Goal: Transaction & Acquisition: Purchase product/service

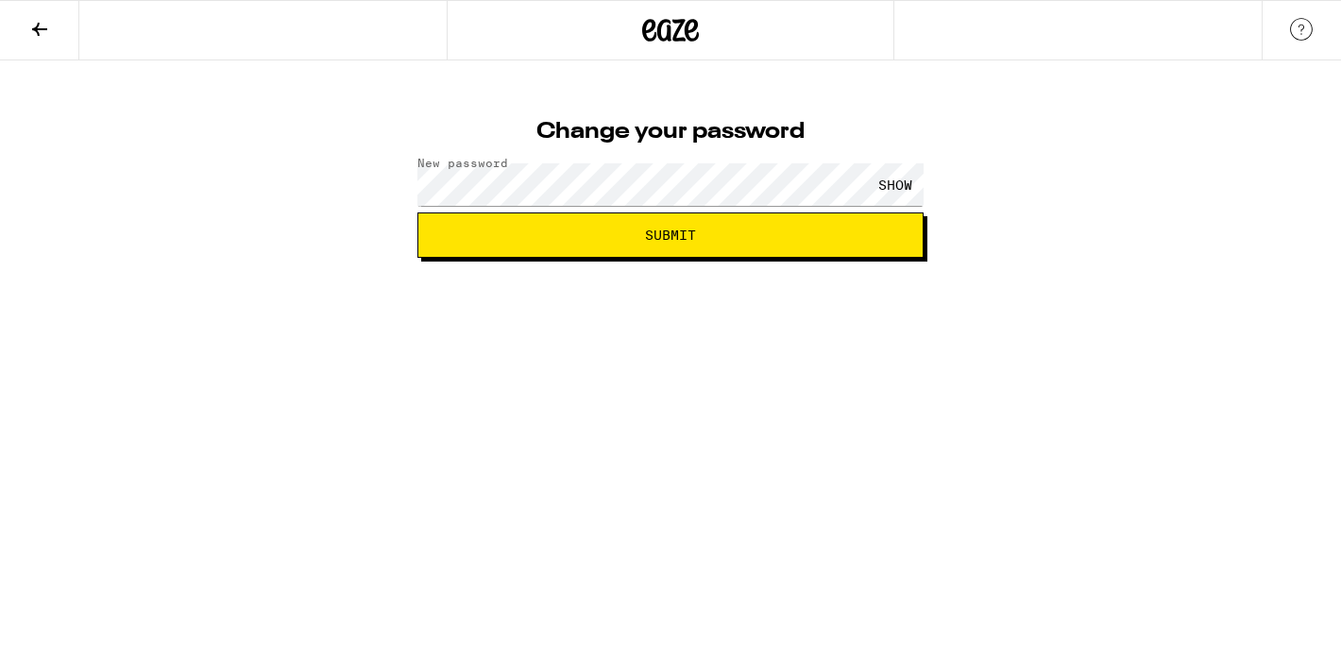
click at [884, 178] on div "SHOW" at bounding box center [895, 184] width 57 height 42
click at [734, 237] on span "Submit" at bounding box center [670, 234] width 474 height 13
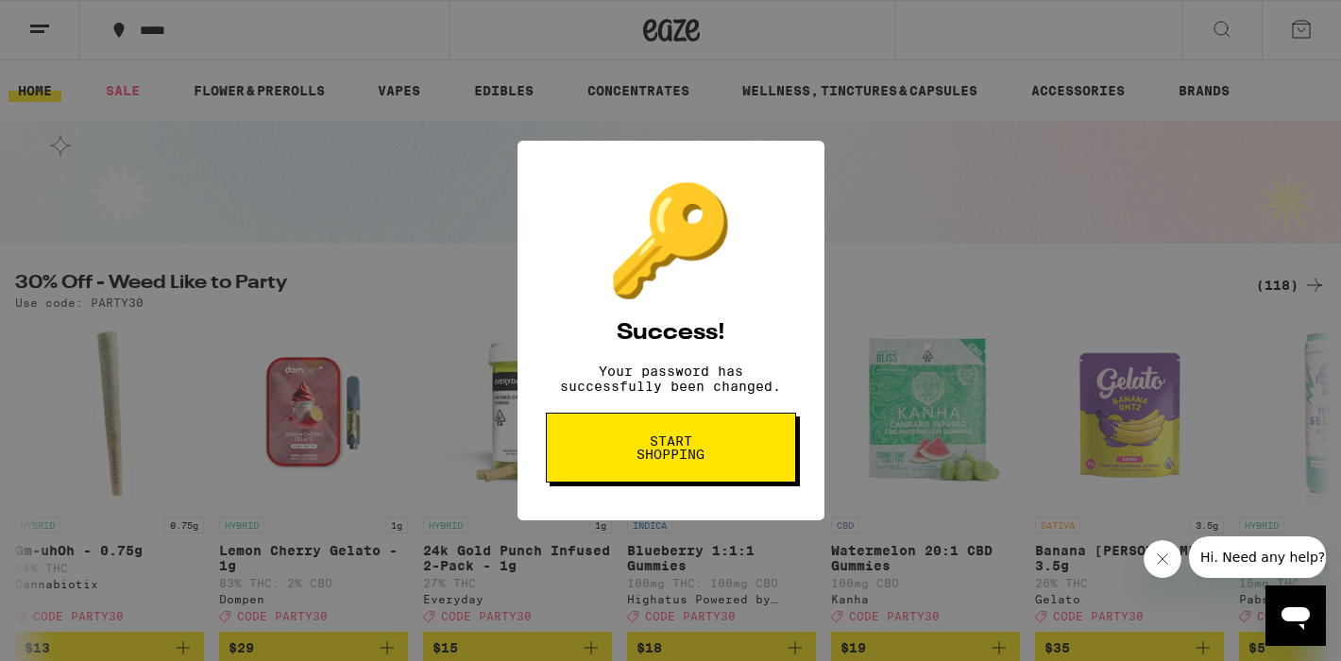
click at [706, 458] on span "Start shopping" at bounding box center [670, 447] width 97 height 26
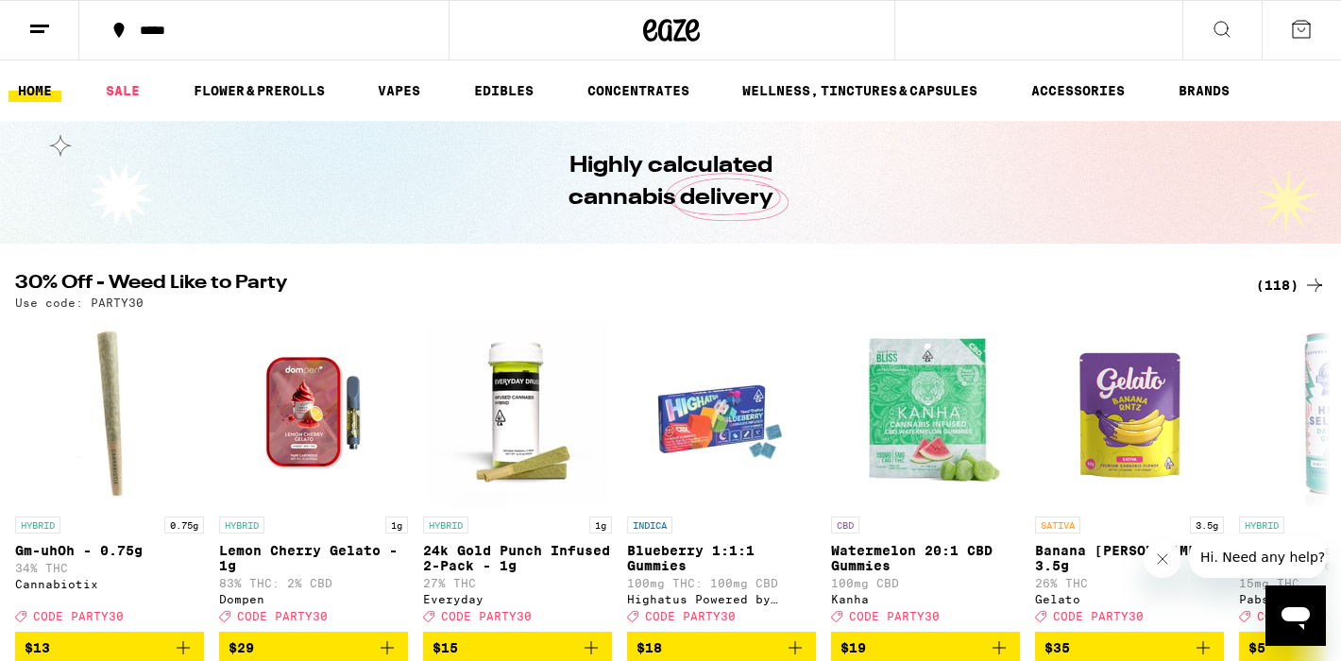
click at [375, 30] on div "*****" at bounding box center [275, 30] width 290 height 13
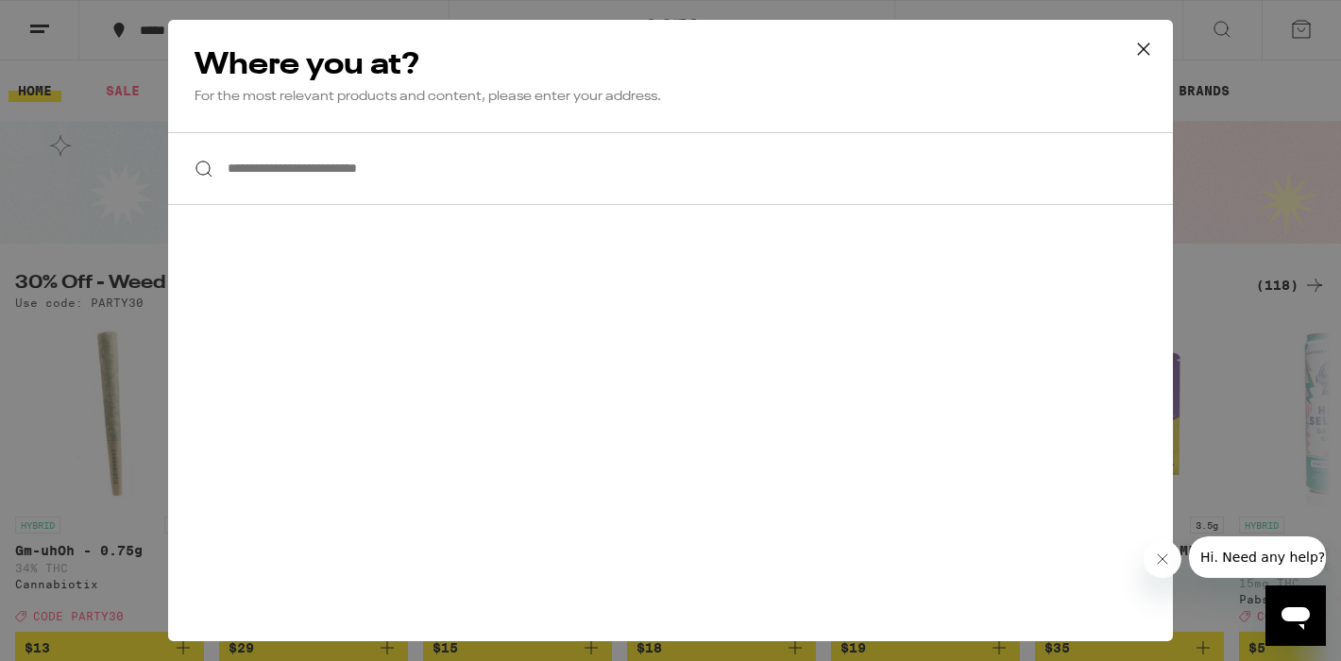
click at [396, 170] on input "**********" at bounding box center [670, 168] width 1004 height 73
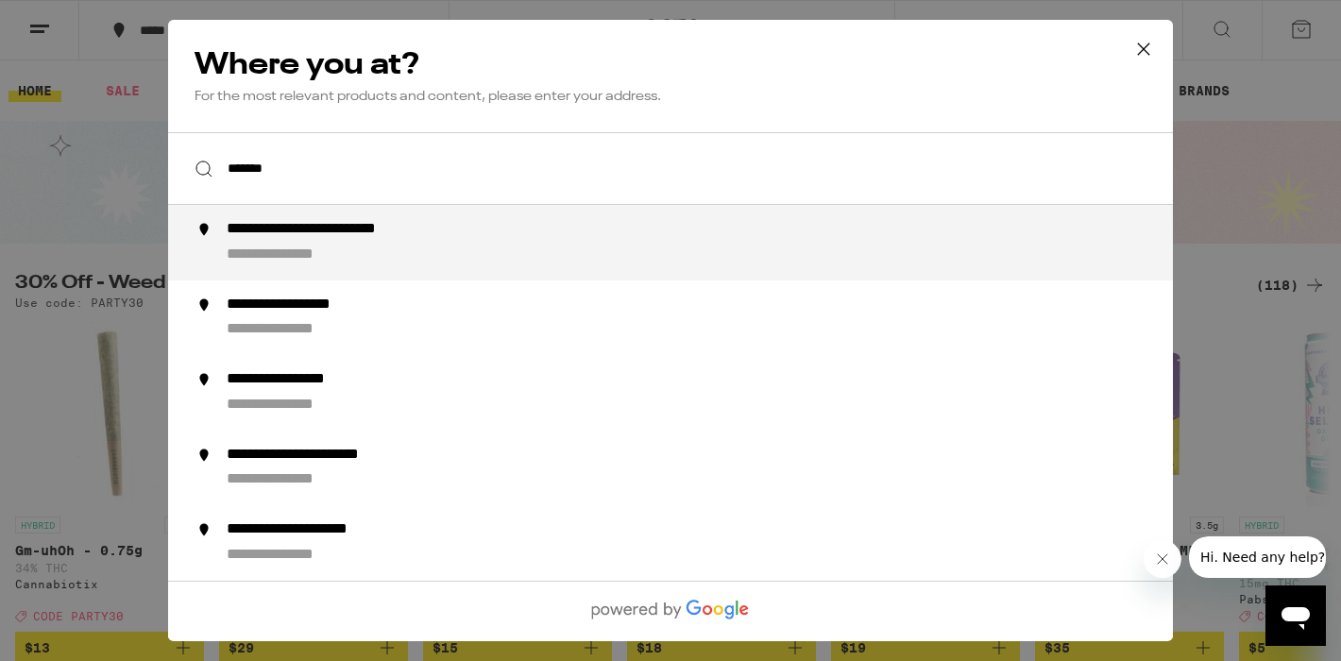
click at [391, 235] on div "**********" at bounding box center [354, 230] width 254 height 20
type input "**********"
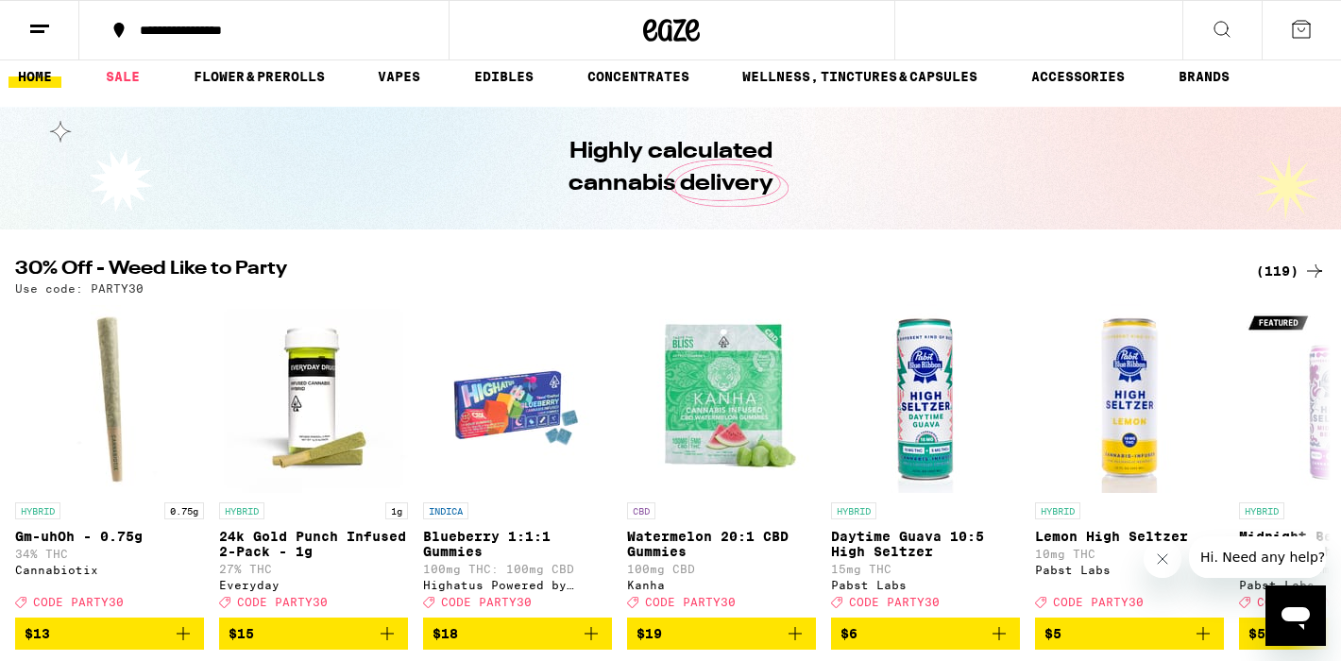
scroll to position [16, 0]
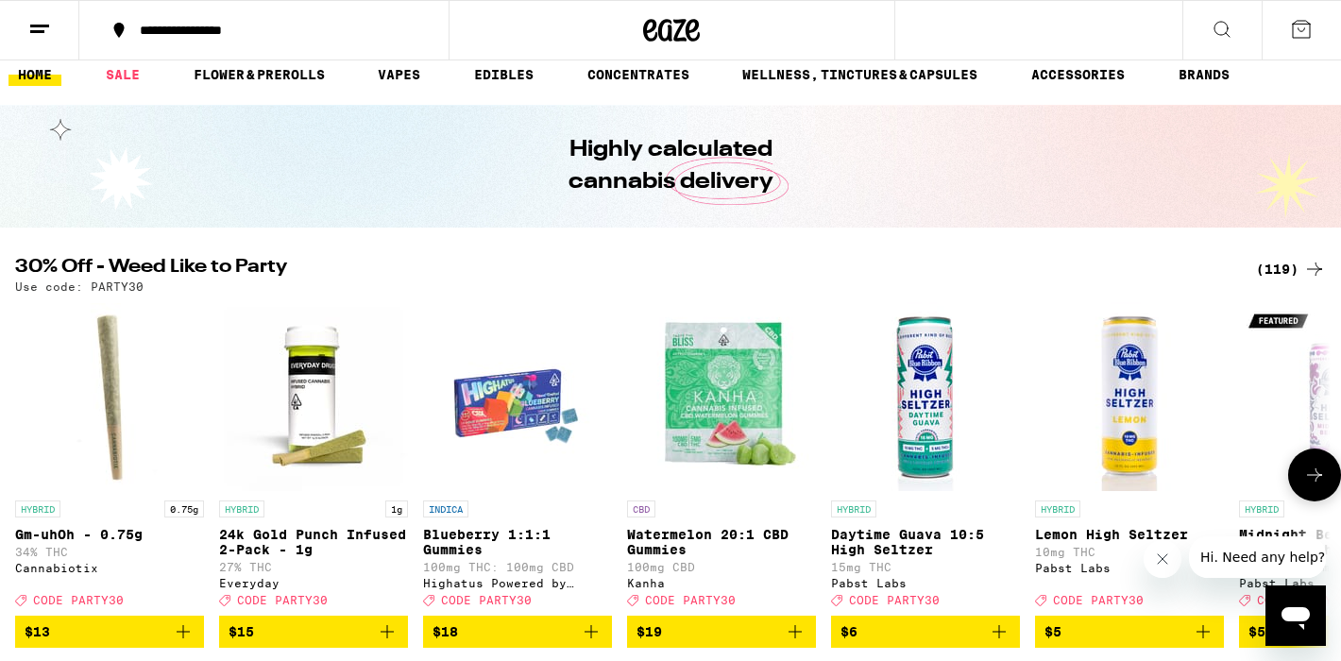
click at [1312, 476] on icon at bounding box center [1314, 475] width 23 height 23
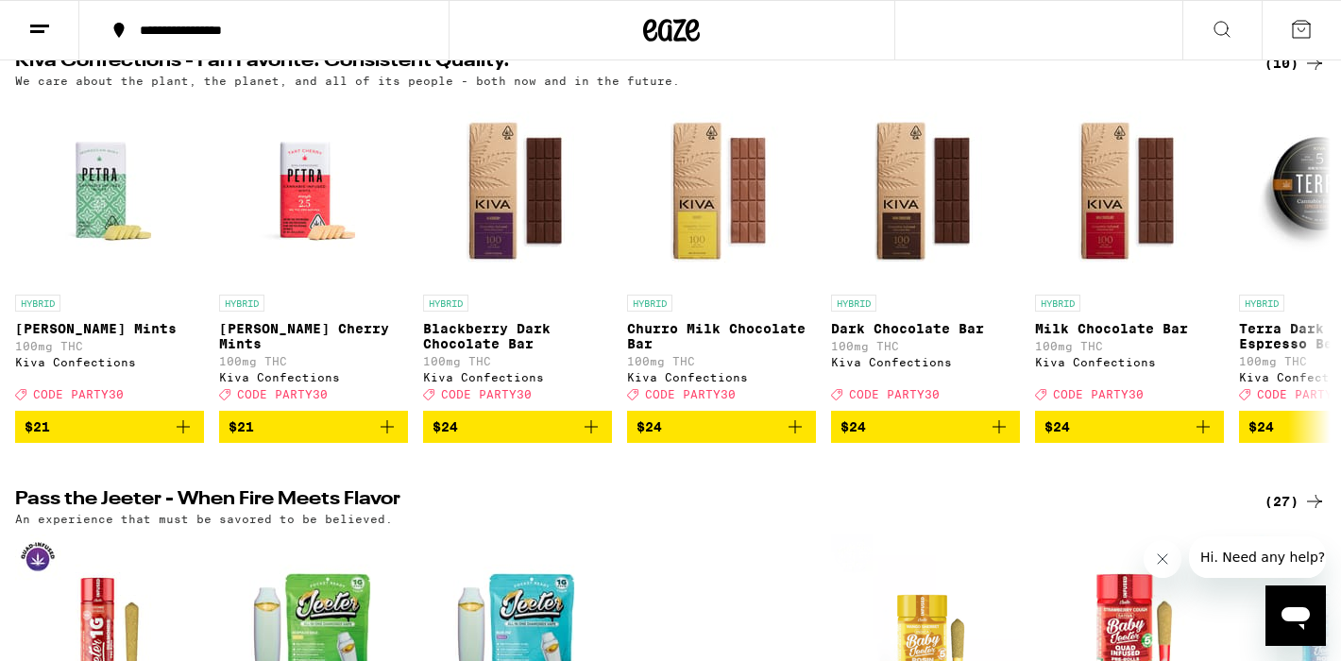
scroll to position [639, 0]
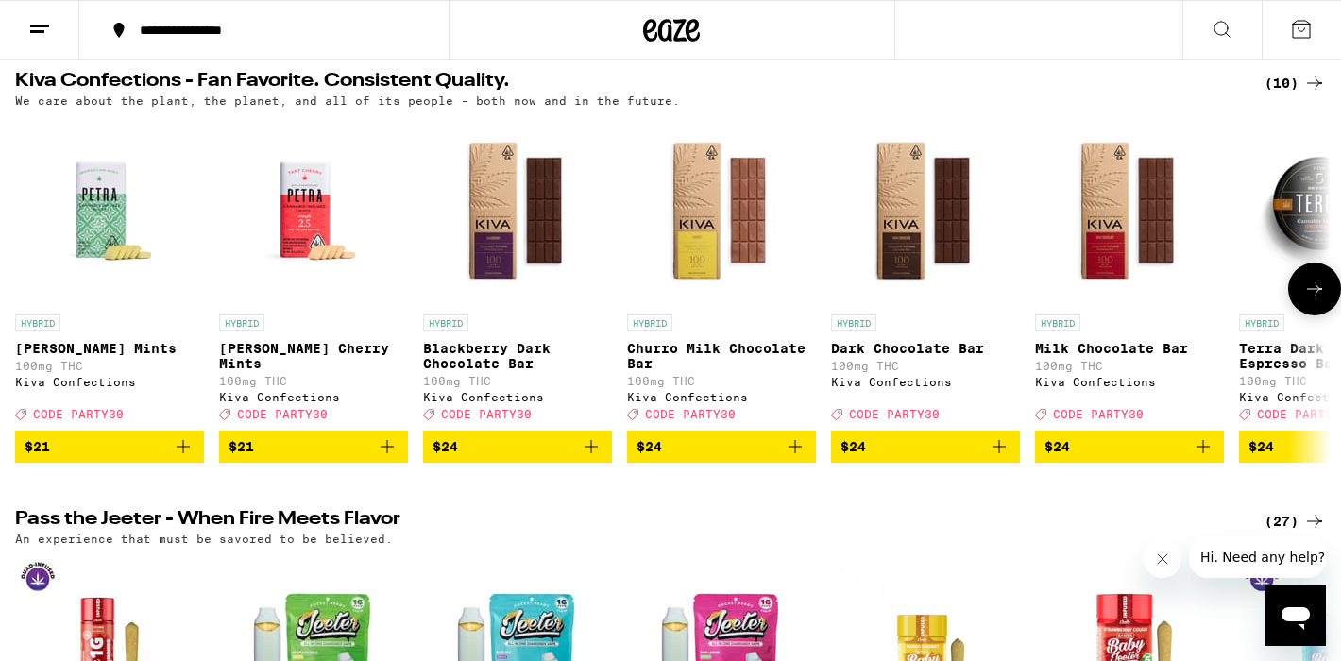
click at [1324, 300] on icon at bounding box center [1314, 289] width 23 height 23
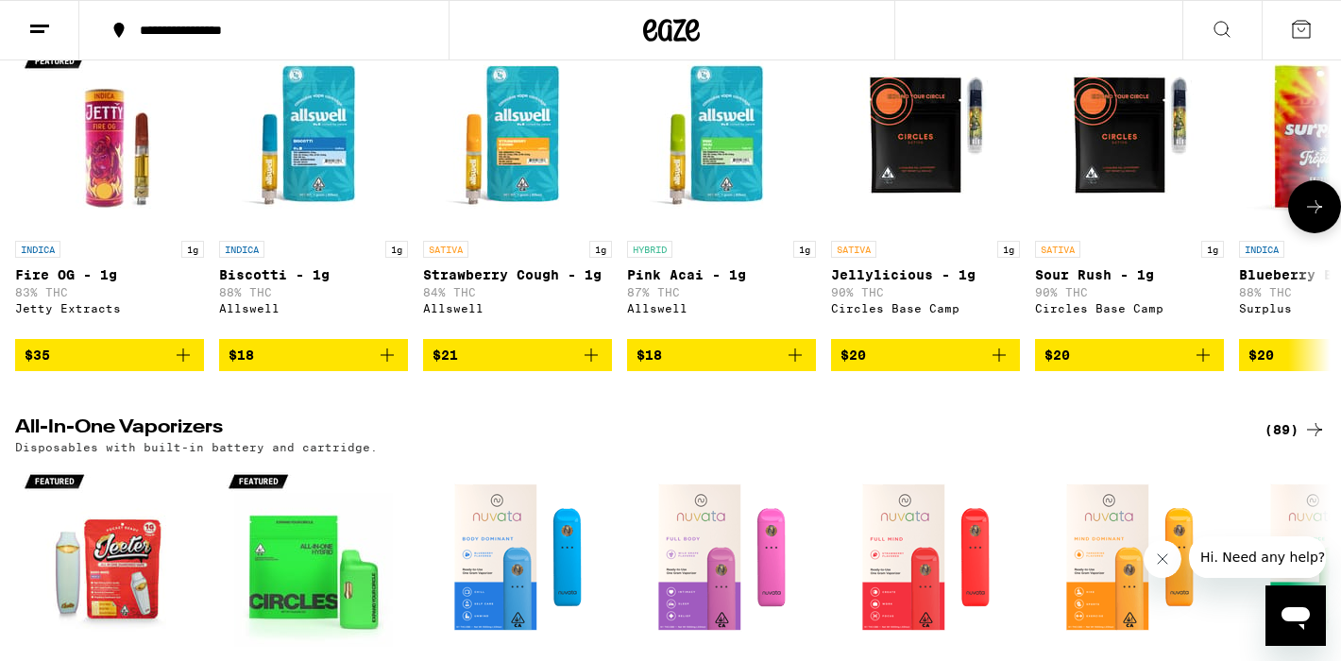
scroll to position [2390, 0]
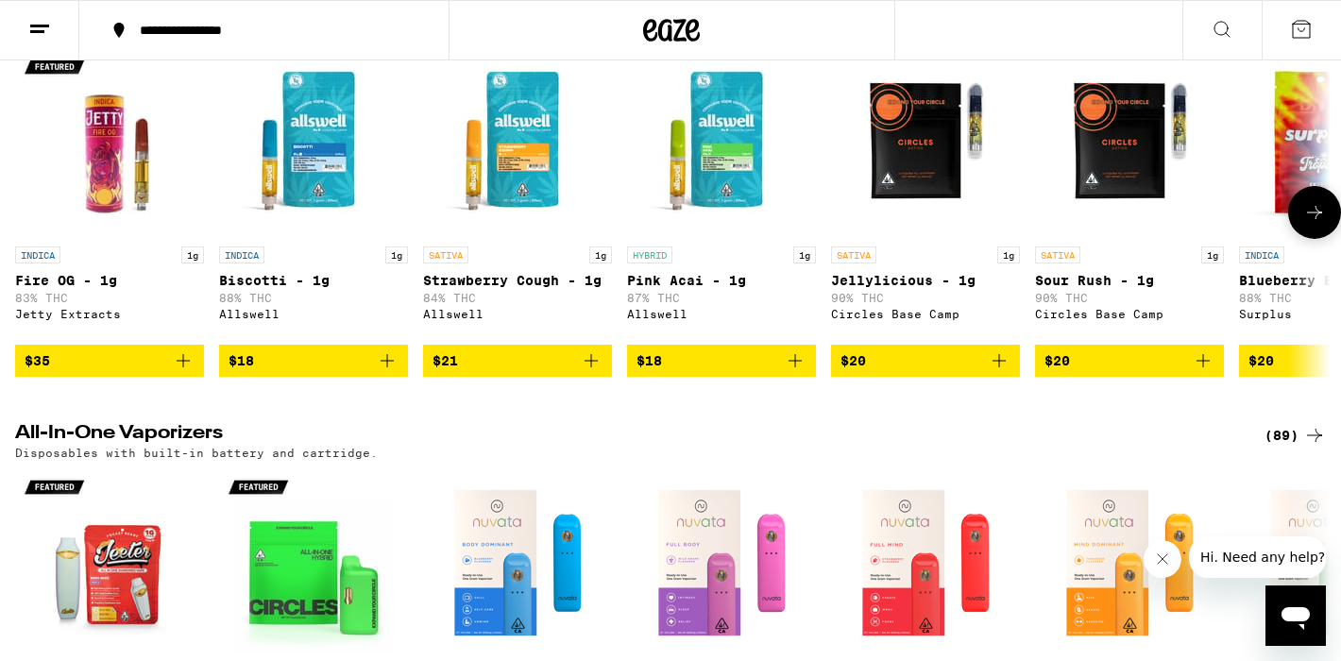
click at [1318, 239] on button at bounding box center [1314, 212] width 53 height 53
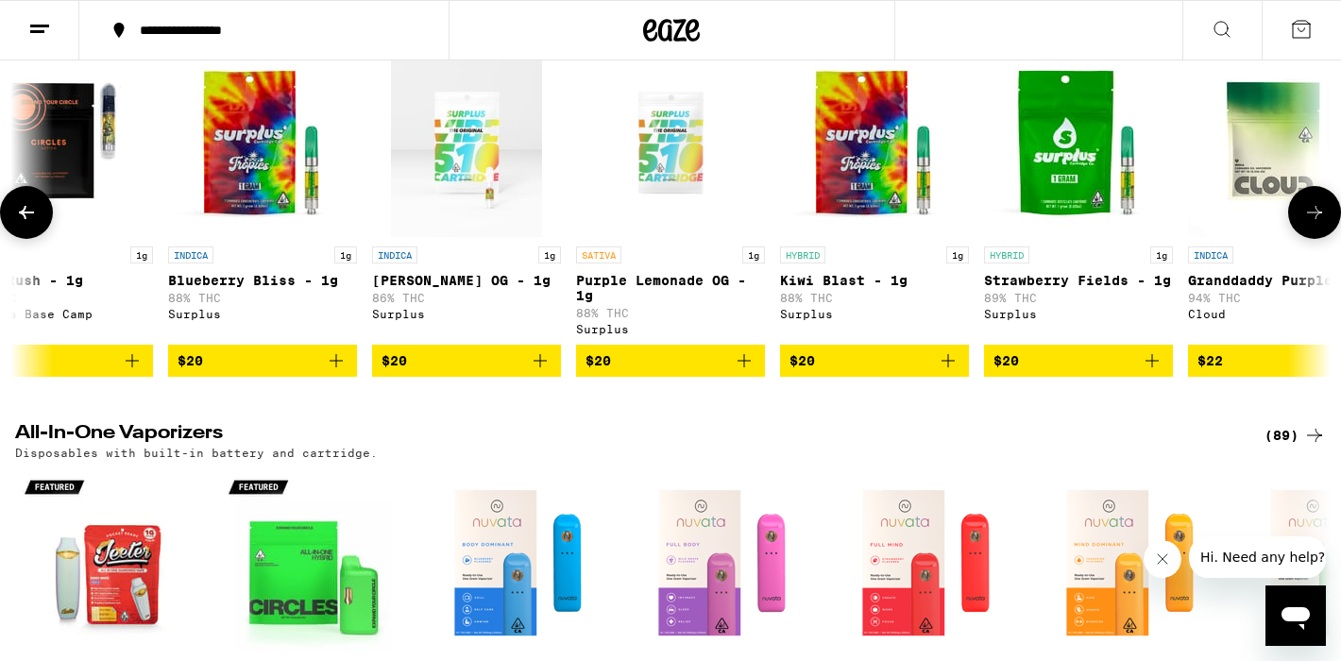
scroll to position [0, 1105]
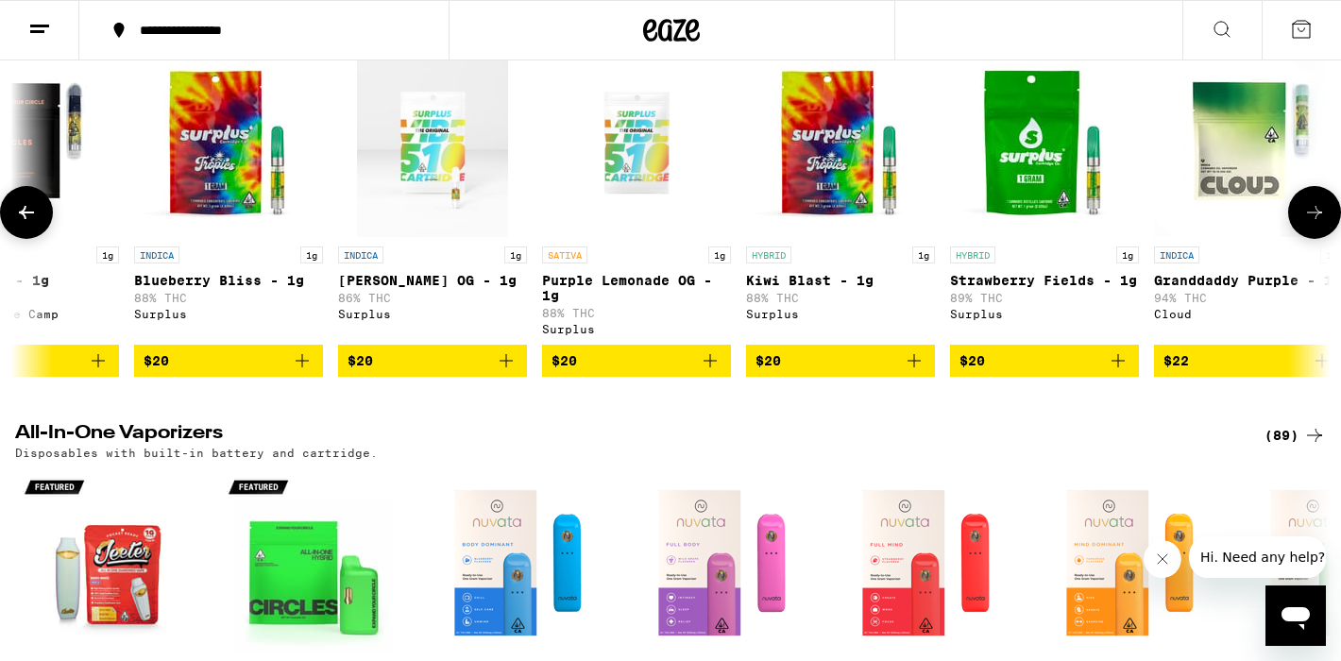
click at [1300, 239] on button at bounding box center [1314, 212] width 53 height 53
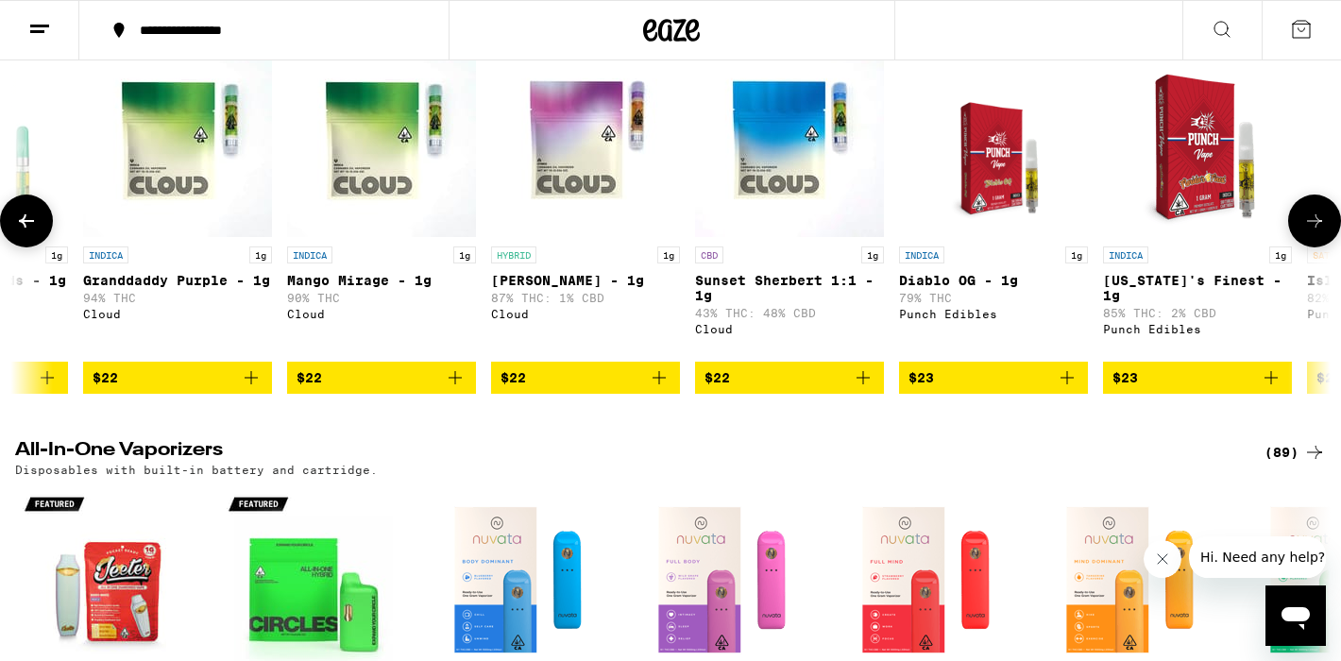
scroll to position [0, 2209]
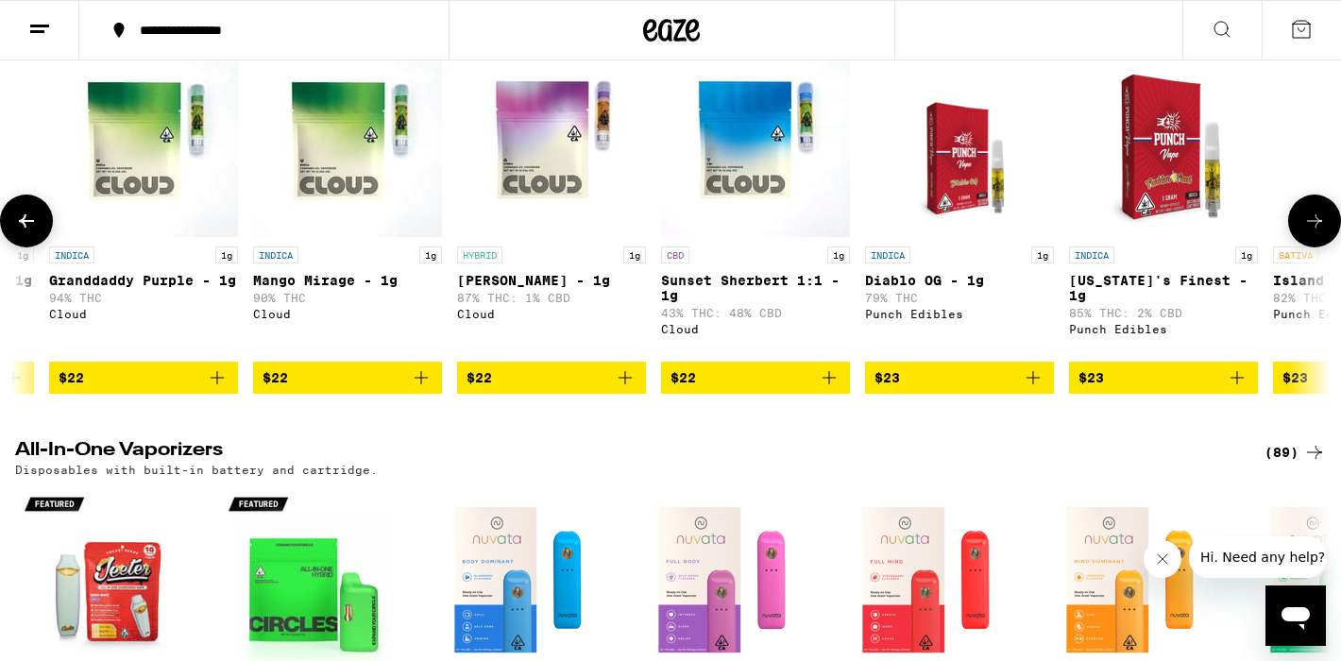
click at [1300, 247] on button at bounding box center [1314, 220] width 53 height 53
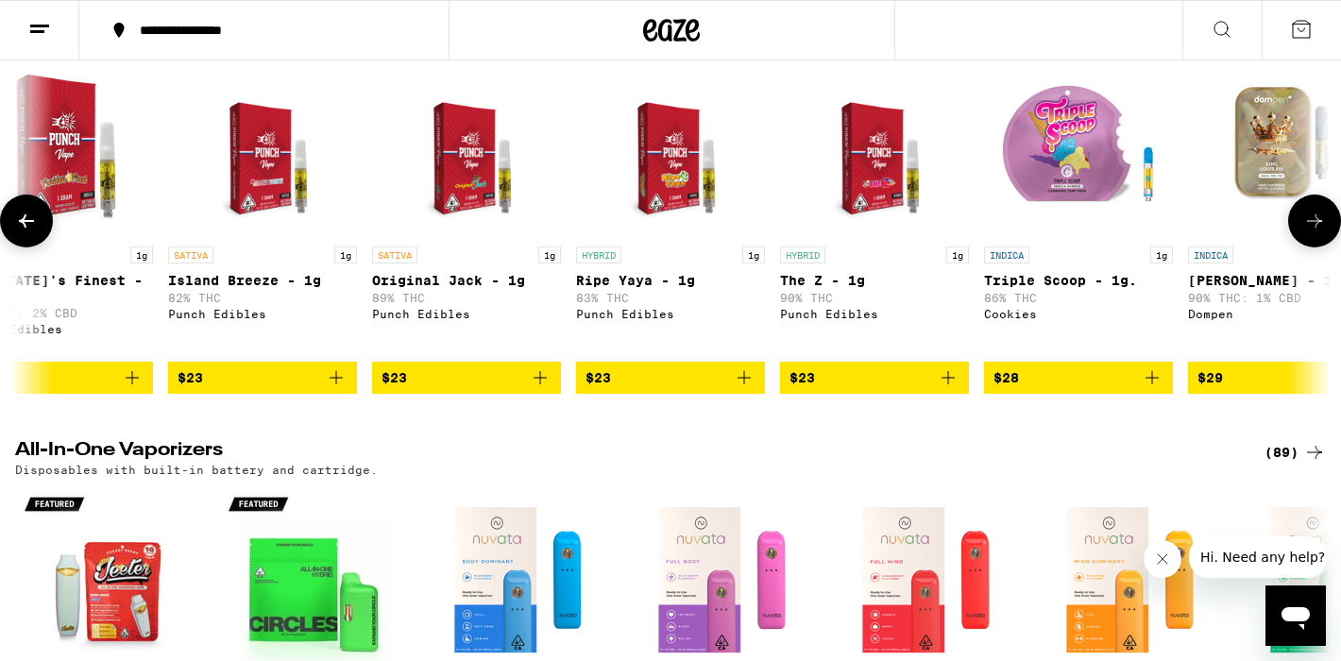
click at [1300, 247] on button at bounding box center [1314, 220] width 53 height 53
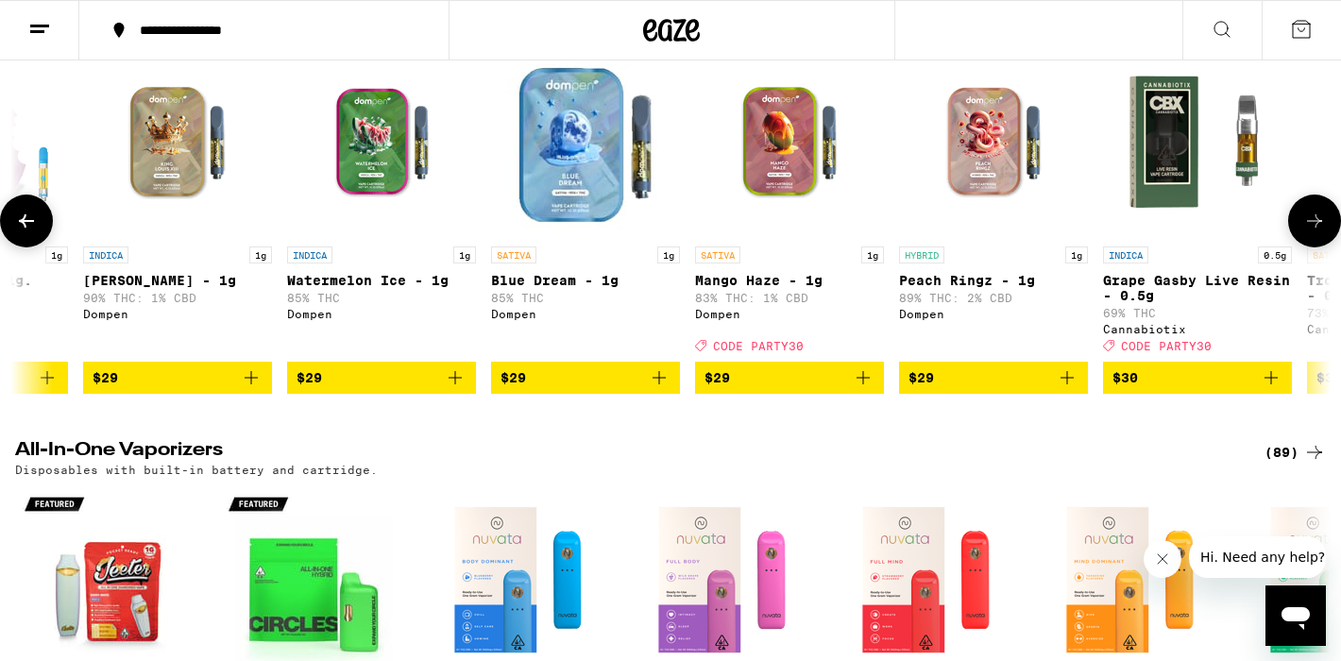
click at [1300, 247] on button at bounding box center [1314, 220] width 53 height 53
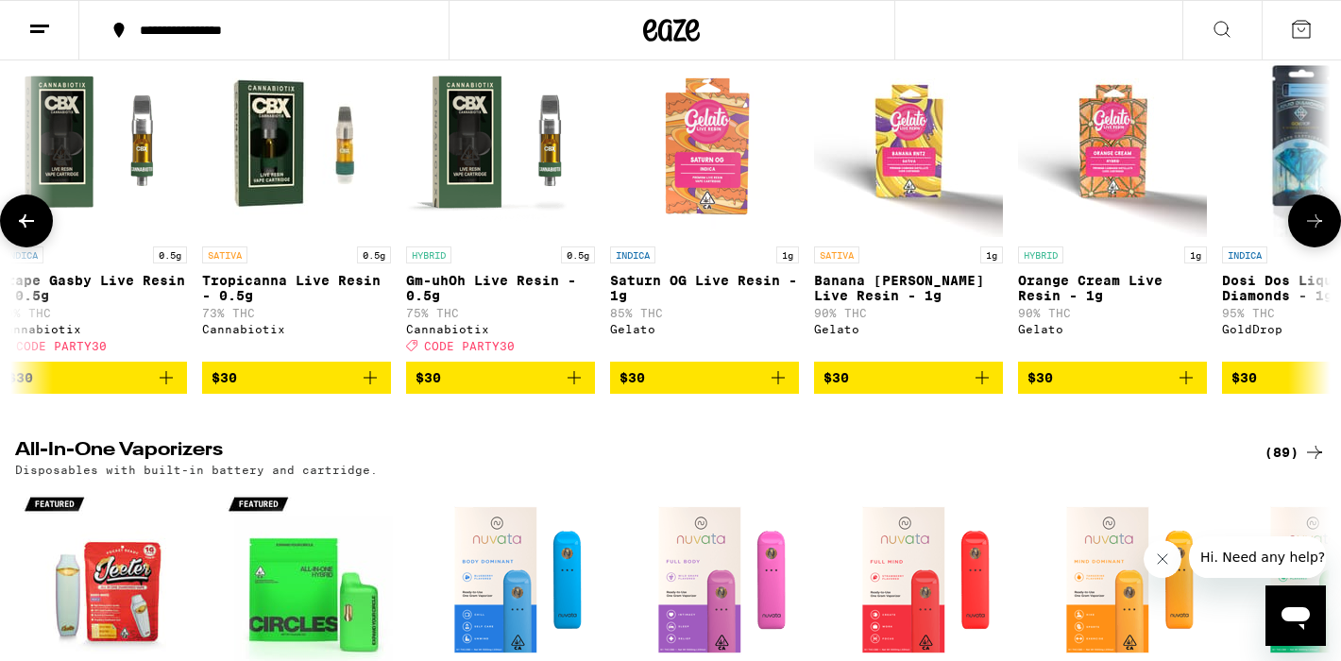
click at [1300, 247] on button at bounding box center [1314, 220] width 53 height 53
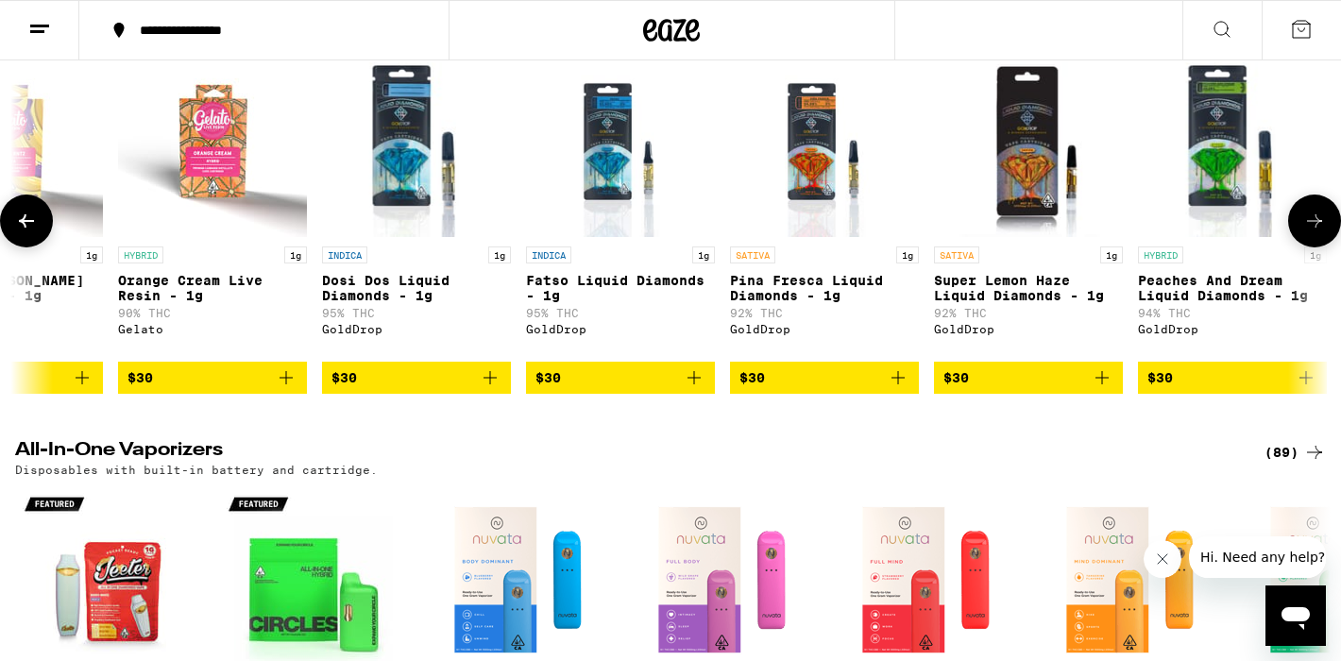
scroll to position [0, 6627]
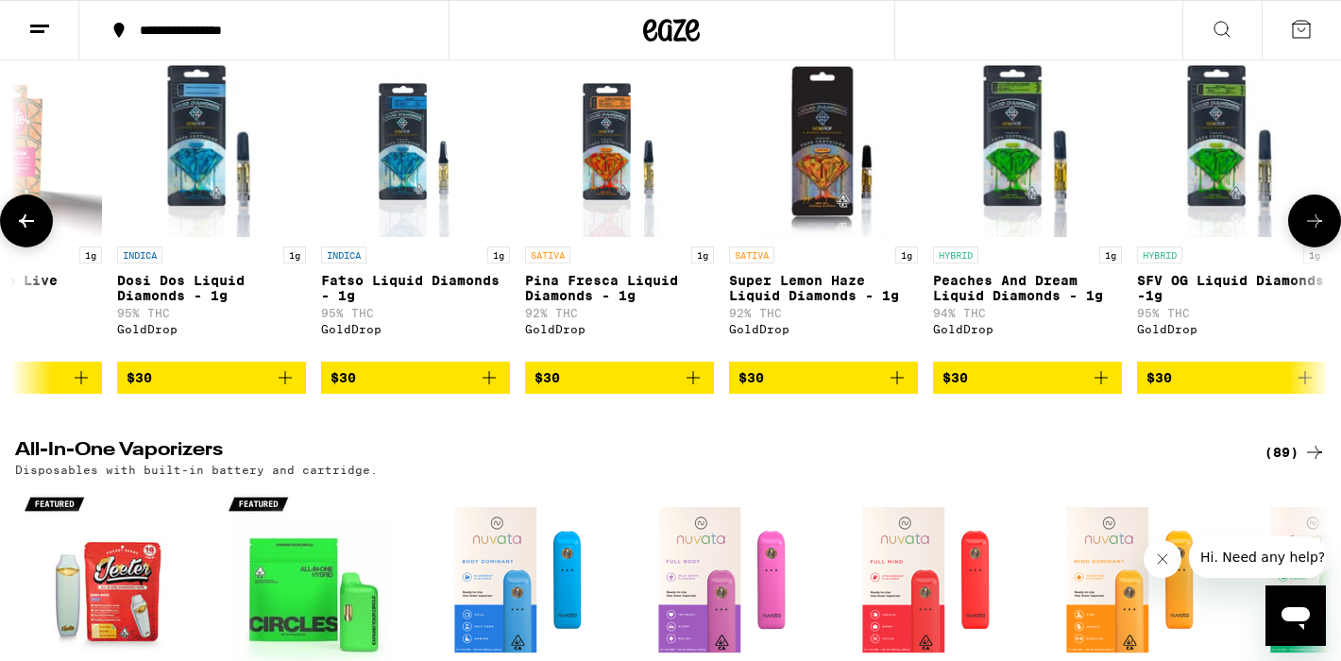
click at [1300, 247] on button at bounding box center [1314, 220] width 53 height 53
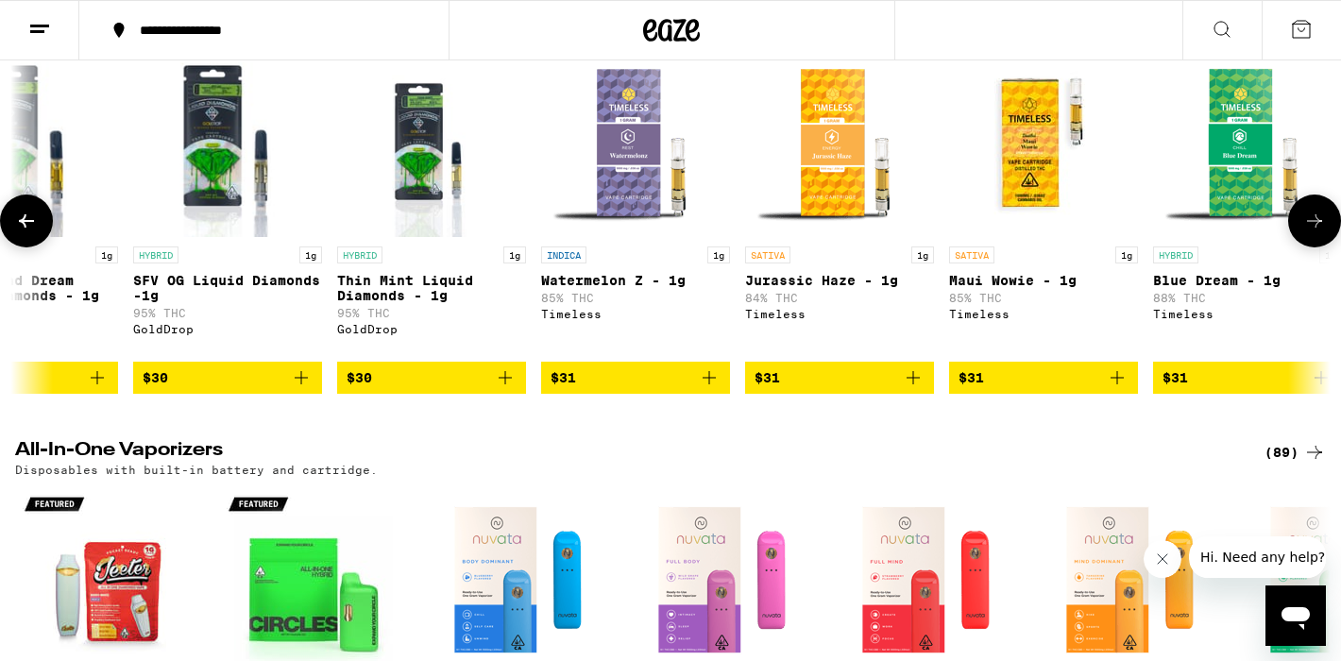
scroll to position [0, 7732]
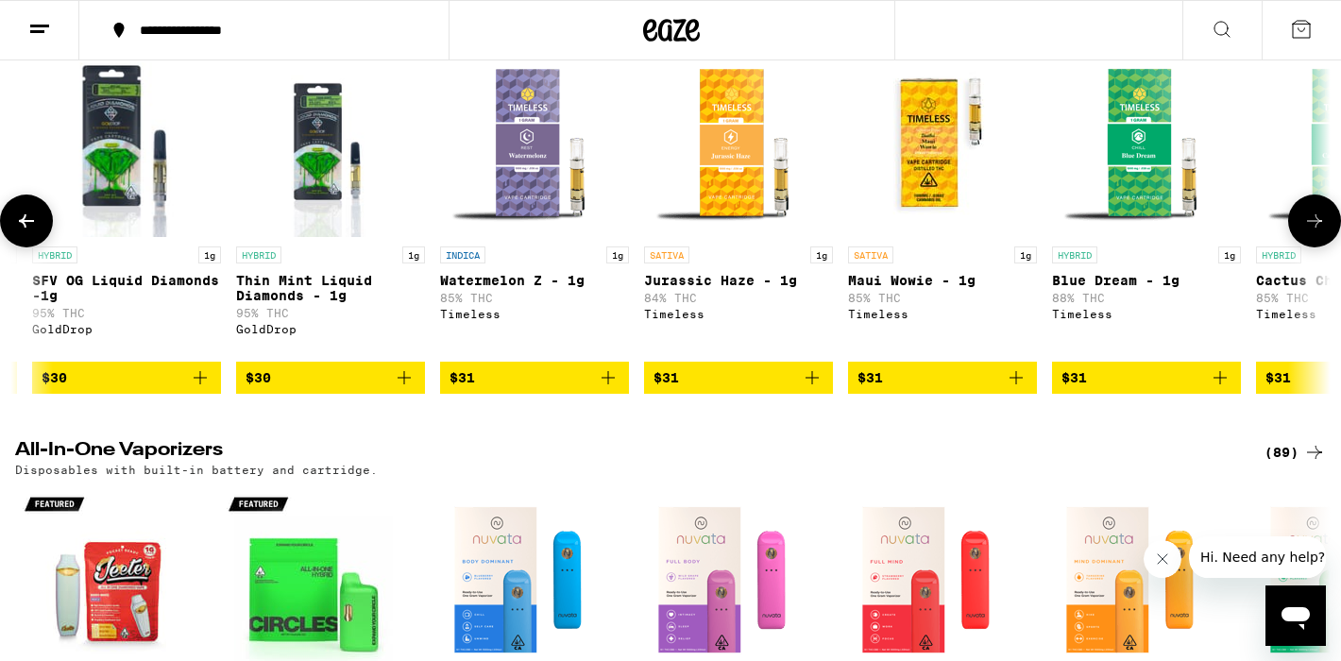
click at [1319, 232] on icon at bounding box center [1314, 221] width 23 height 23
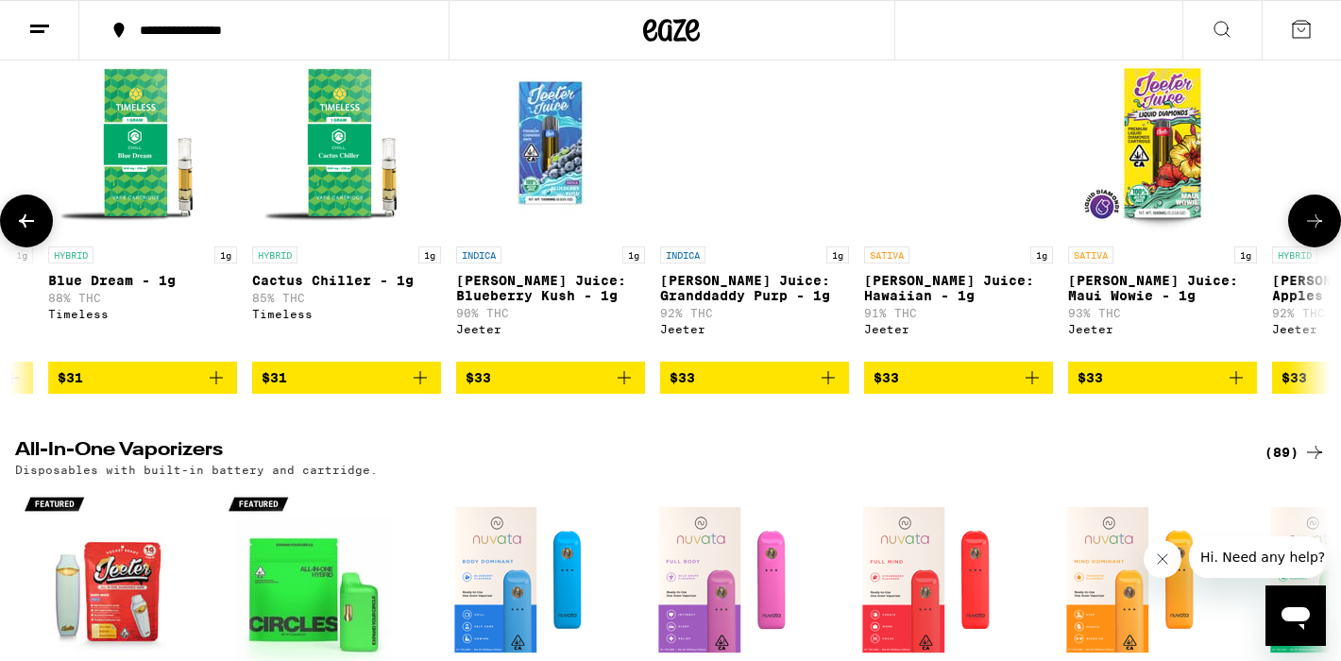
scroll to position [0, 8836]
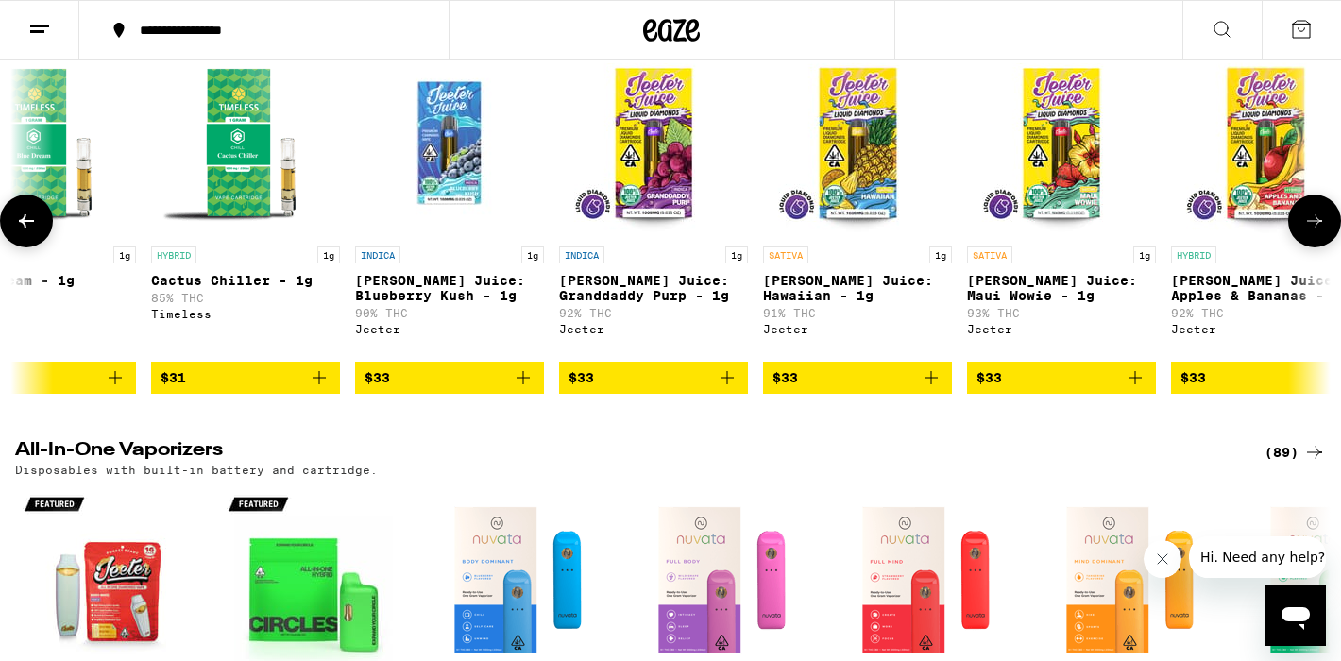
click at [40, 247] on button at bounding box center [26, 220] width 53 height 53
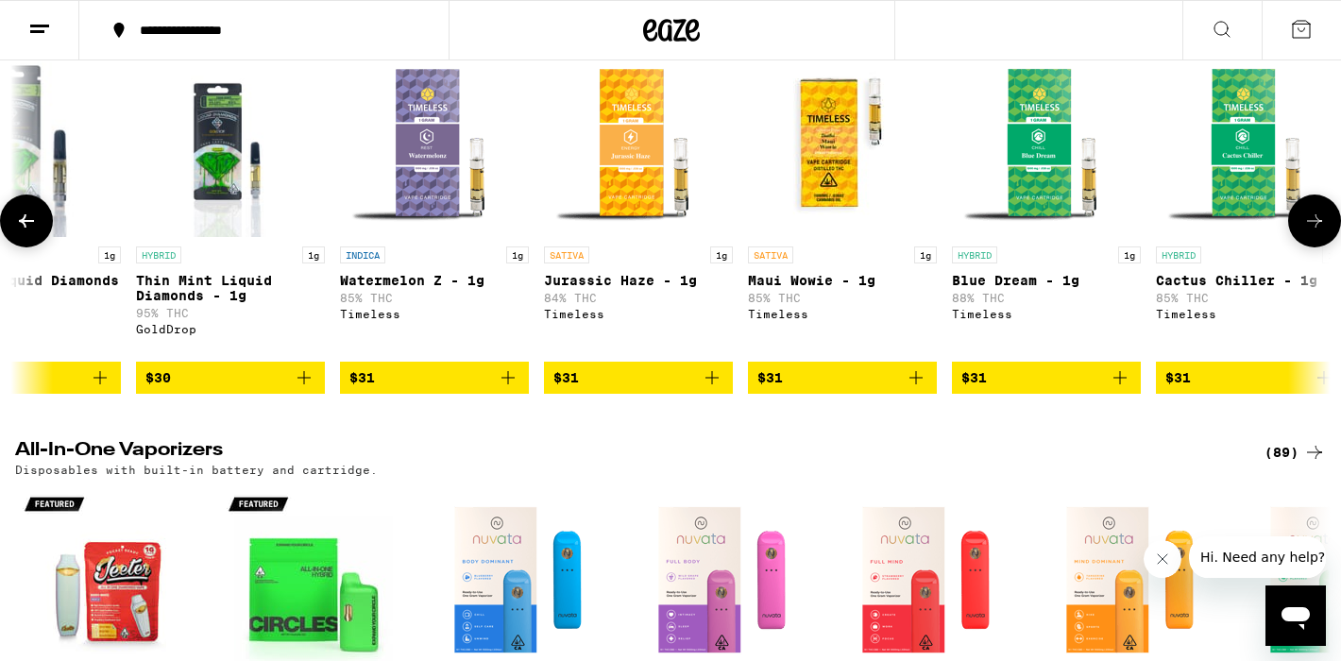
scroll to position [0, 7732]
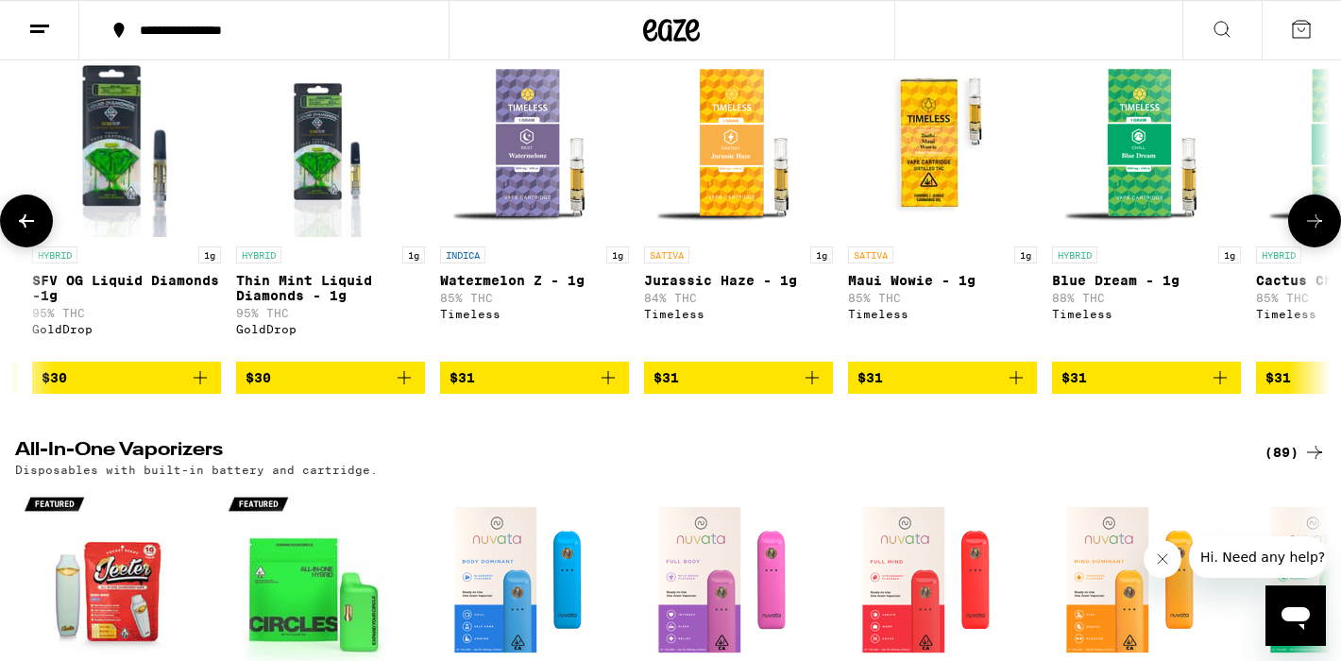
click at [1005, 389] on icon "Add to bag" at bounding box center [1015, 377] width 23 height 23
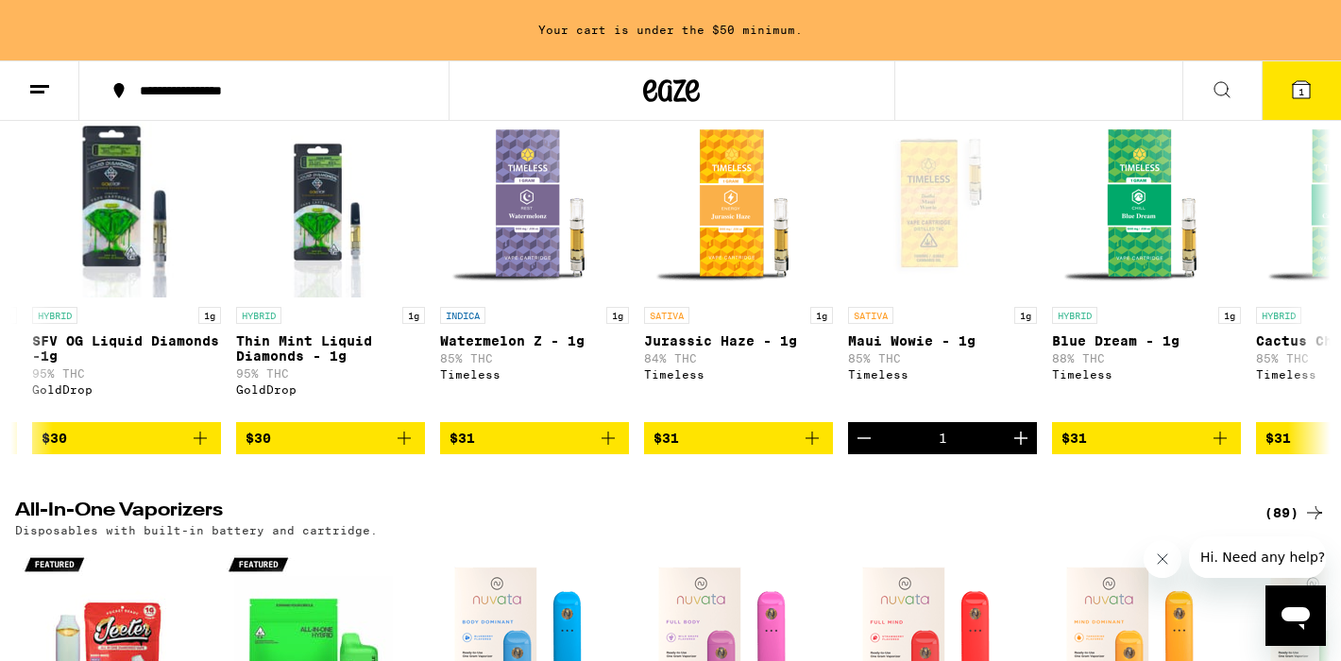
scroll to position [2451, 0]
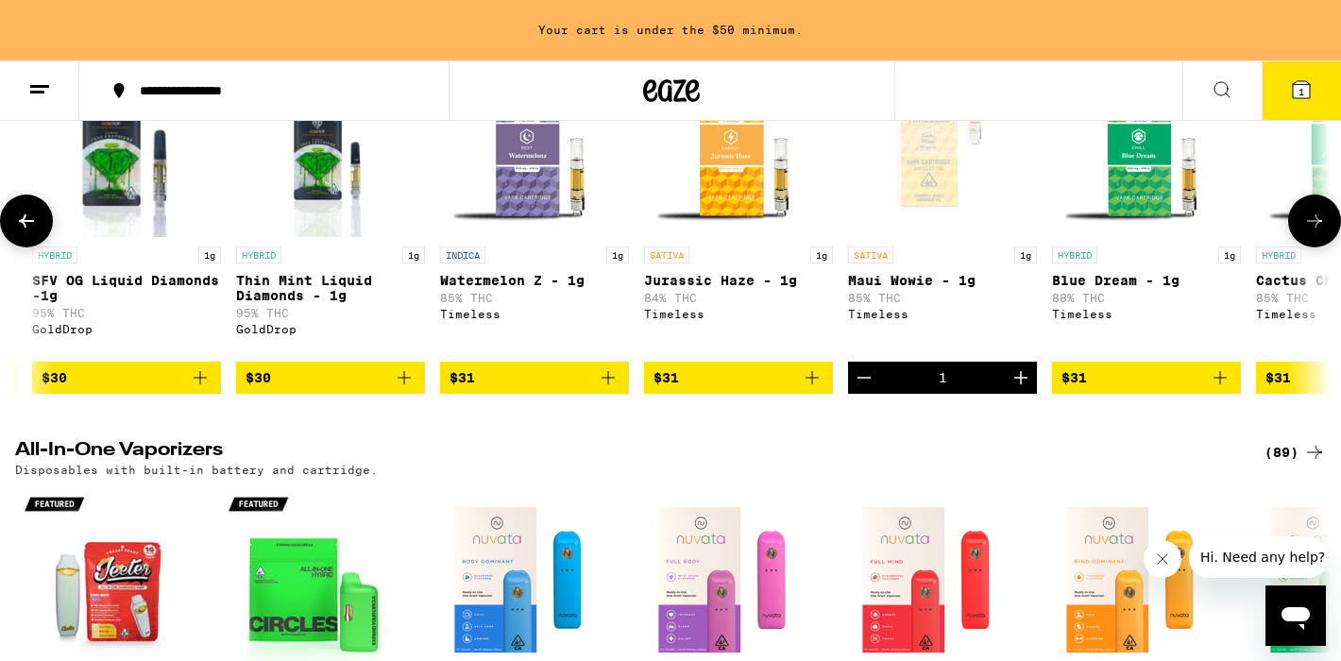
click at [860, 389] on icon "Decrement" at bounding box center [863, 377] width 23 height 23
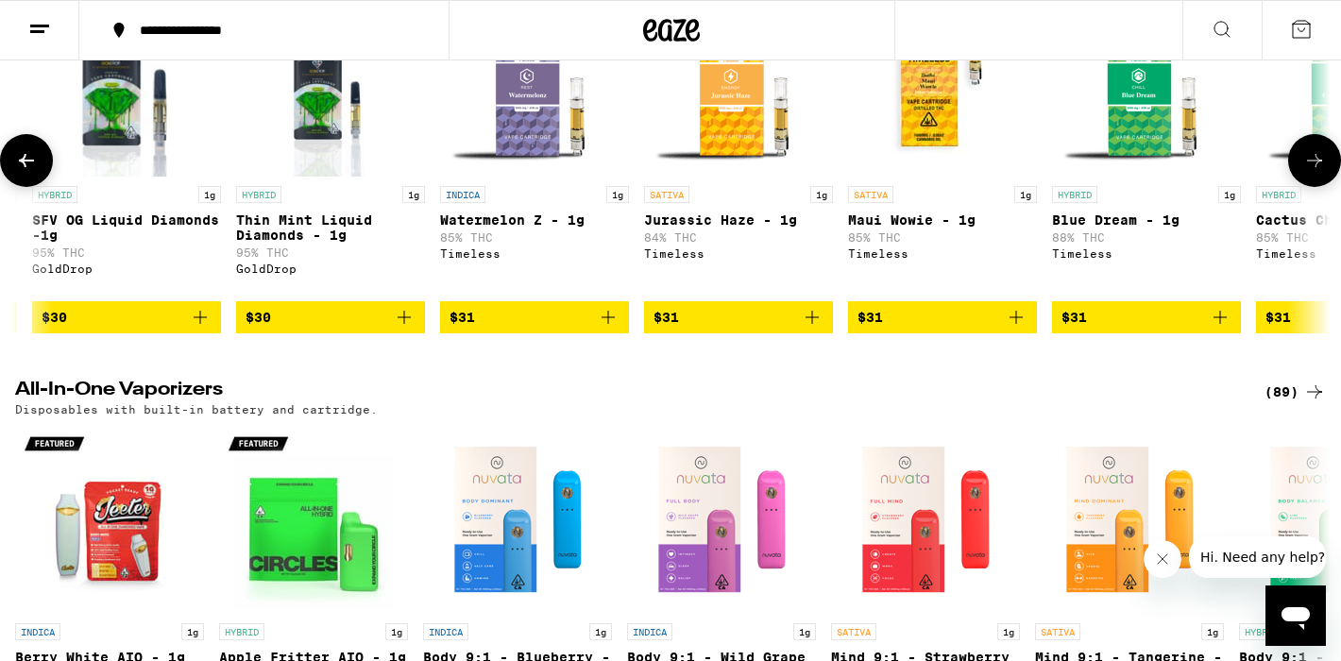
scroll to position [2390, 0]
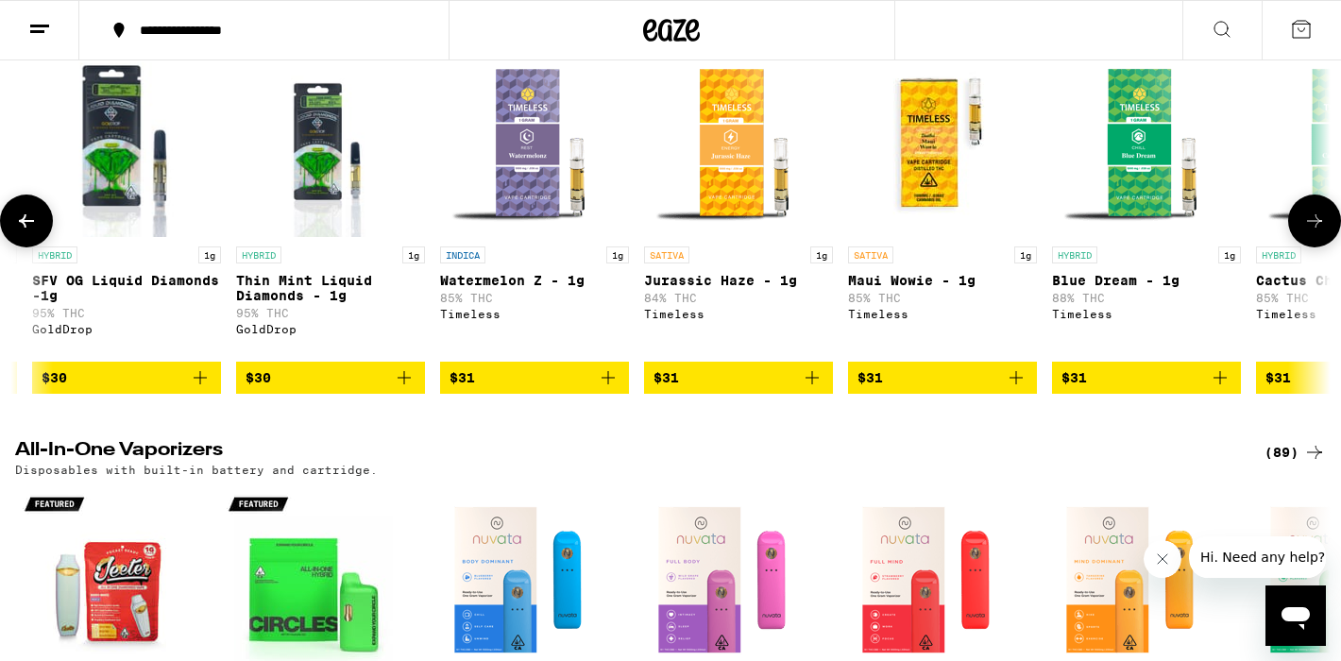
click at [1016, 389] on icon "Add to bag" at bounding box center [1015, 377] width 23 height 23
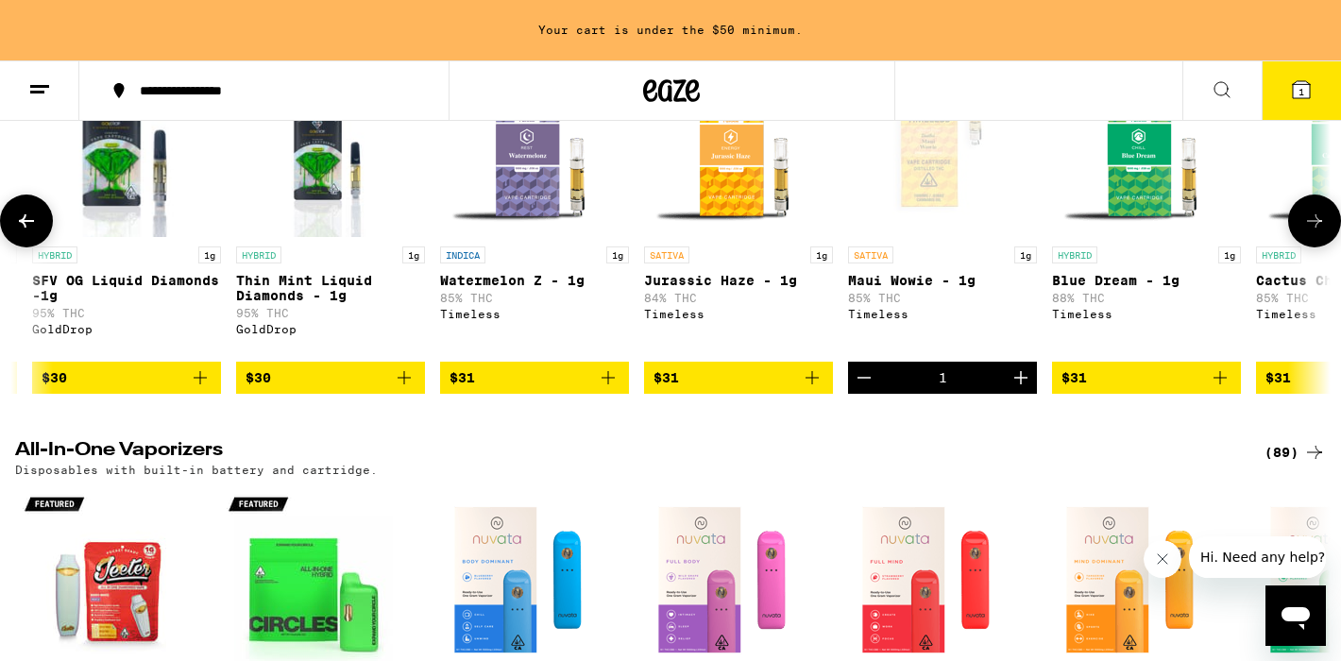
click at [1319, 247] on button at bounding box center [1314, 220] width 53 height 53
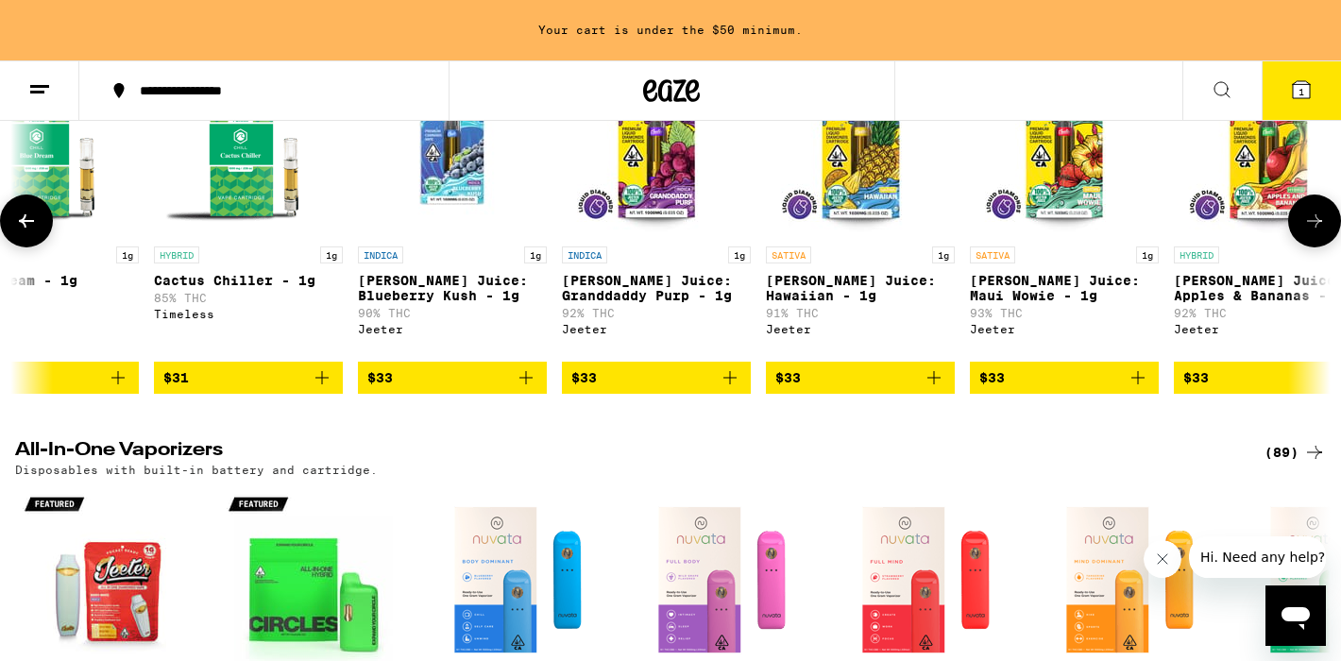
scroll to position [0, 8836]
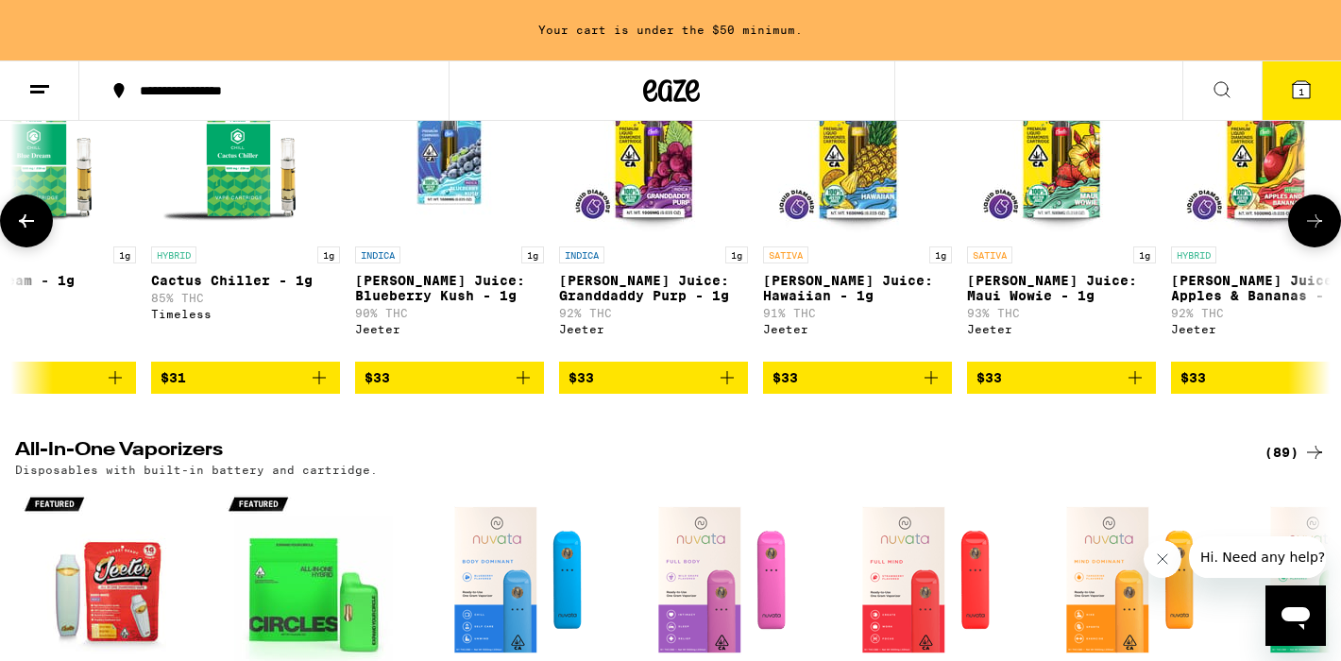
click at [1319, 247] on button at bounding box center [1314, 220] width 53 height 53
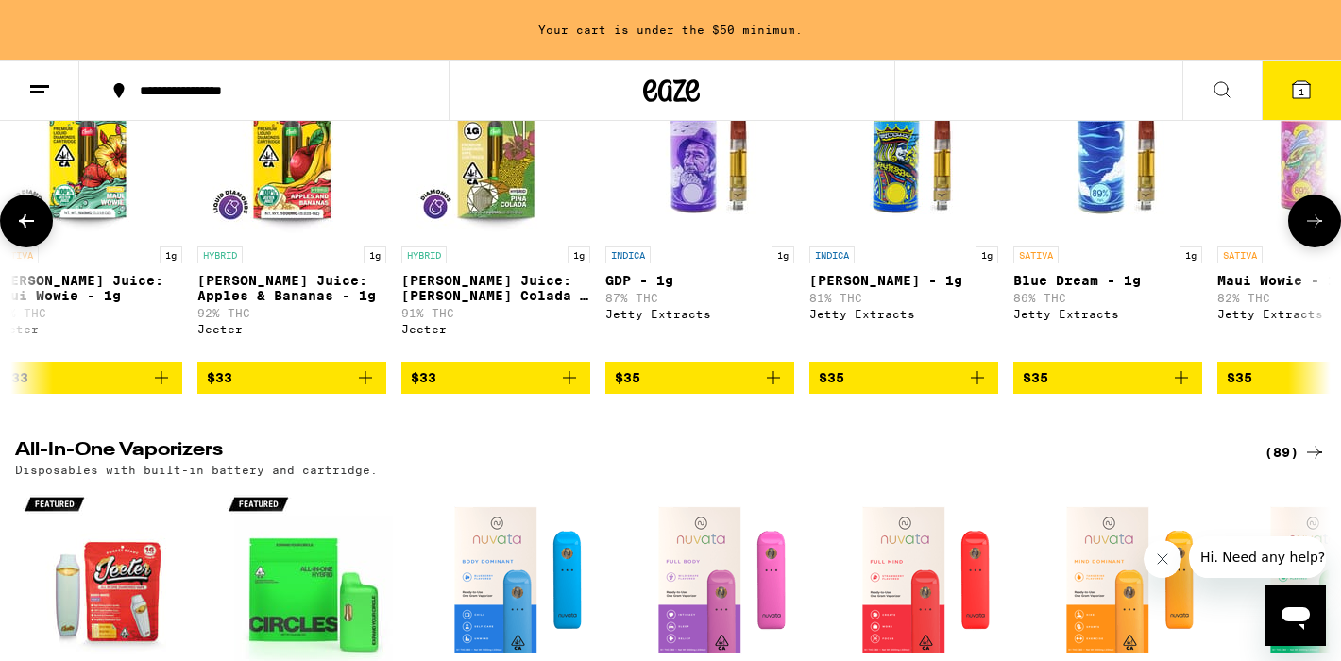
scroll to position [0, 9941]
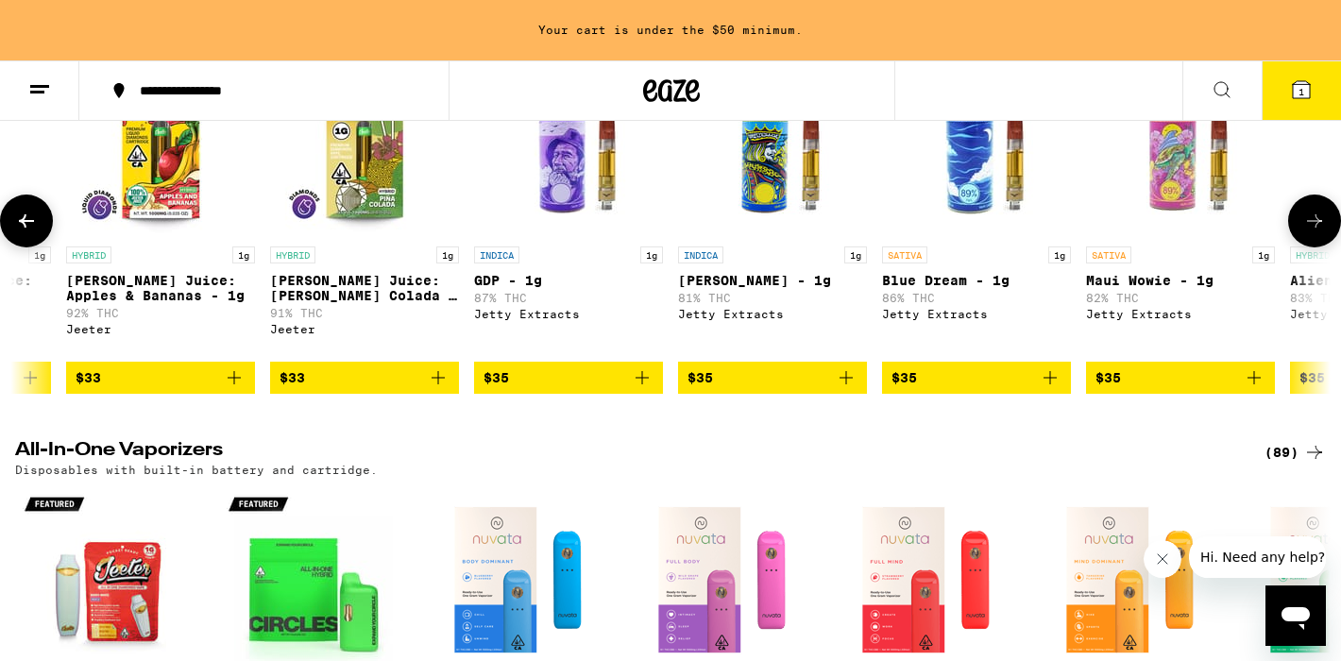
click at [1319, 247] on button at bounding box center [1314, 220] width 53 height 53
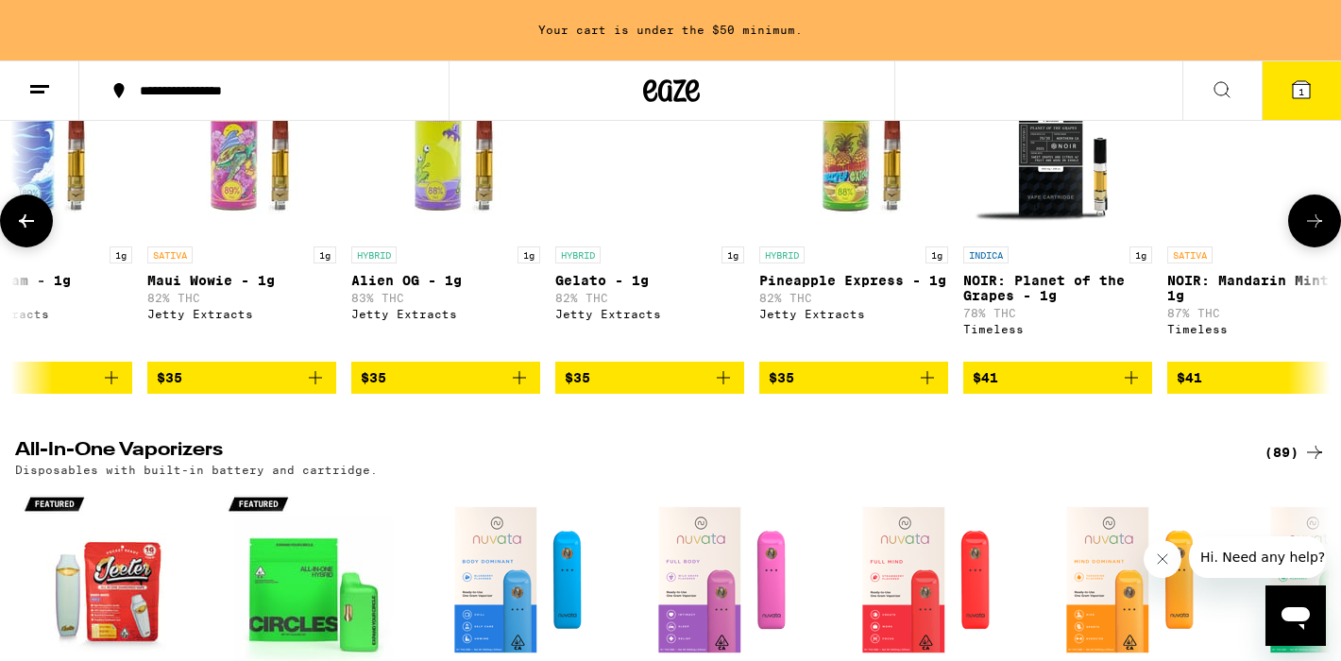
scroll to position [0, 11045]
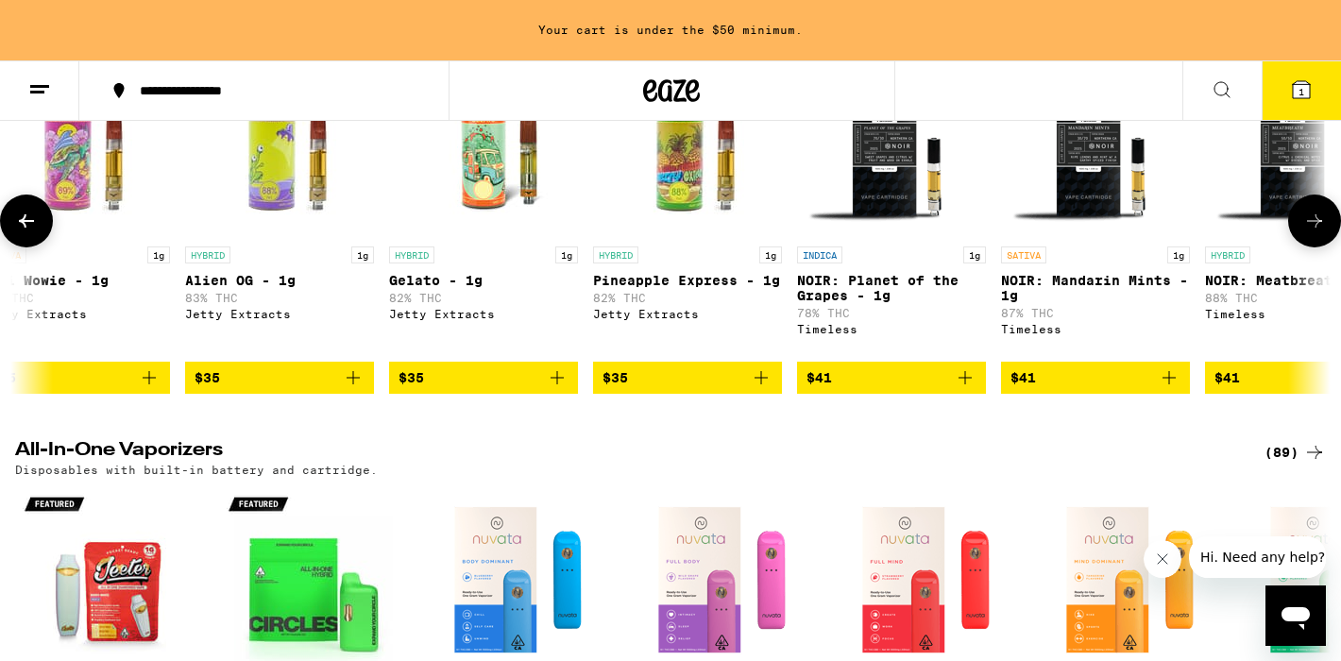
click at [1319, 247] on button at bounding box center [1314, 220] width 53 height 53
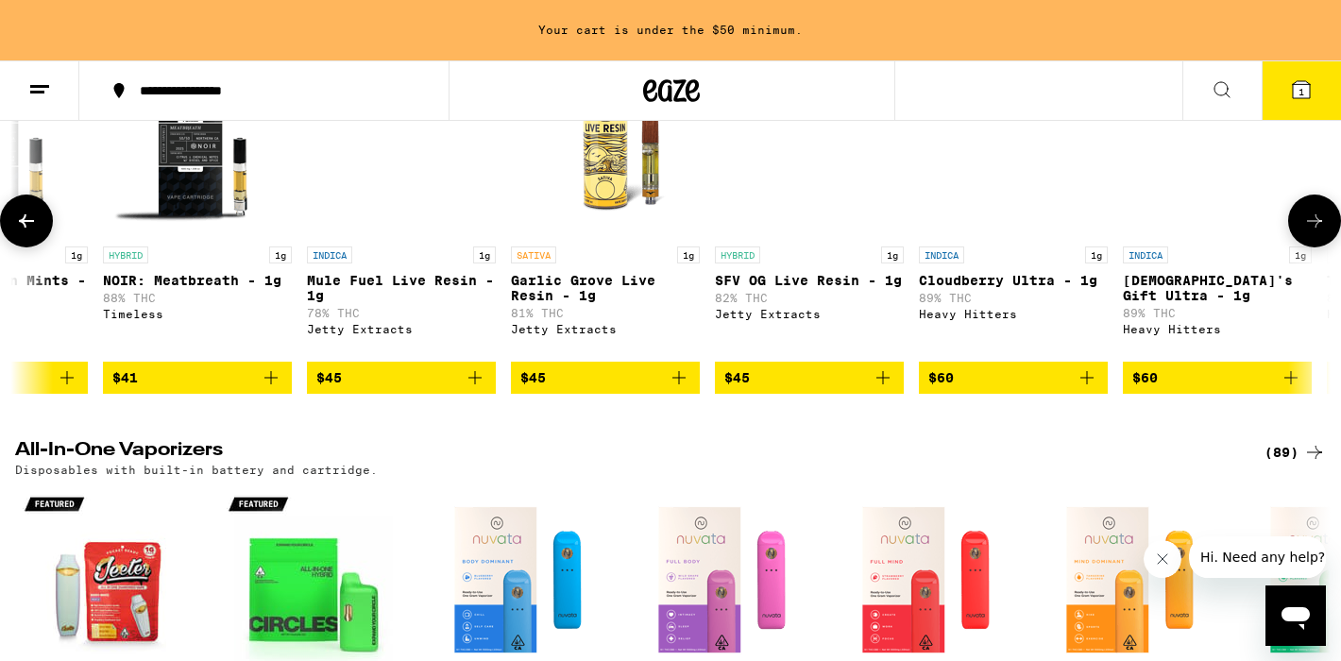
scroll to position [0, 12150]
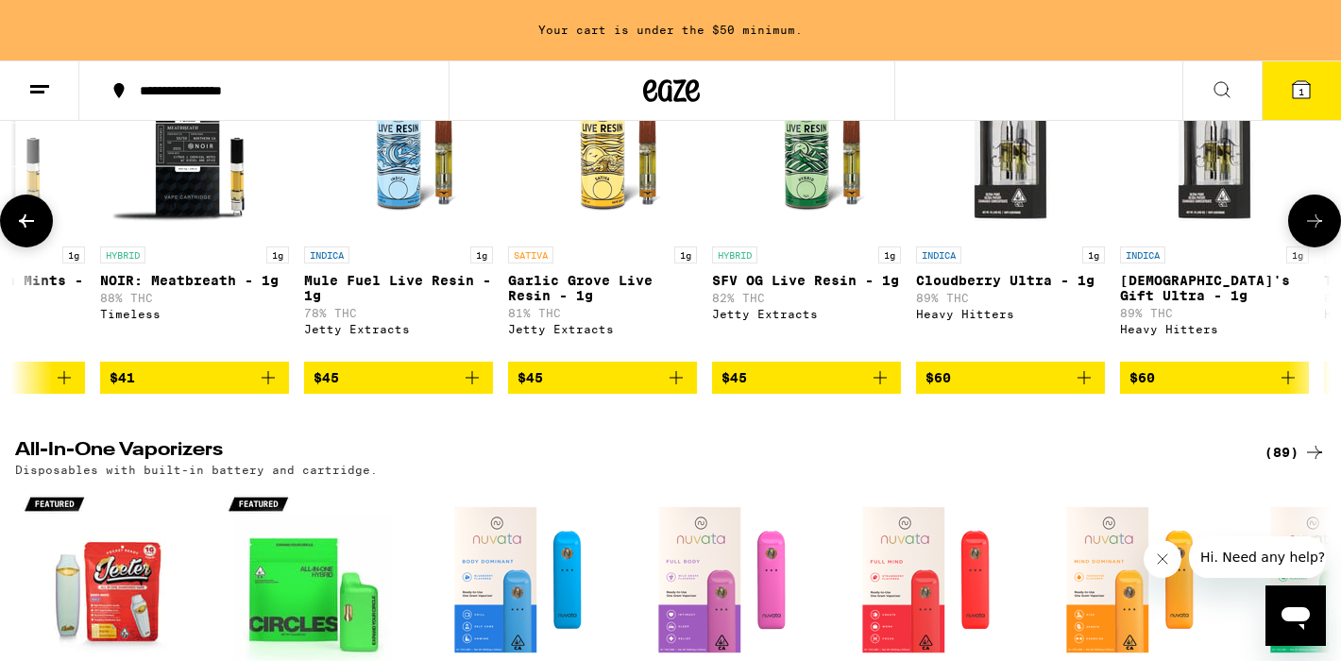
click at [1319, 247] on button at bounding box center [1314, 220] width 53 height 53
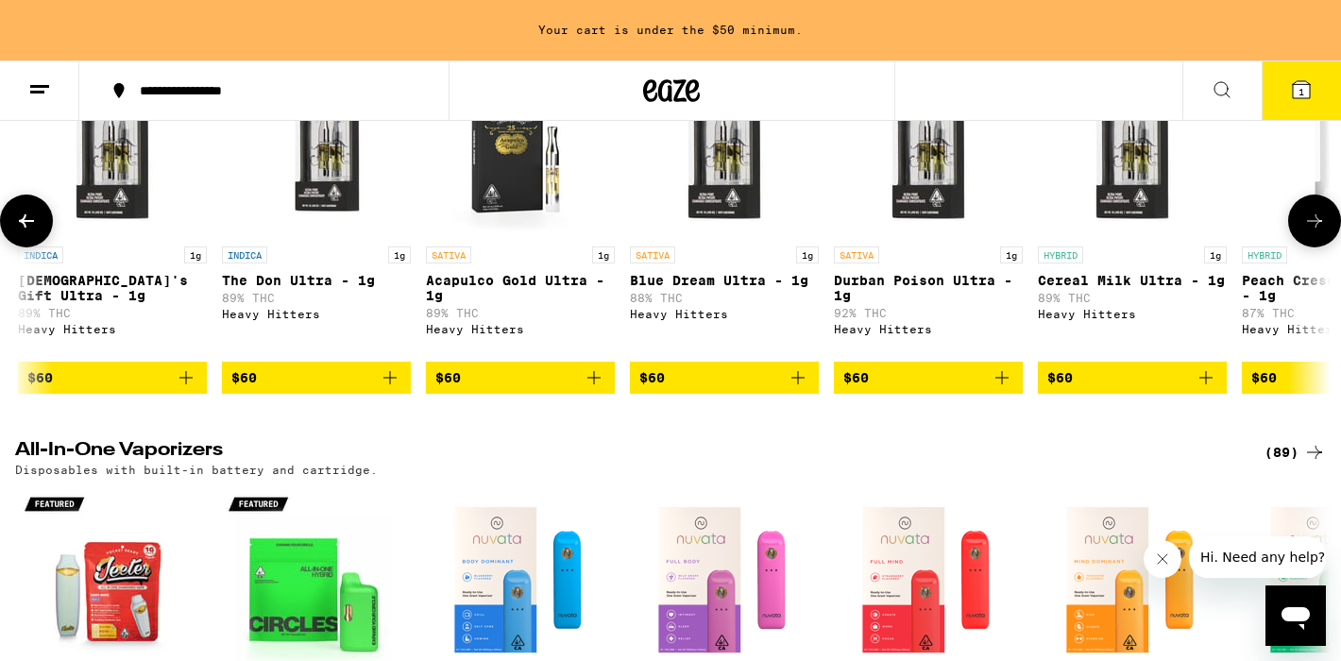
scroll to position [0, 13254]
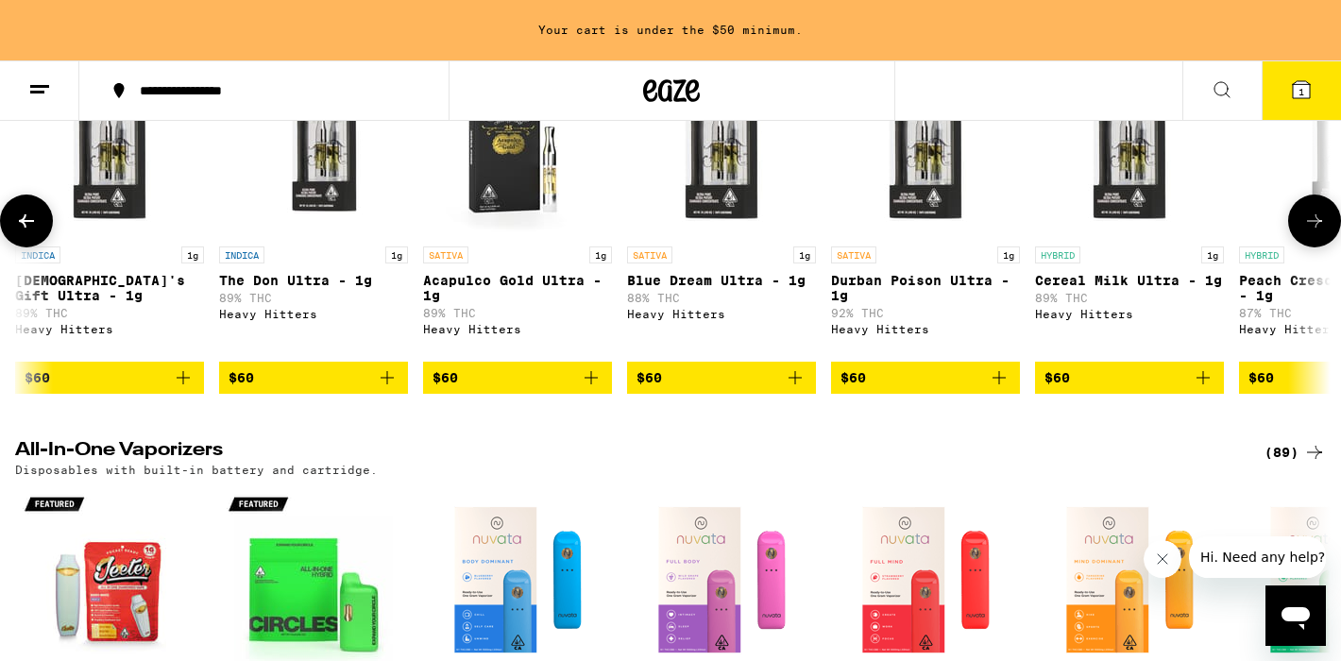
click at [1318, 247] on button at bounding box center [1314, 220] width 53 height 53
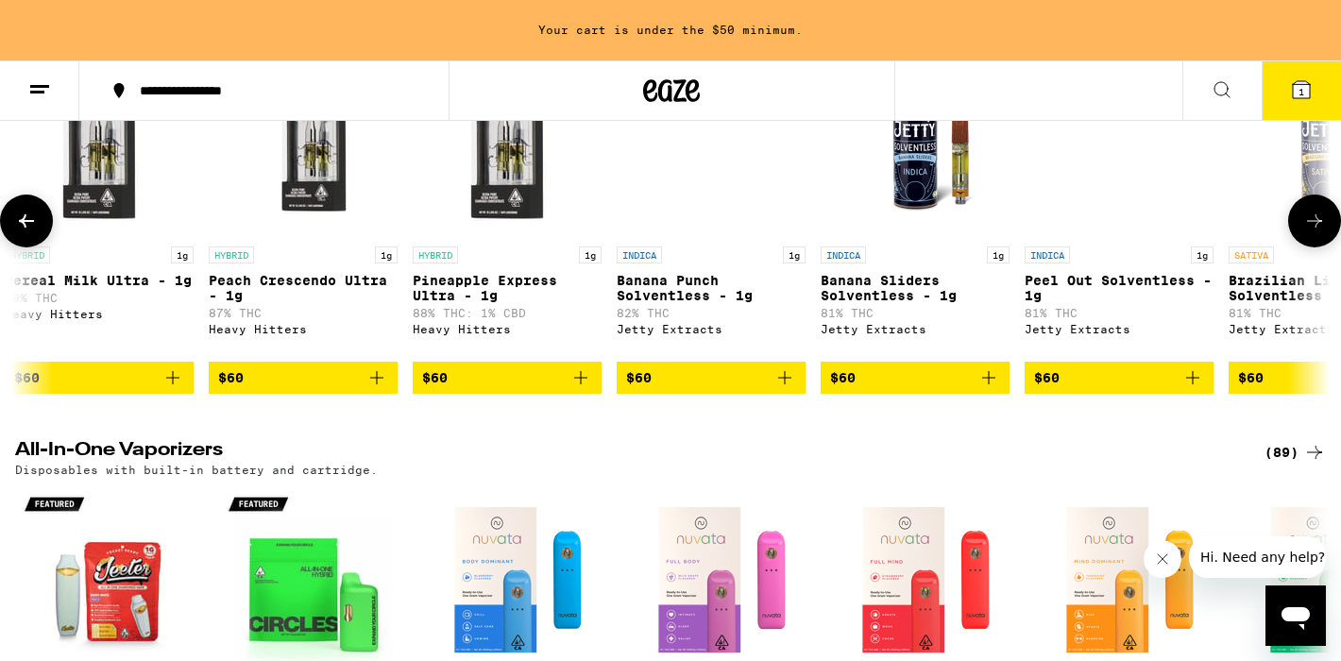
scroll to position [0, 14359]
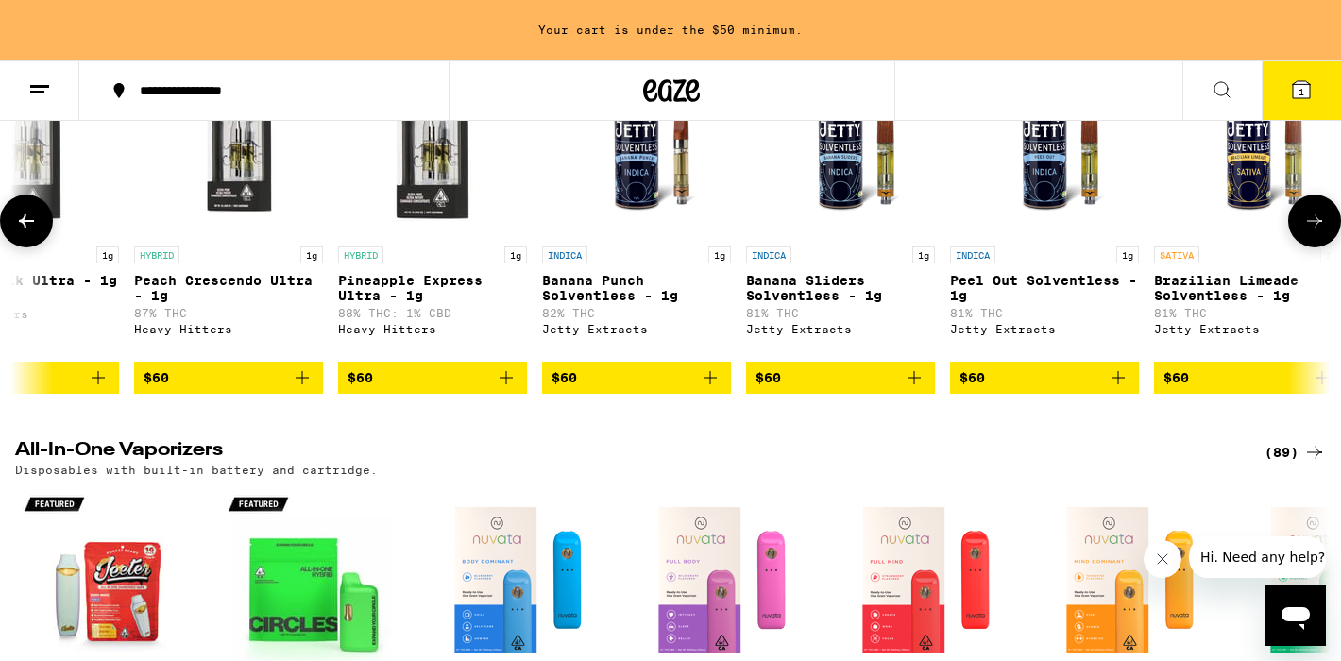
click at [1318, 247] on button at bounding box center [1314, 220] width 53 height 53
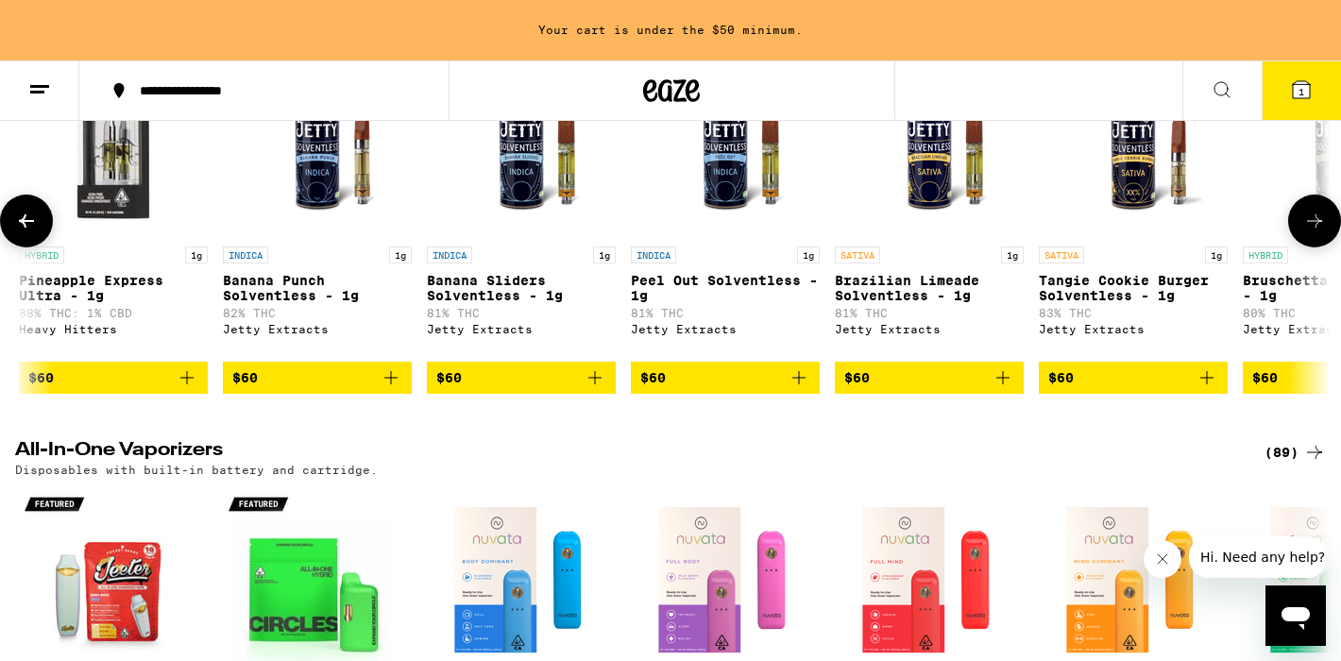
scroll to position [0, 15003]
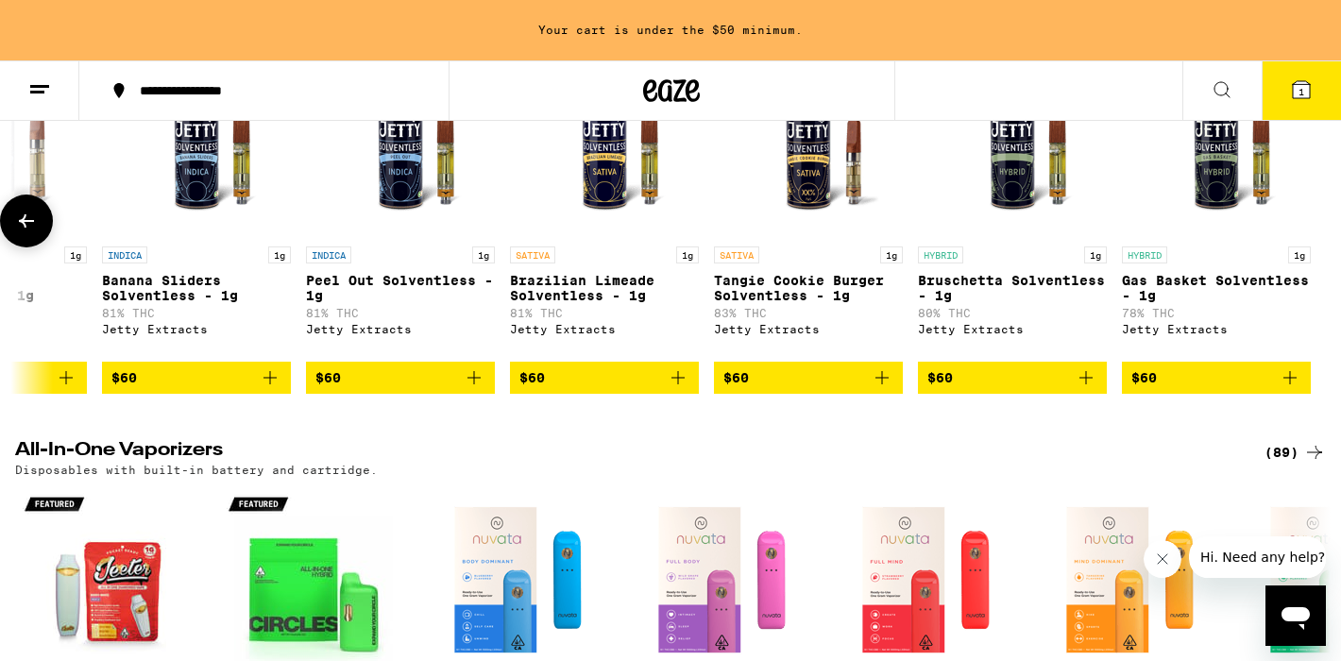
click at [21, 232] on icon at bounding box center [26, 221] width 23 height 23
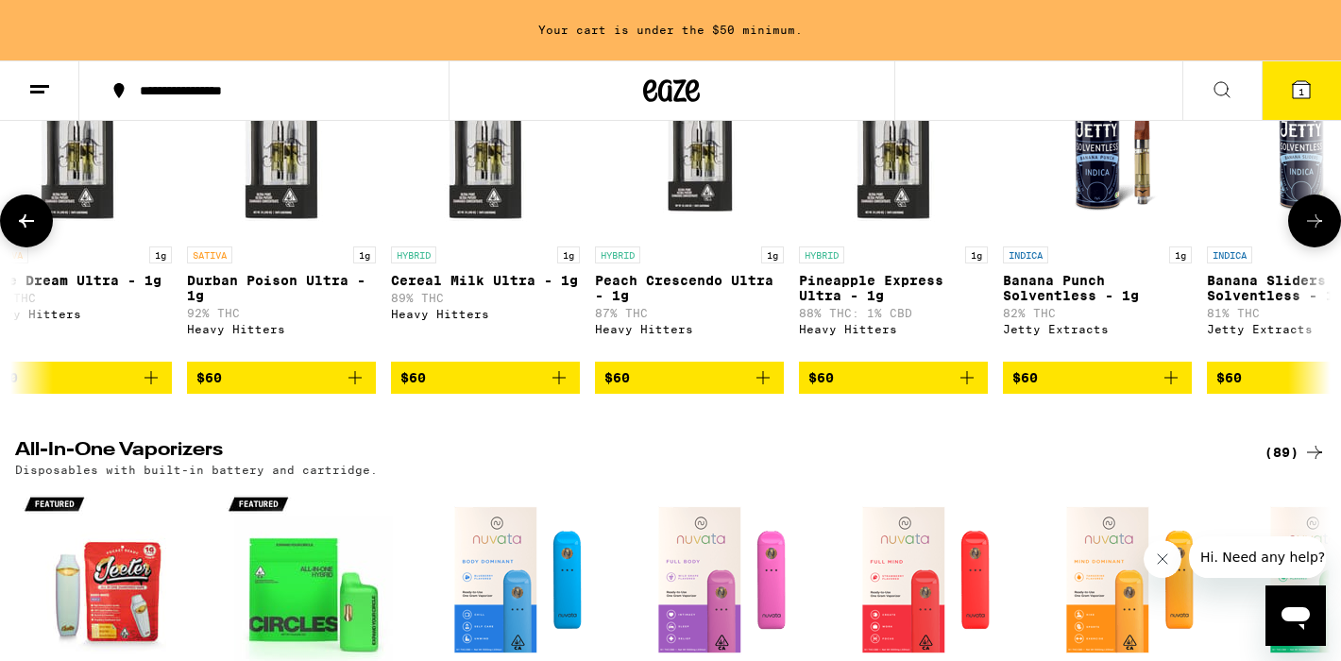
click at [21, 232] on icon at bounding box center [26, 221] width 23 height 23
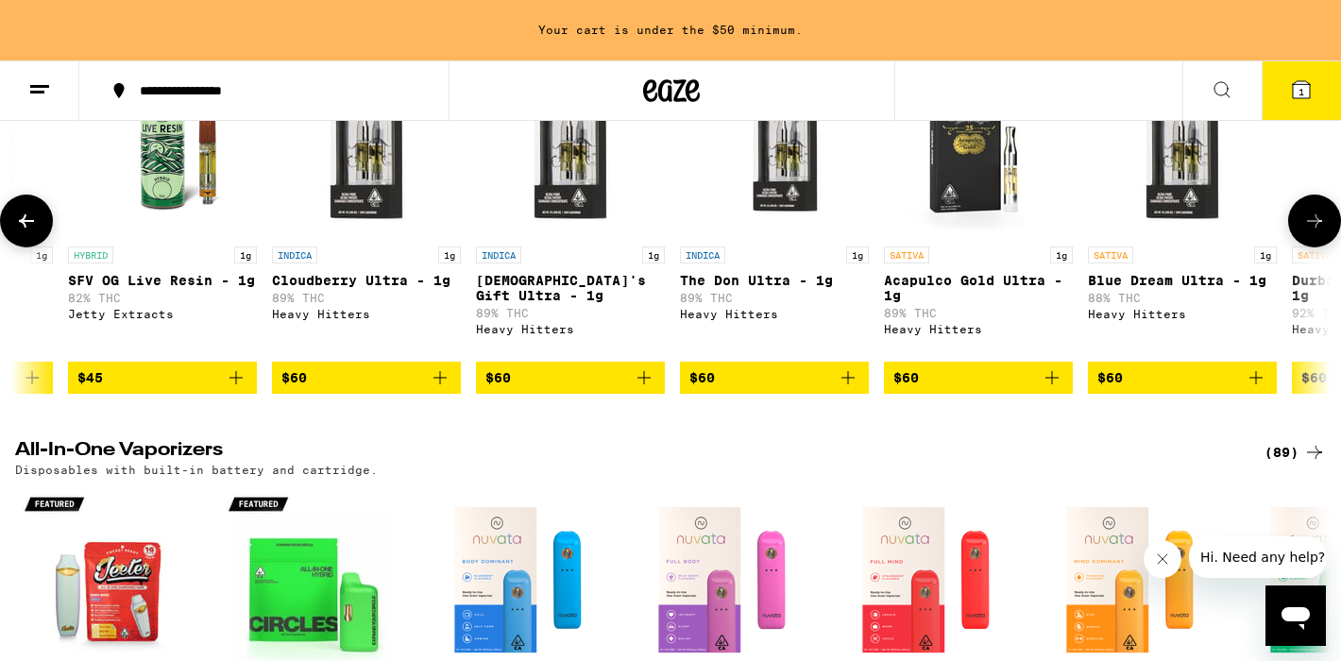
click at [21, 232] on icon at bounding box center [26, 221] width 23 height 23
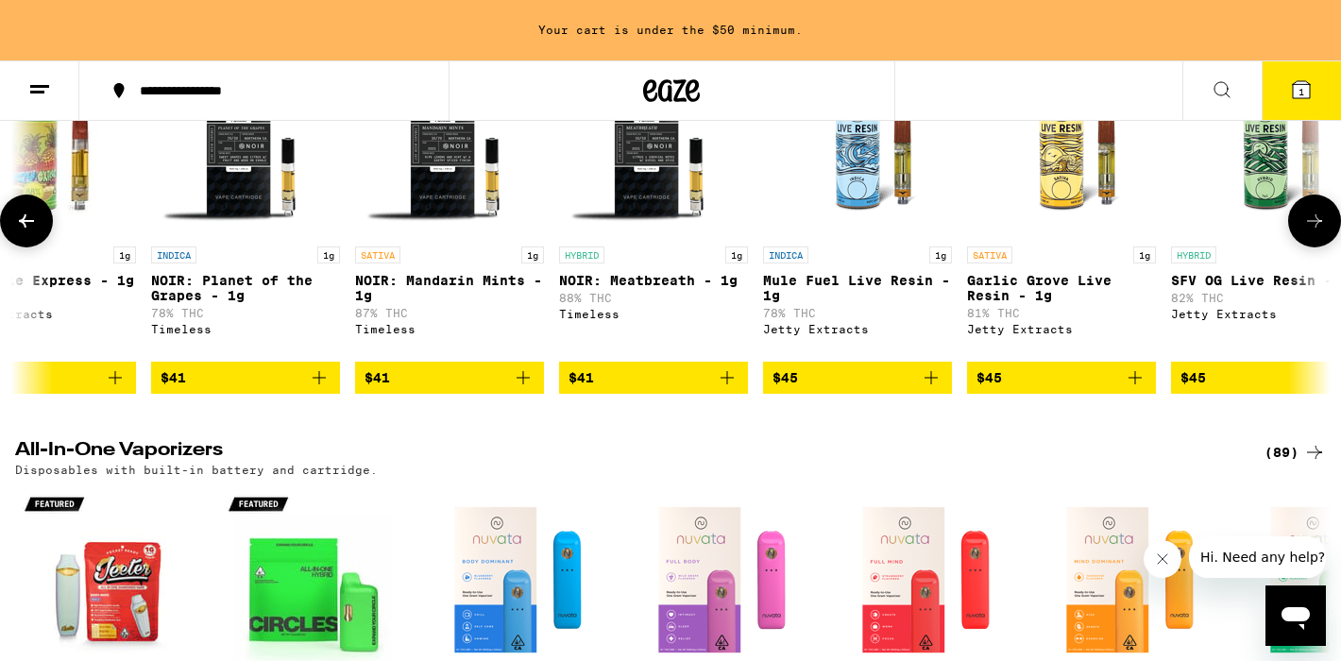
scroll to position [0, 11689]
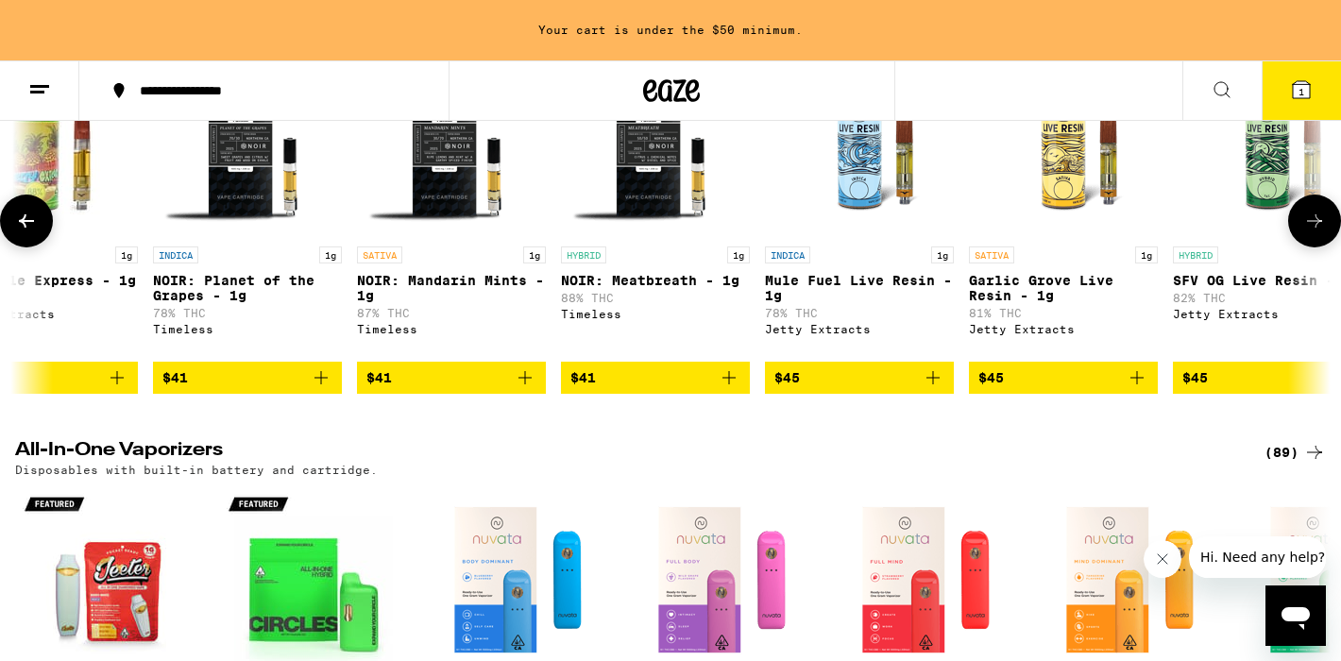
click at [21, 232] on icon at bounding box center [26, 221] width 23 height 23
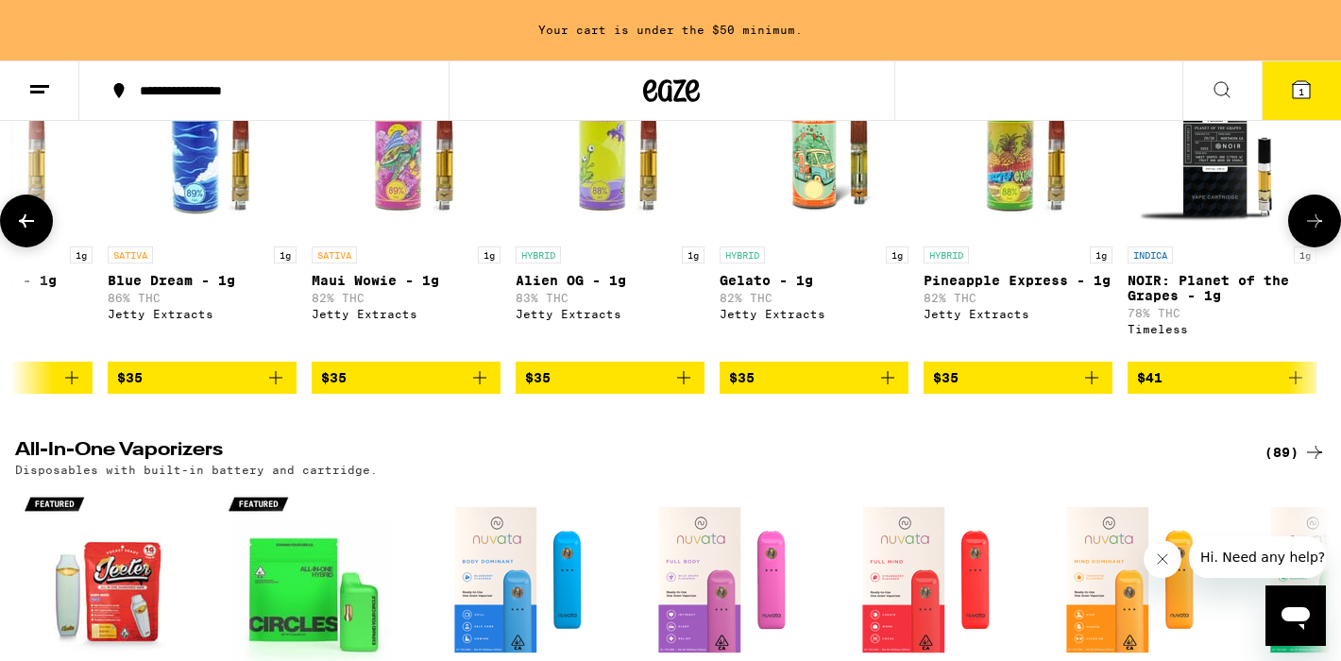
scroll to position [0, 10585]
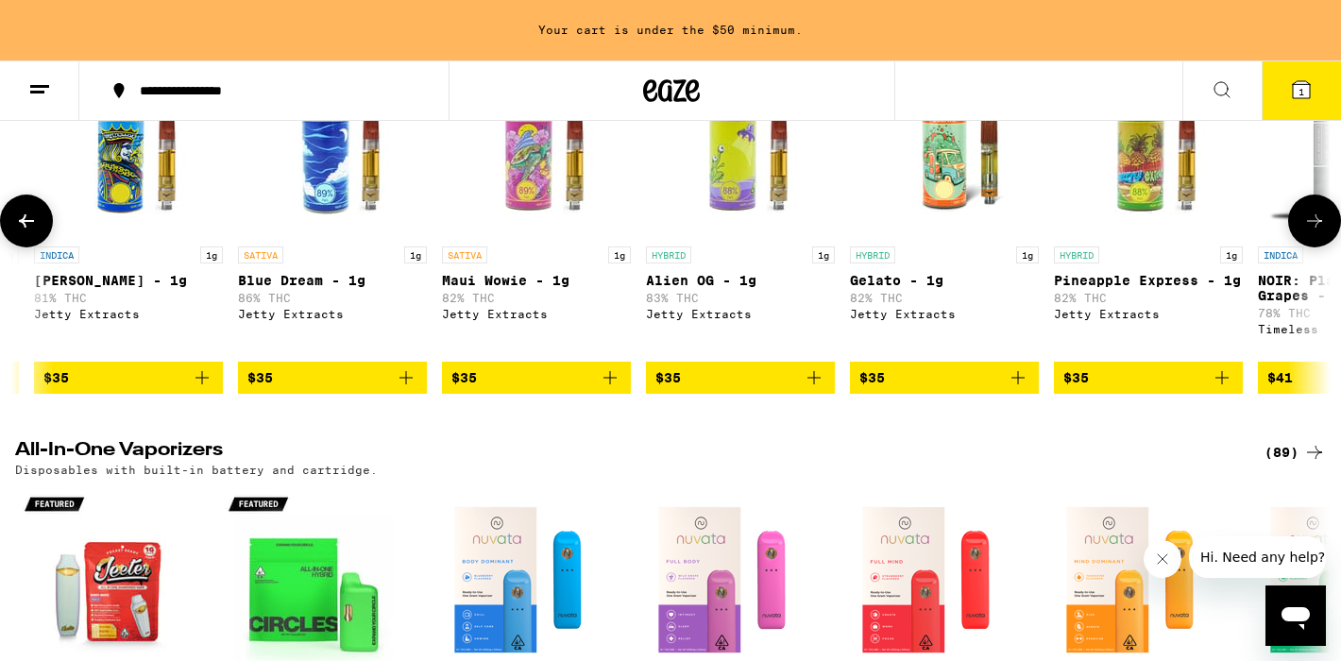
click at [21, 232] on icon at bounding box center [26, 221] width 23 height 23
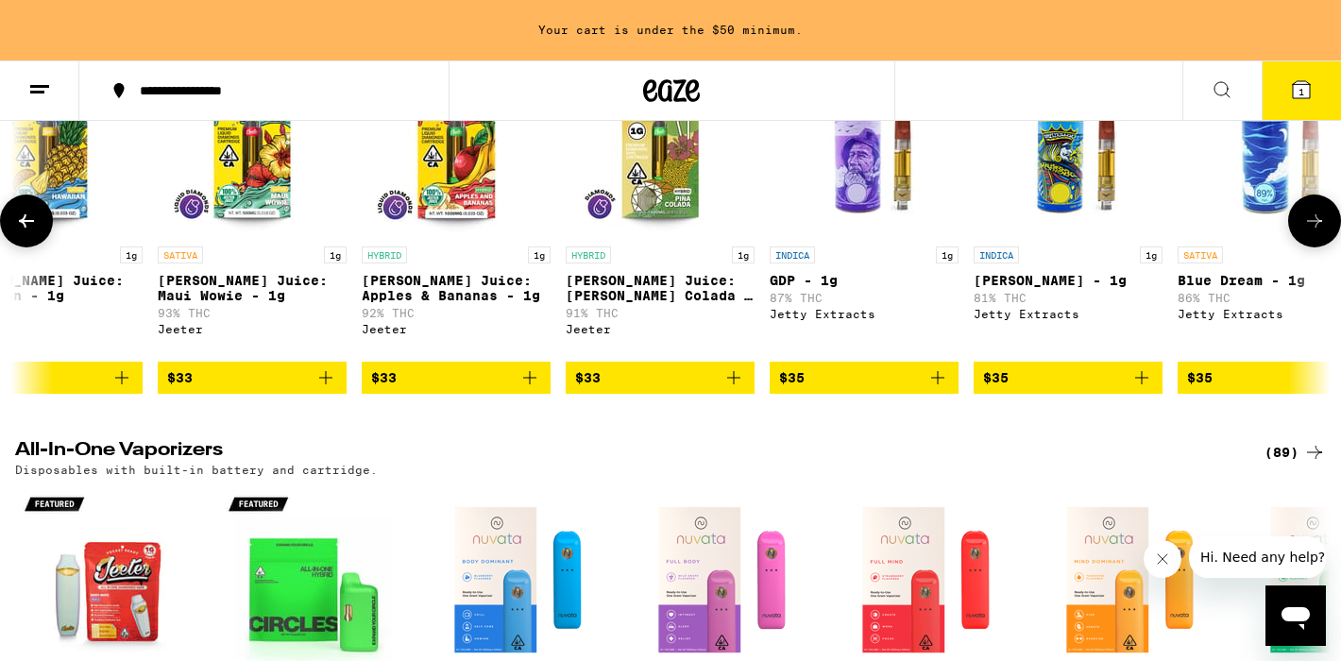
scroll to position [0, 9480]
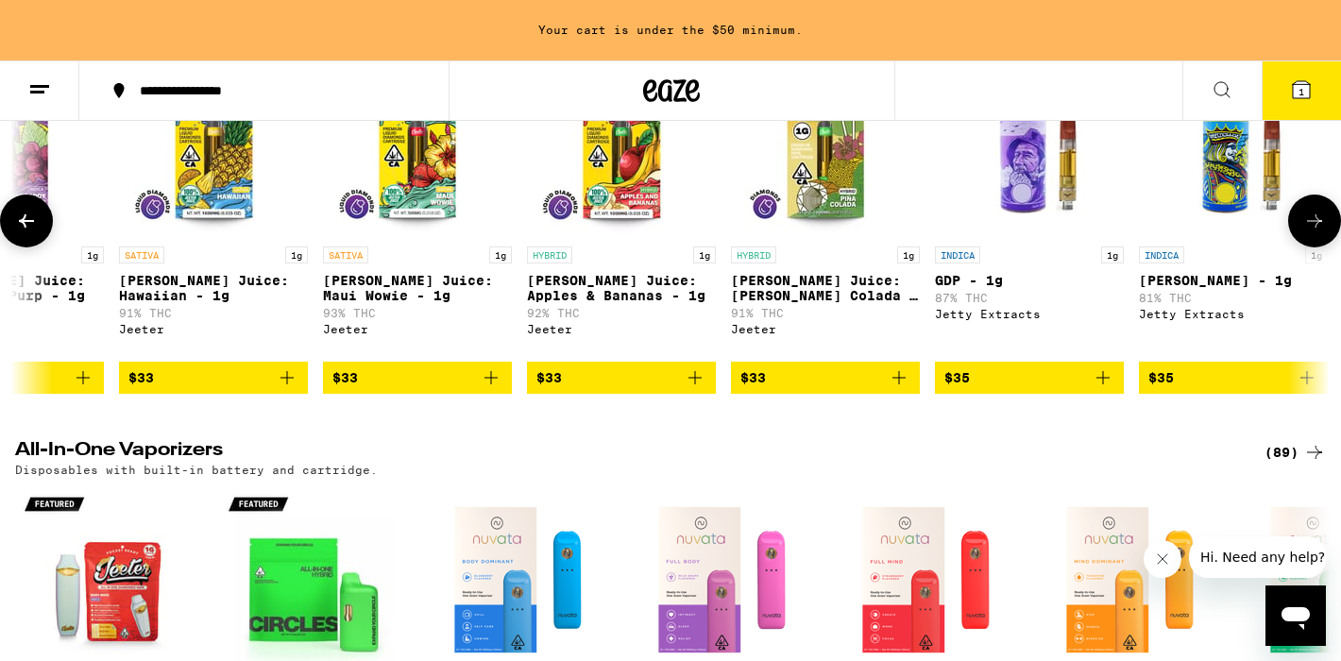
click at [21, 232] on icon at bounding box center [26, 221] width 23 height 23
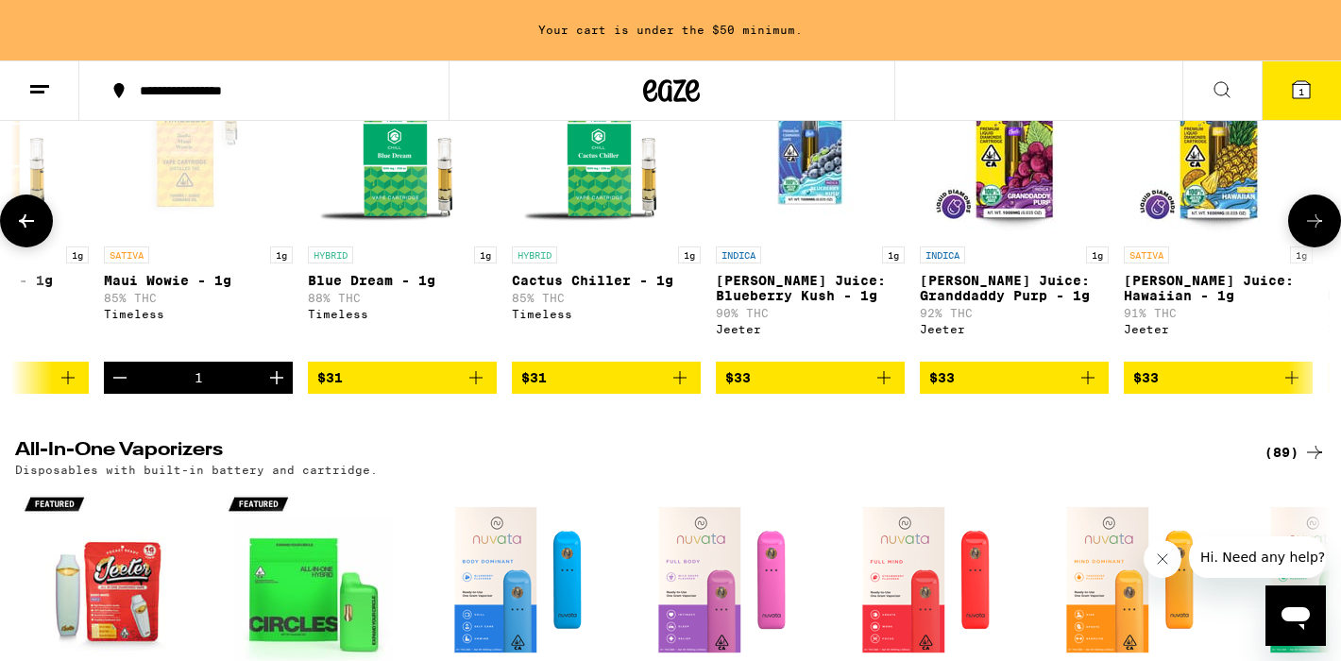
scroll to position [0, 8375]
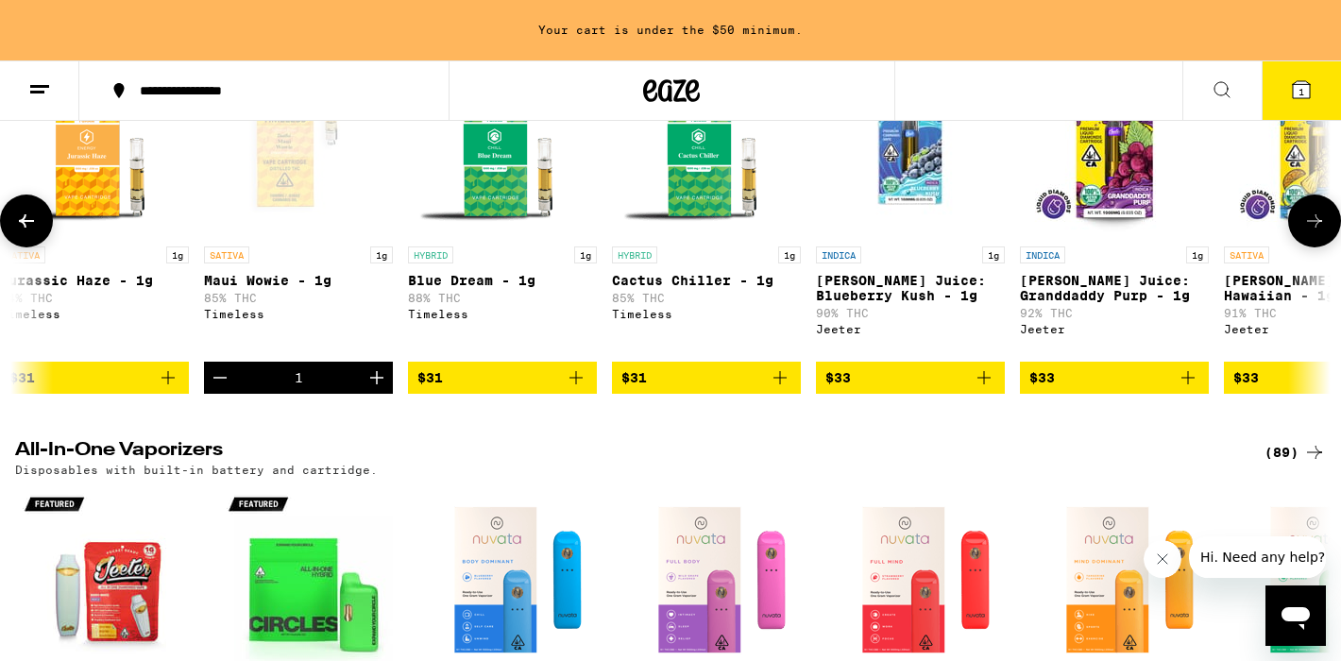
click at [22, 232] on icon at bounding box center [26, 221] width 23 height 23
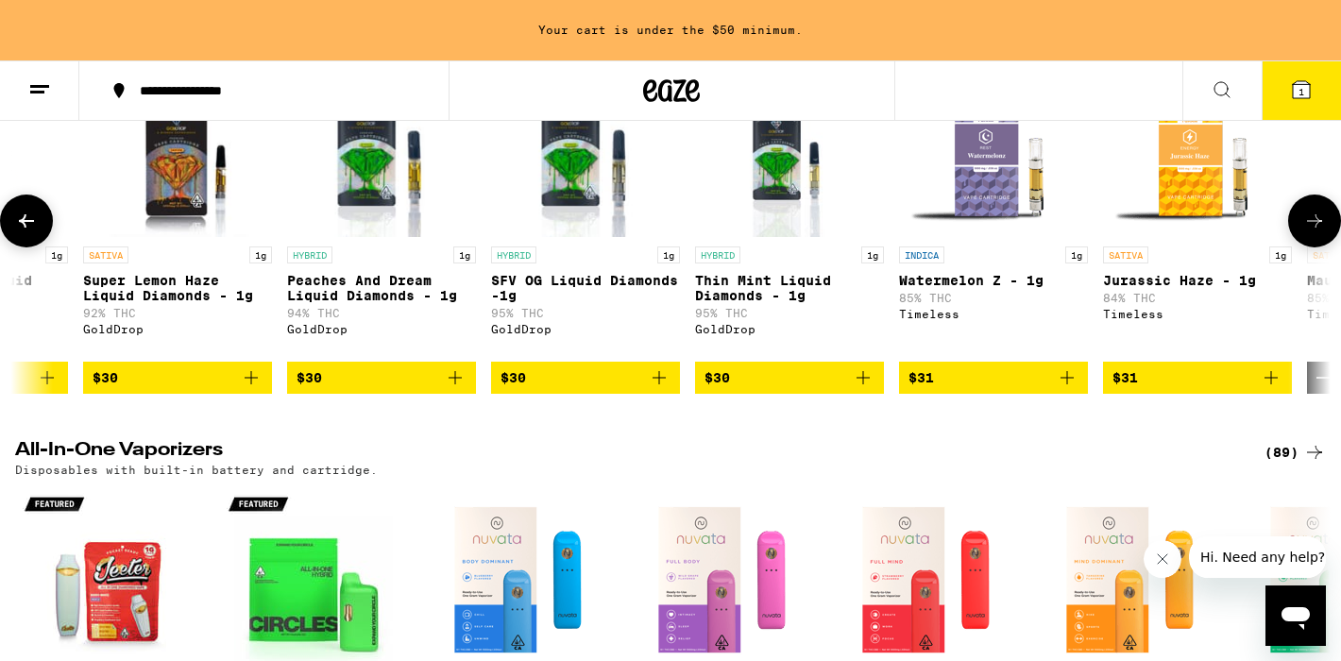
scroll to position [0, 7271]
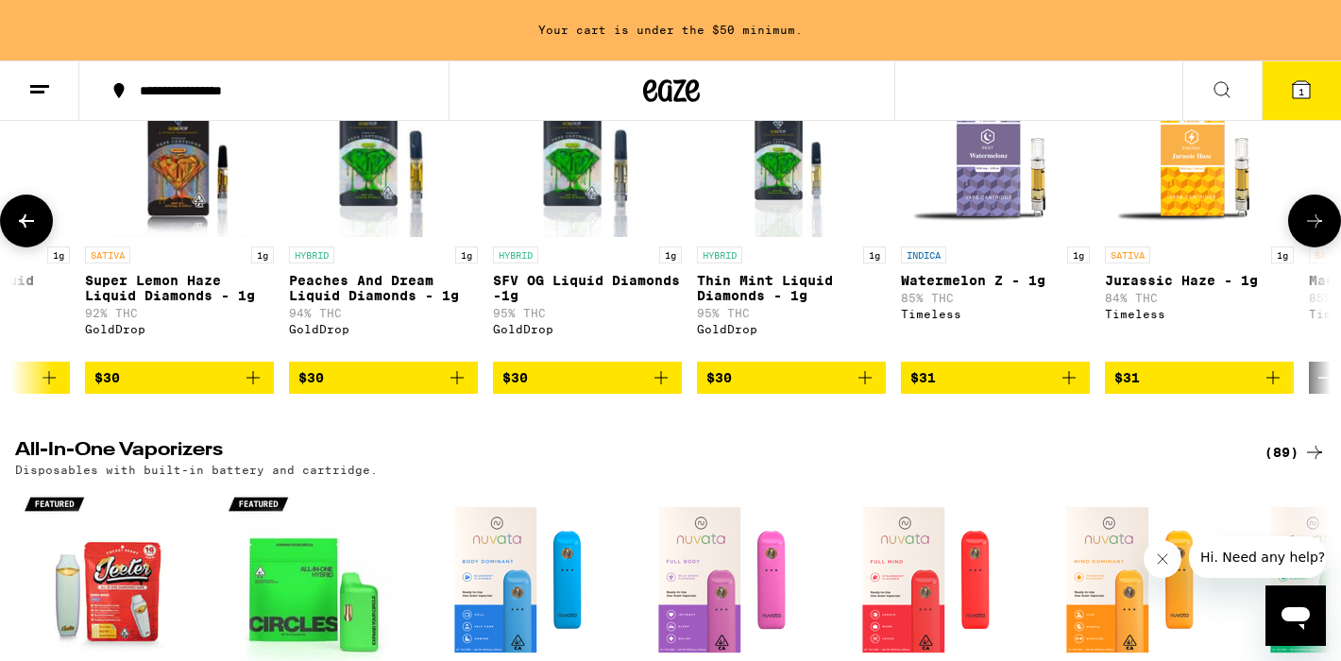
click at [1074, 394] on button "$31" at bounding box center [995, 378] width 189 height 32
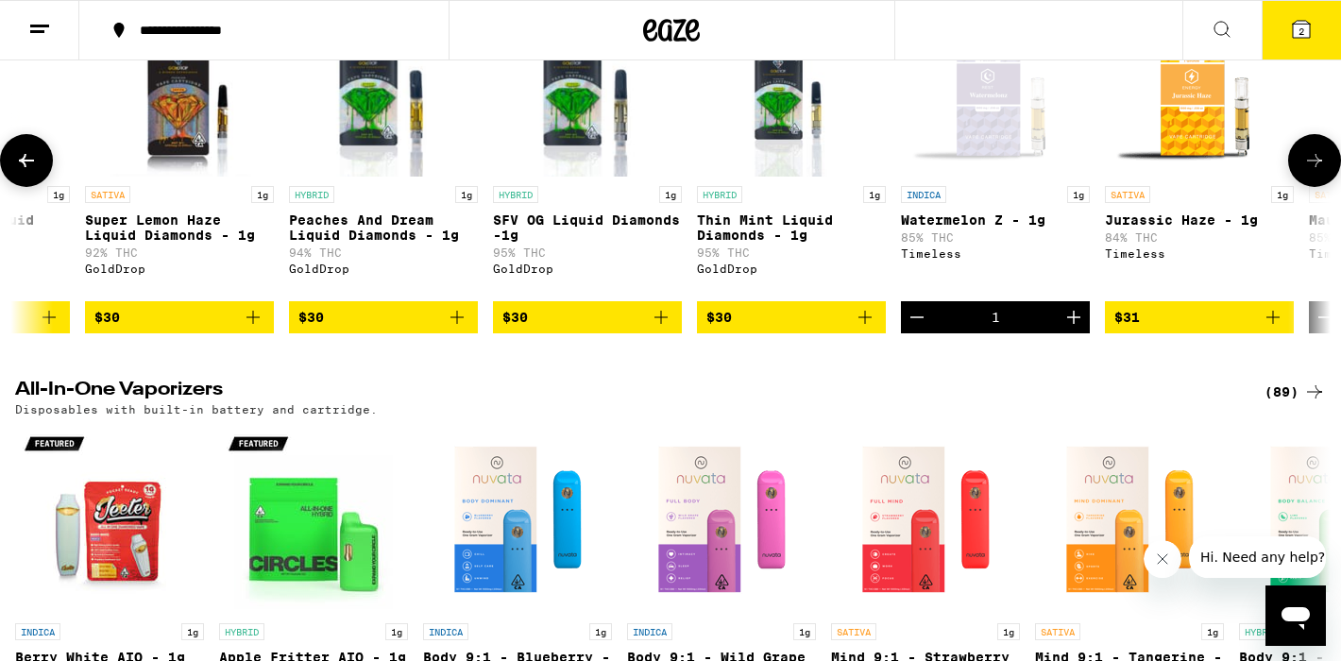
scroll to position [2390, 0]
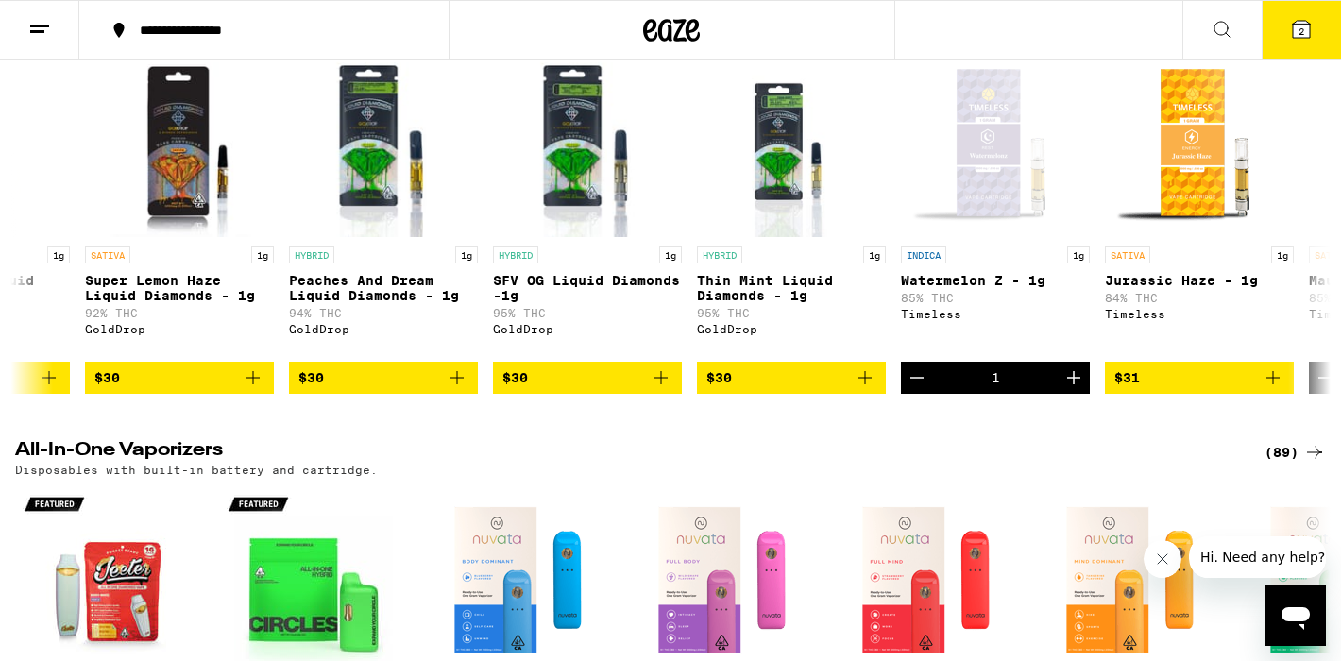
click at [1281, 19] on button "2" at bounding box center [1300, 30] width 79 height 59
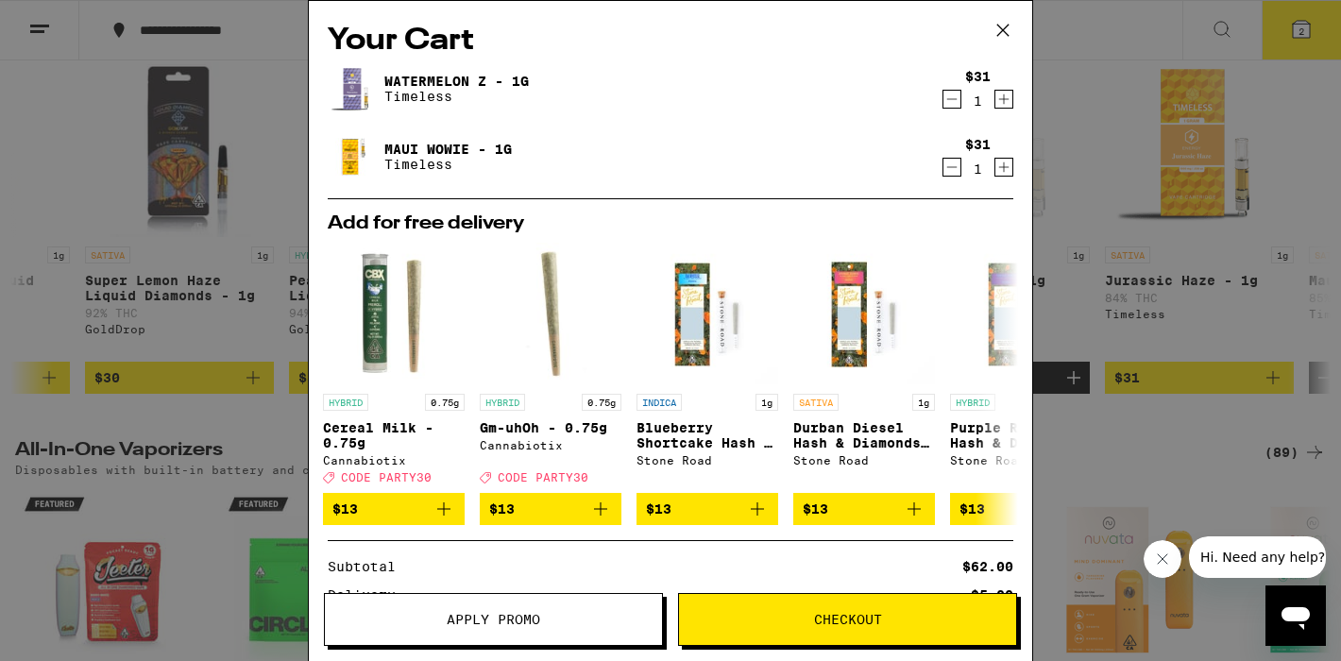
click at [999, 27] on icon at bounding box center [1002, 30] width 11 height 11
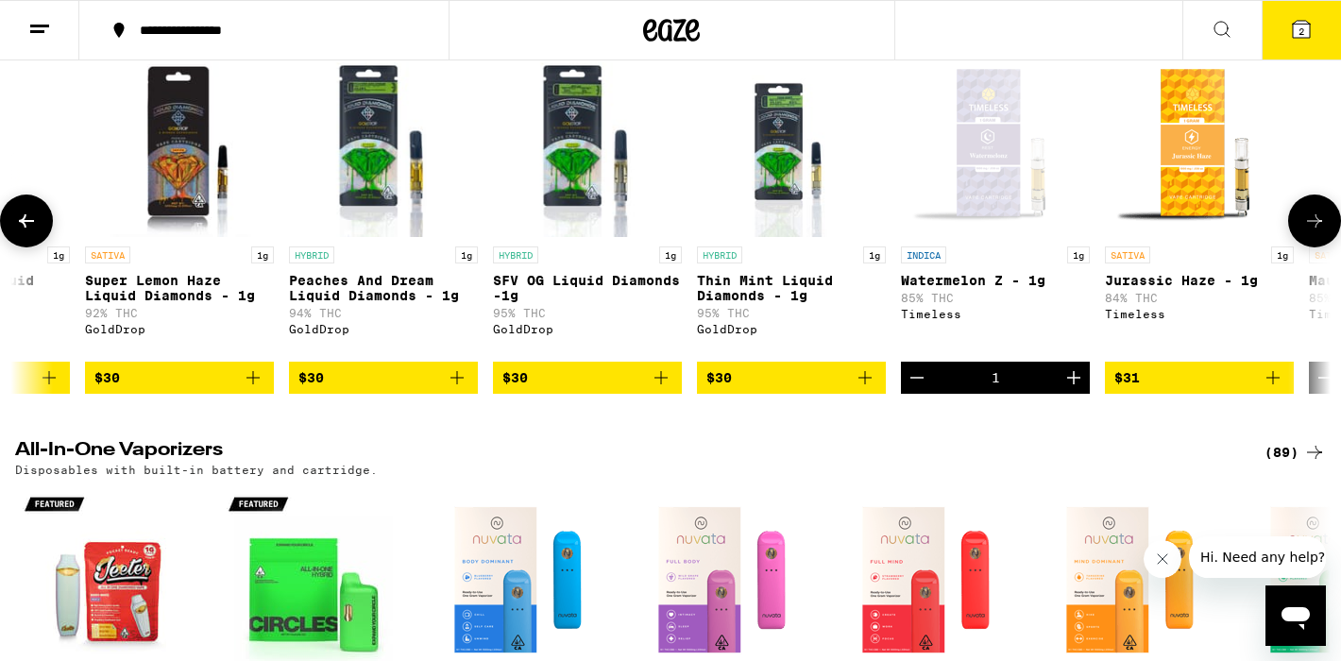
click at [917, 389] on icon "Decrement" at bounding box center [916, 377] width 23 height 23
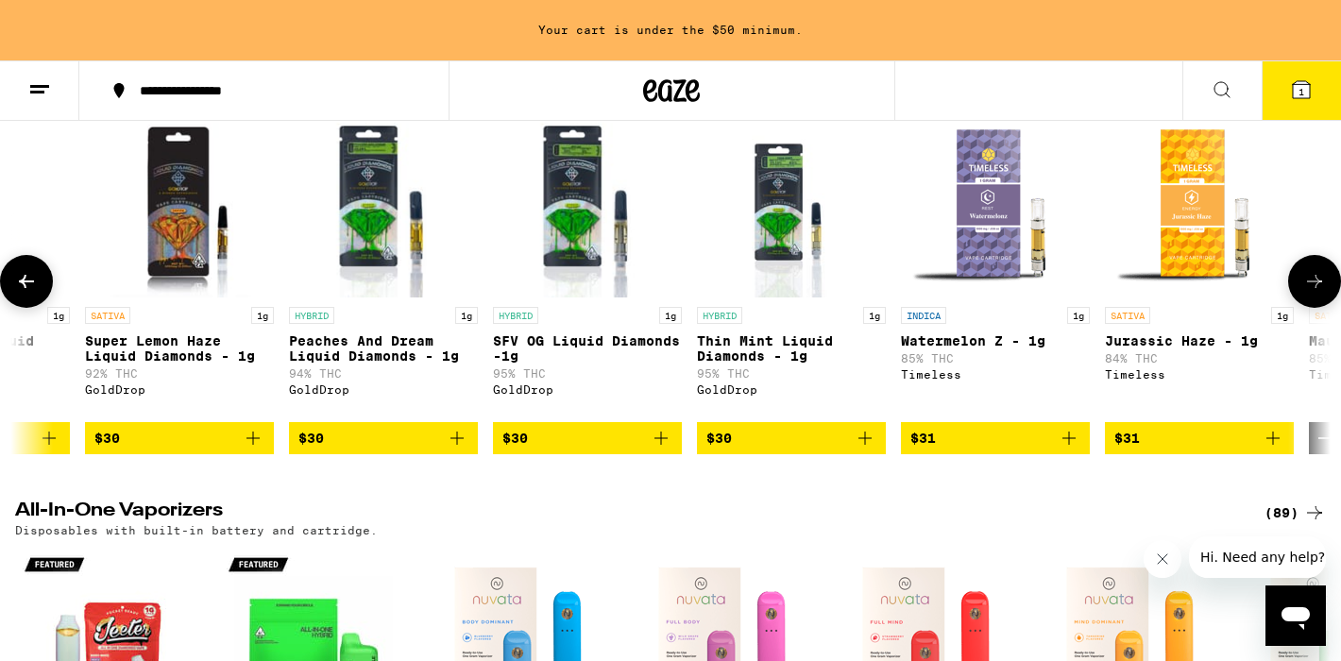
scroll to position [2451, 0]
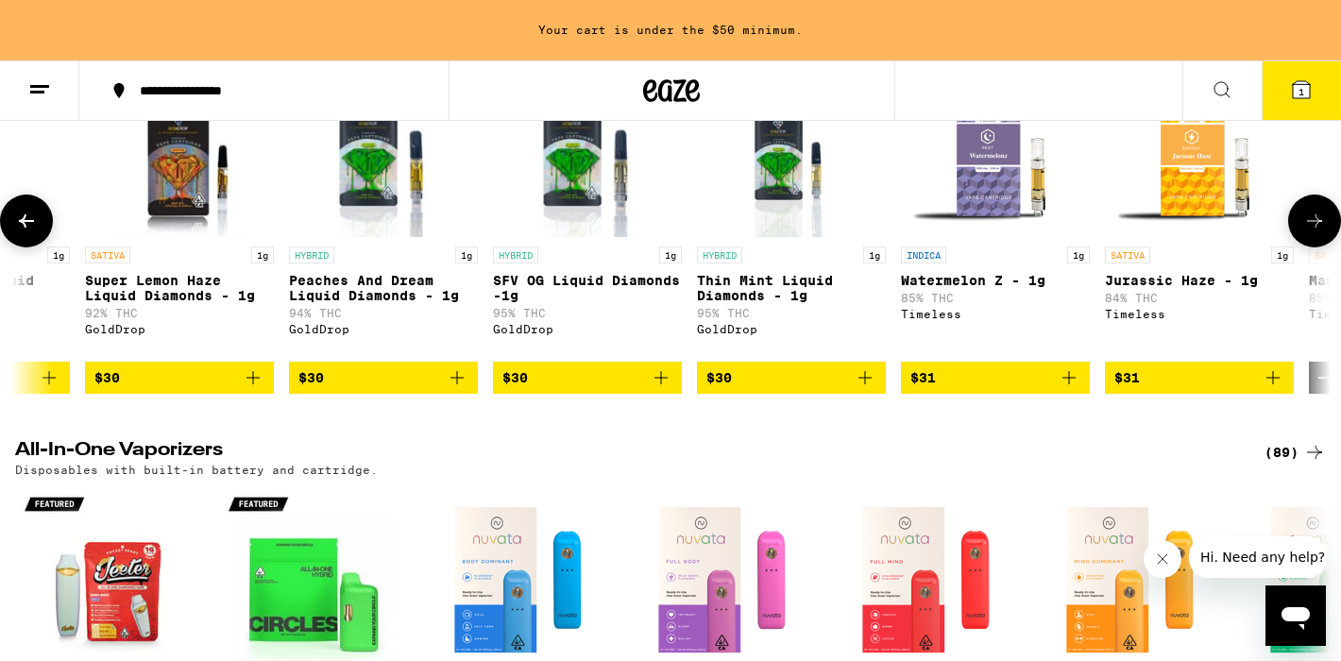
click at [25, 228] on icon at bounding box center [26, 220] width 15 height 13
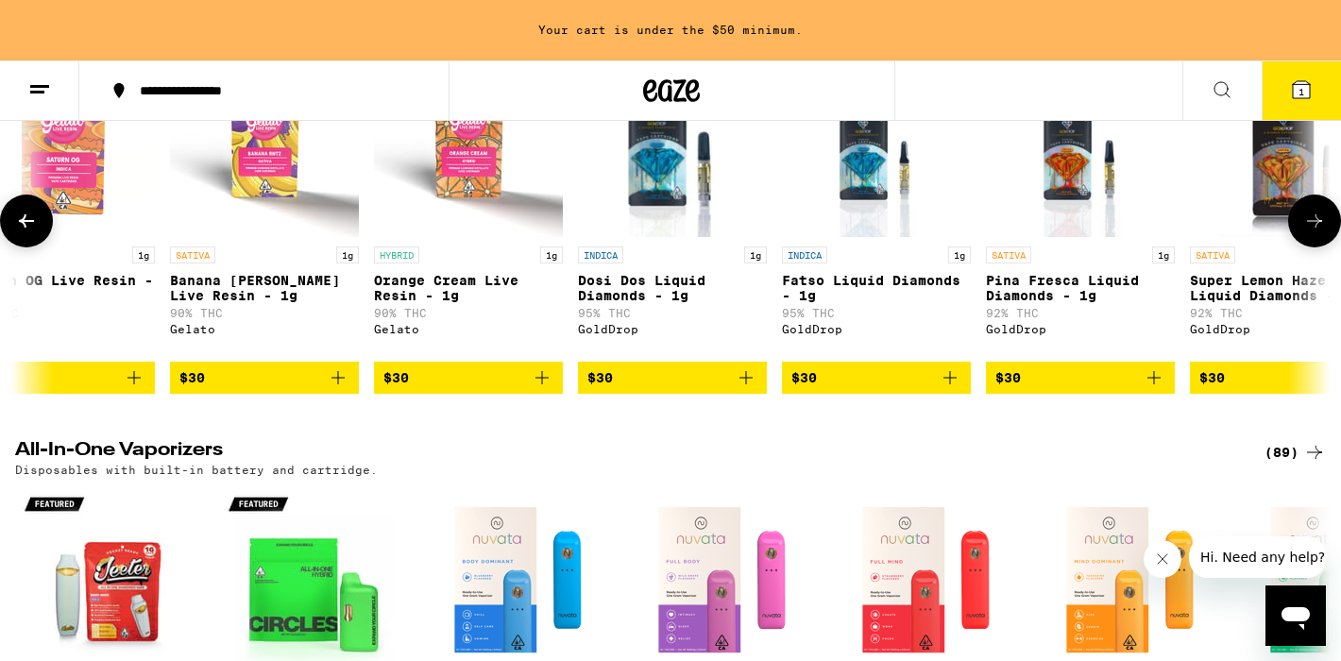
click at [25, 228] on icon at bounding box center [26, 220] width 15 height 13
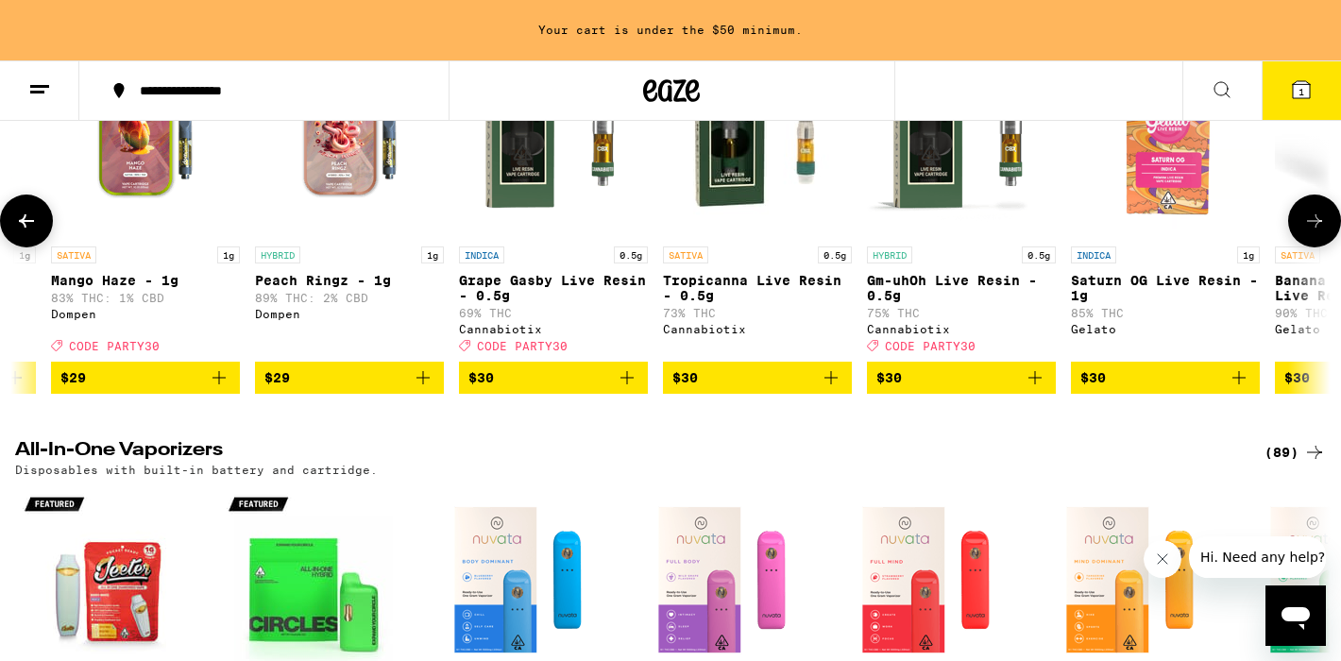
click at [25, 228] on icon at bounding box center [26, 220] width 15 height 13
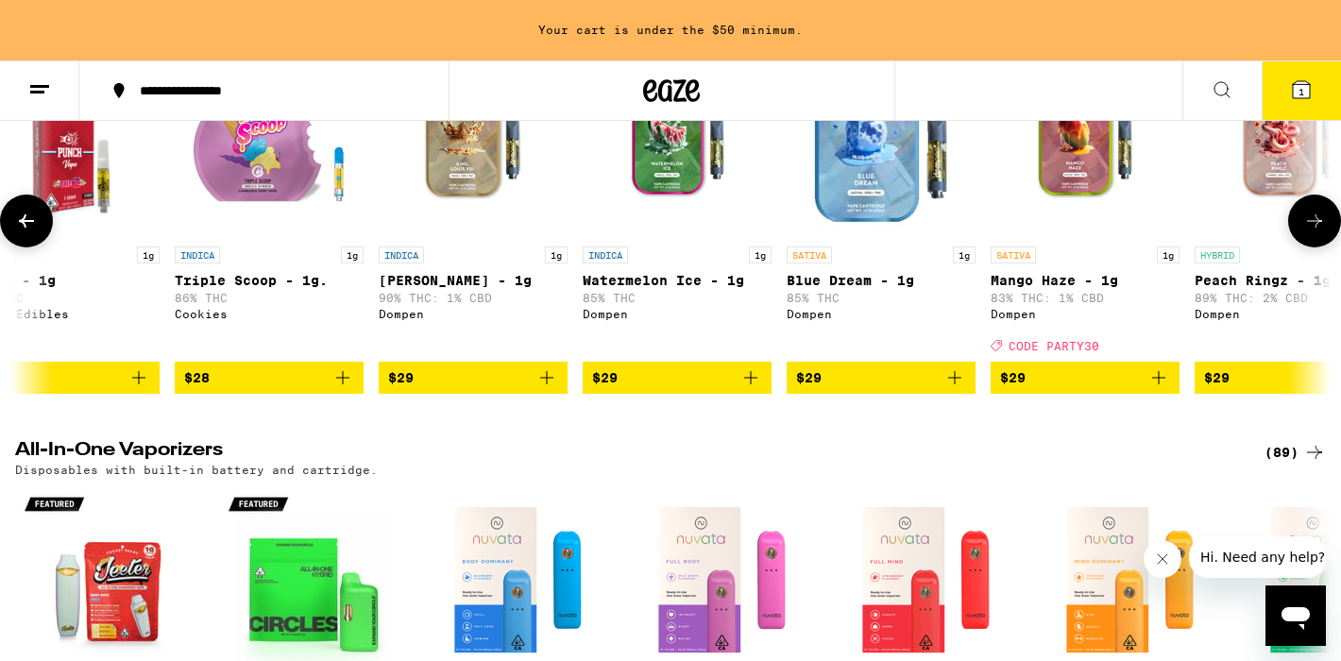
scroll to position [0, 3957]
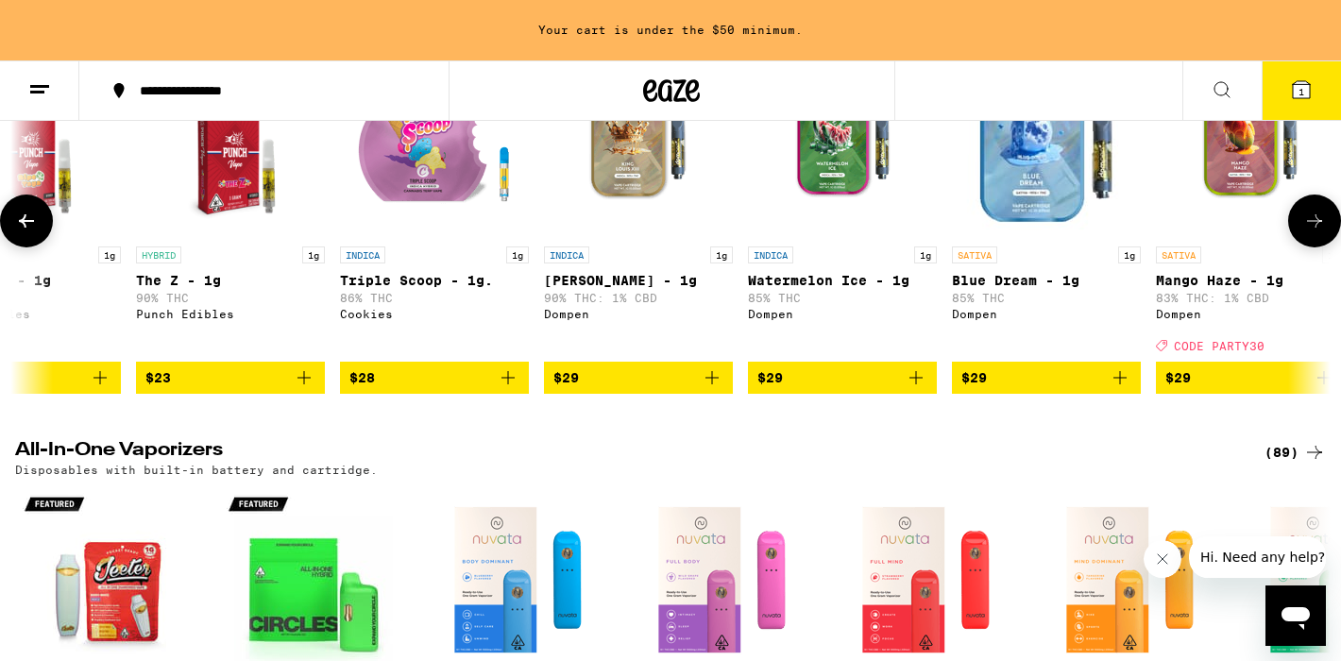
click at [25, 228] on icon at bounding box center [26, 220] width 15 height 13
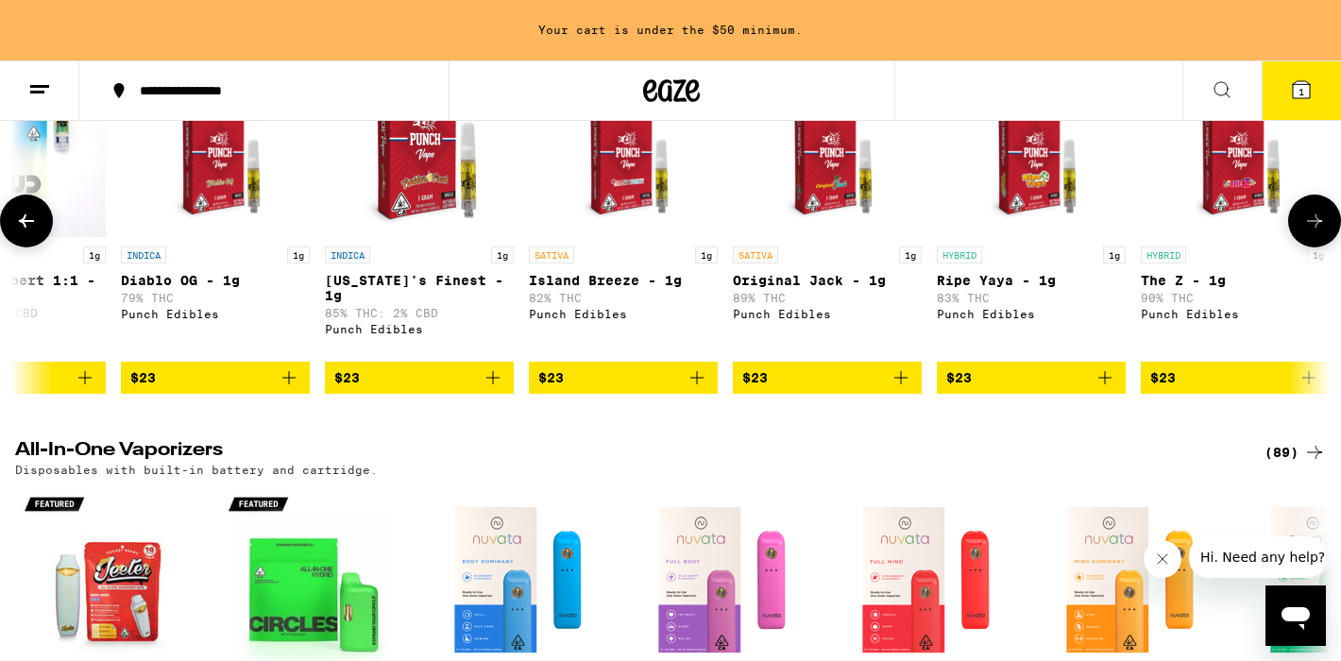
scroll to position [0, 2853]
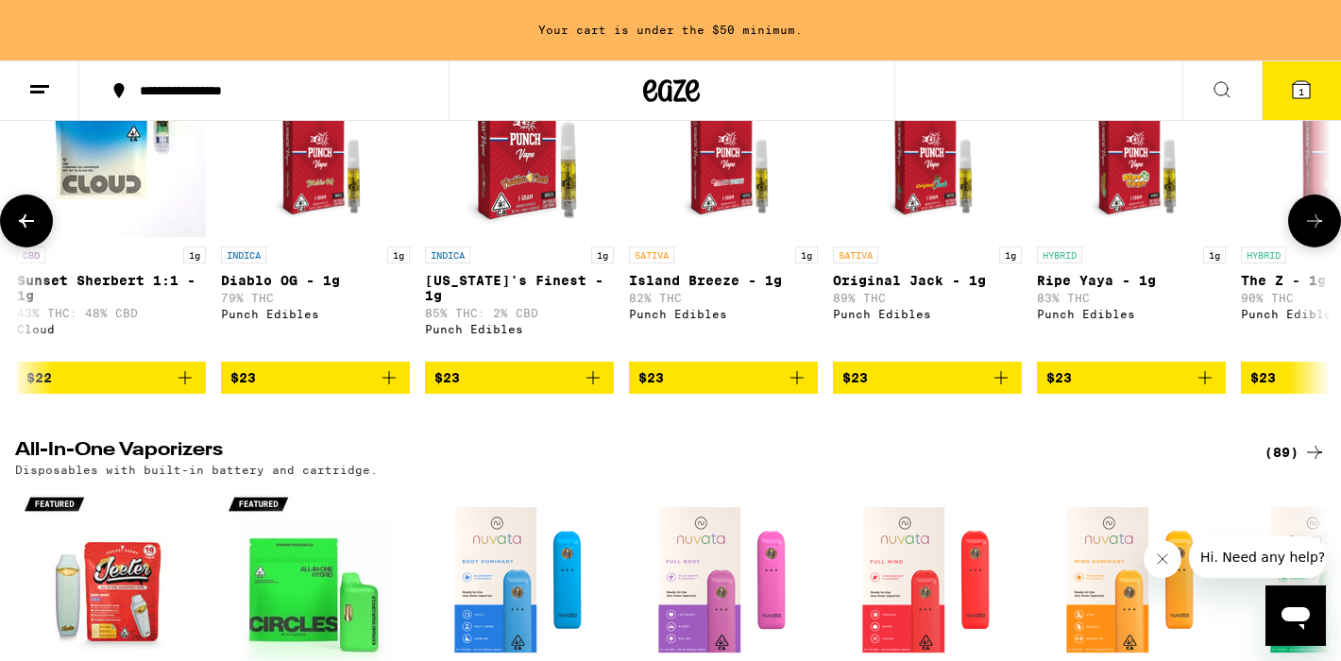
click at [25, 228] on icon at bounding box center [26, 220] width 15 height 13
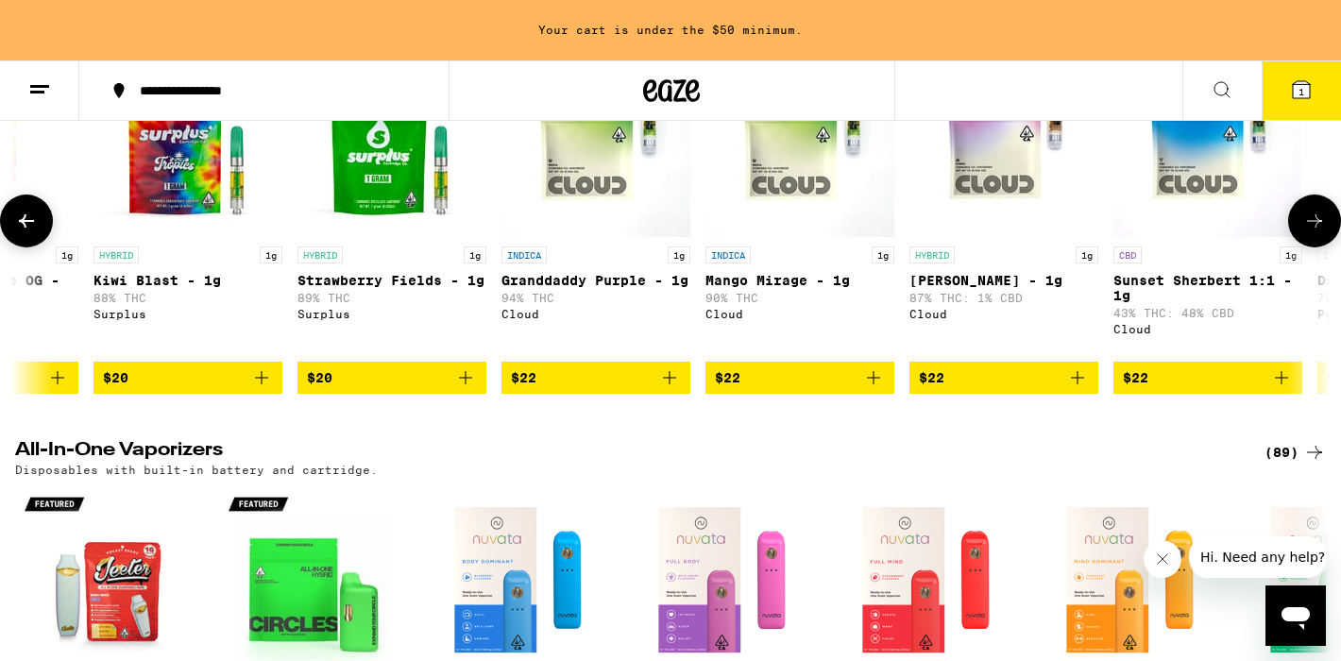
scroll to position [0, 1748]
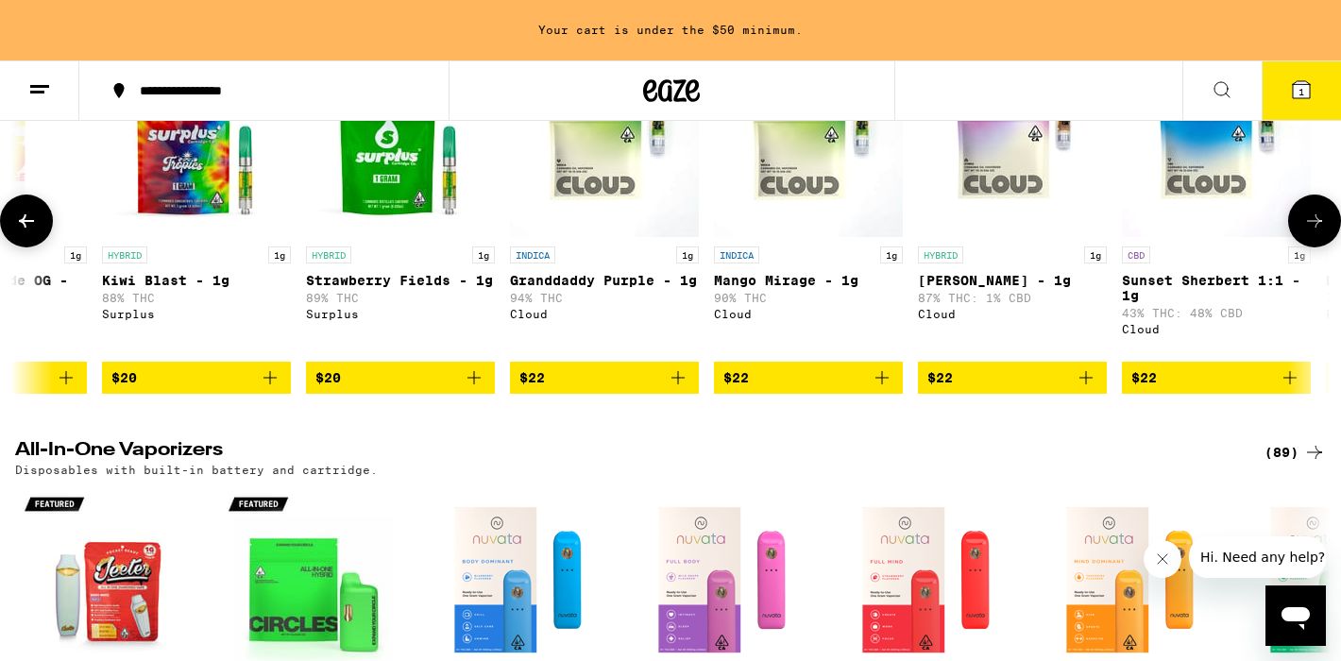
click at [17, 247] on button at bounding box center [26, 220] width 53 height 53
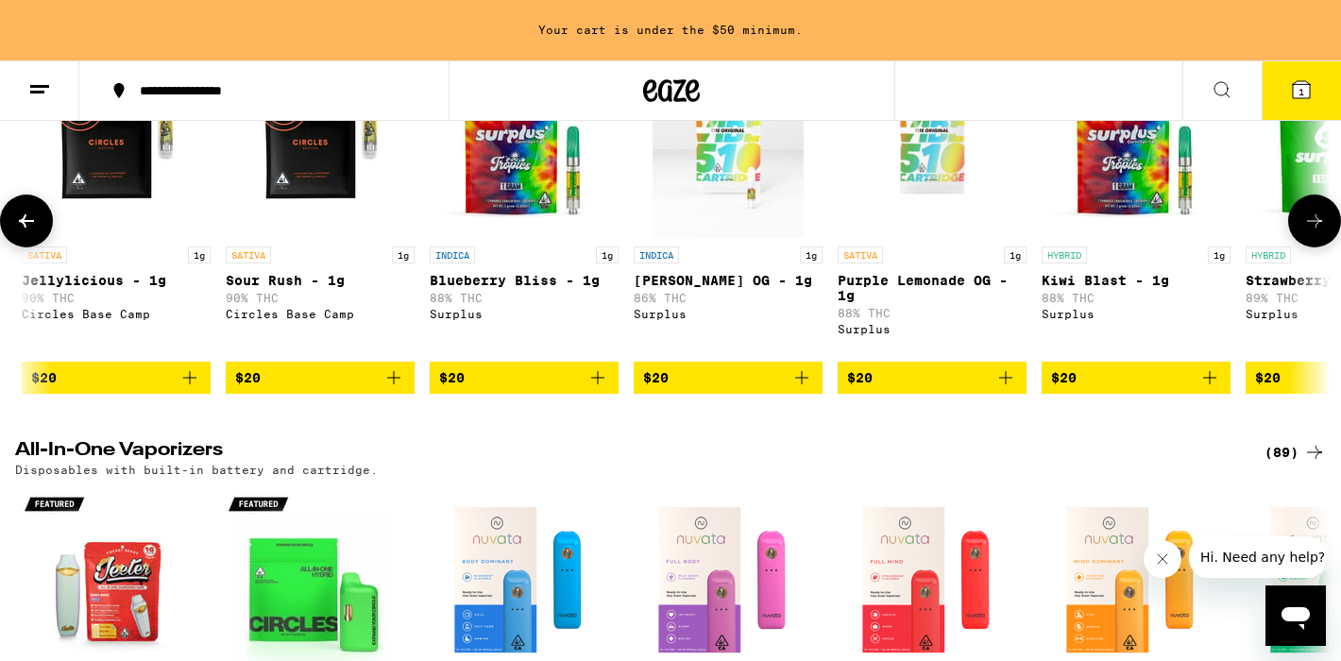
scroll to position [0, 644]
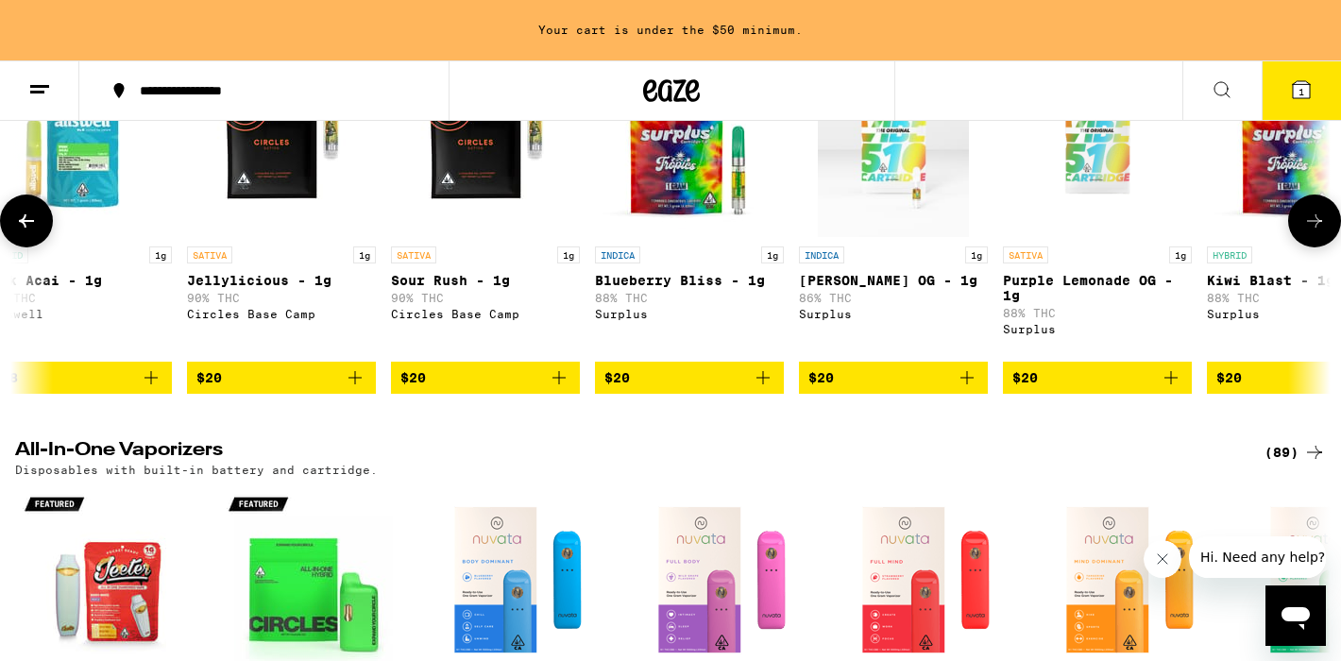
click at [761, 389] on icon "Add to bag" at bounding box center [762, 377] width 23 height 23
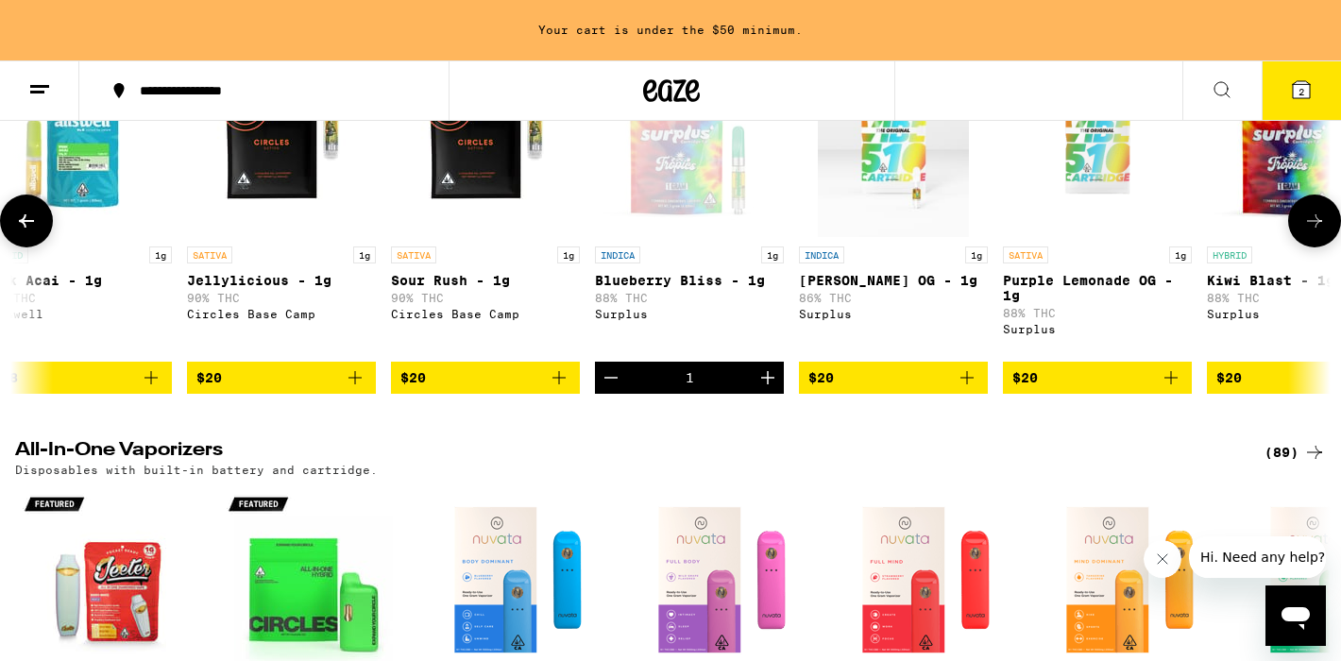
scroll to position [2390, 0]
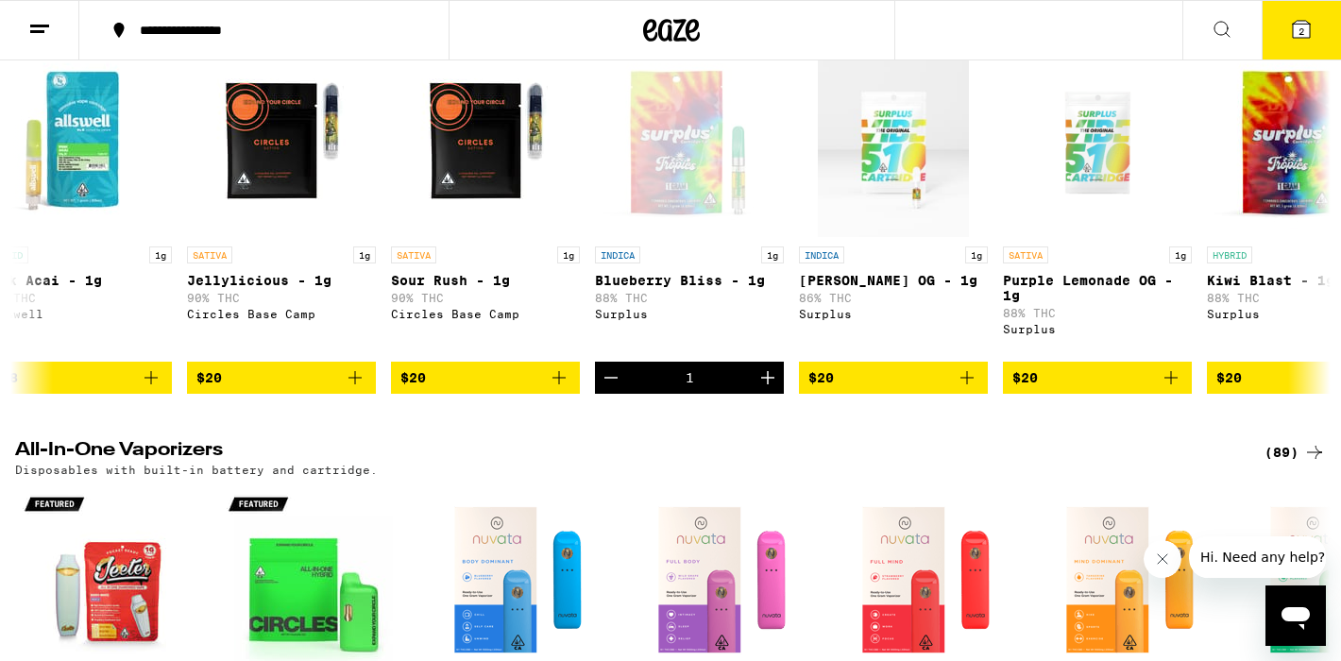
click at [1306, 30] on icon at bounding box center [1300, 29] width 17 height 17
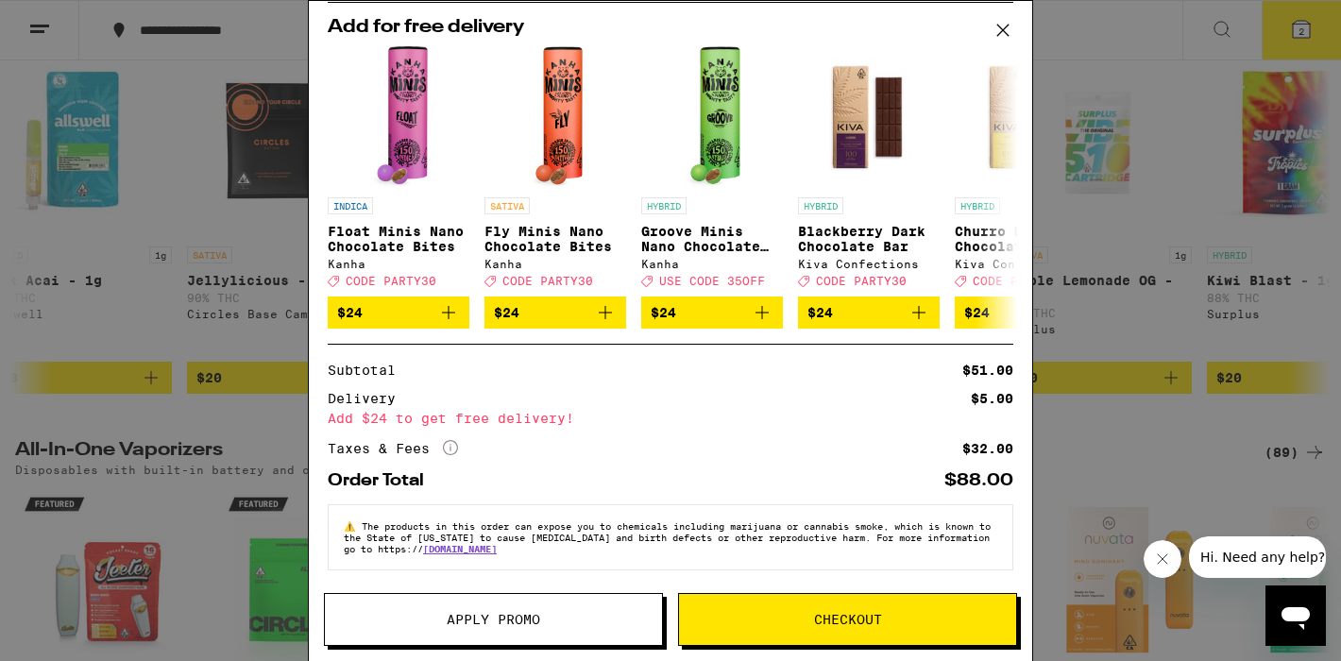
scroll to position [213, 0]
click at [463, 607] on button "Apply Promo" at bounding box center [493, 619] width 339 height 53
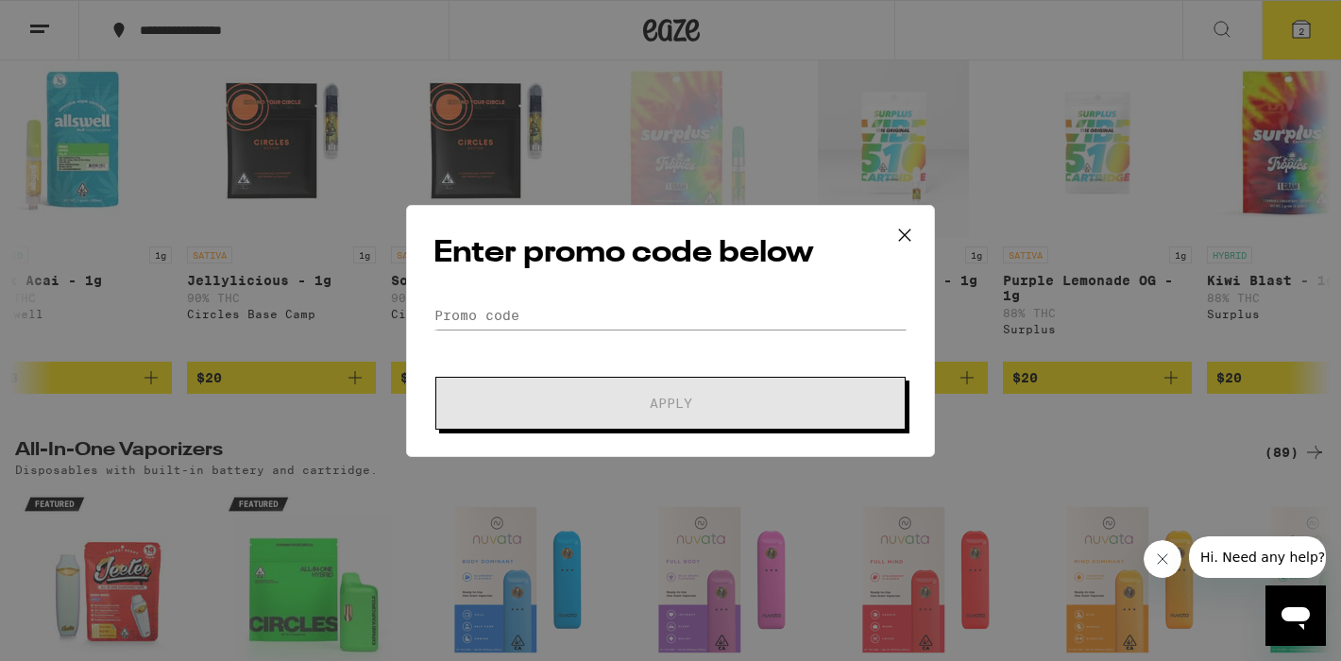
click at [906, 237] on icon at bounding box center [904, 233] width 11 height 11
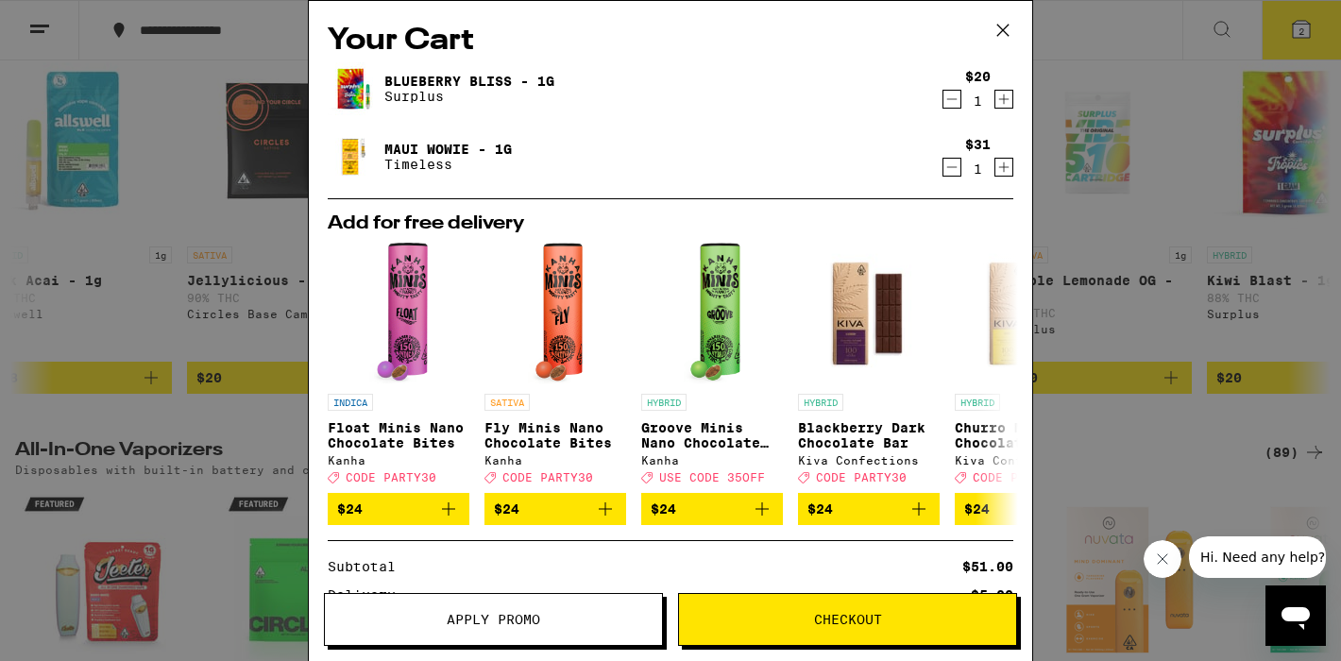
click at [997, 17] on icon at bounding box center [1002, 30] width 28 height 28
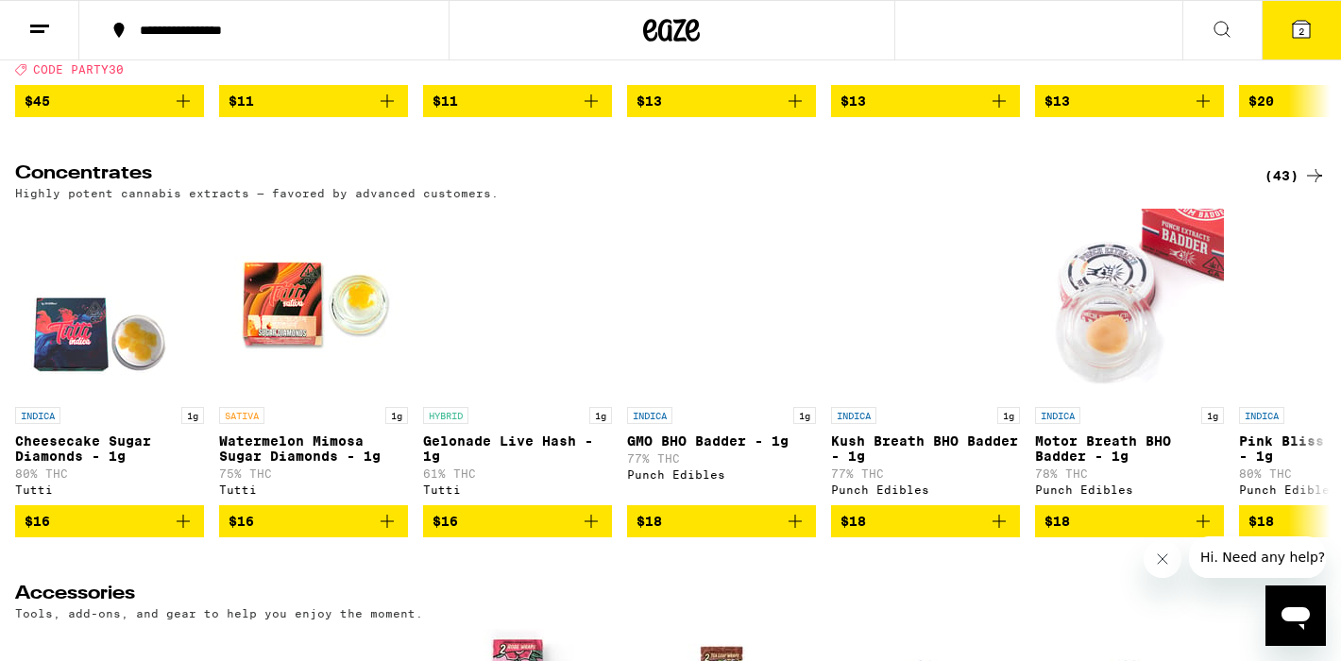
scroll to position [7177, 0]
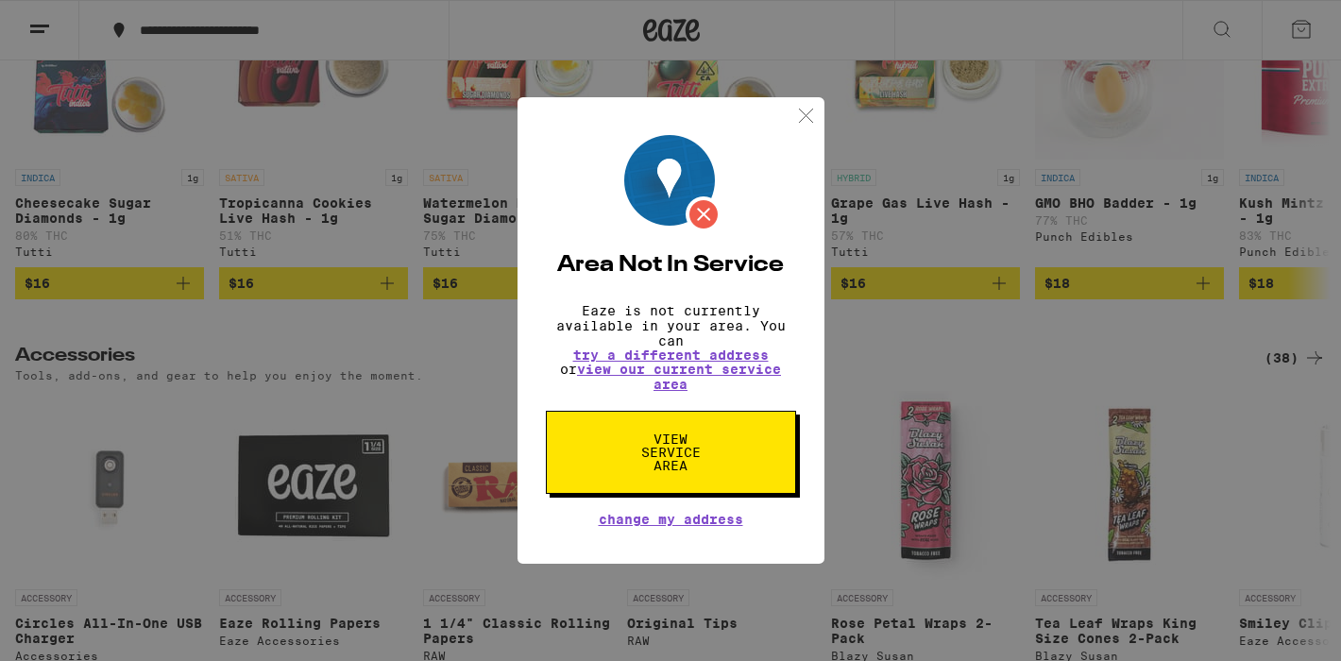
click at [808, 114] on img at bounding box center [806, 116] width 24 height 24
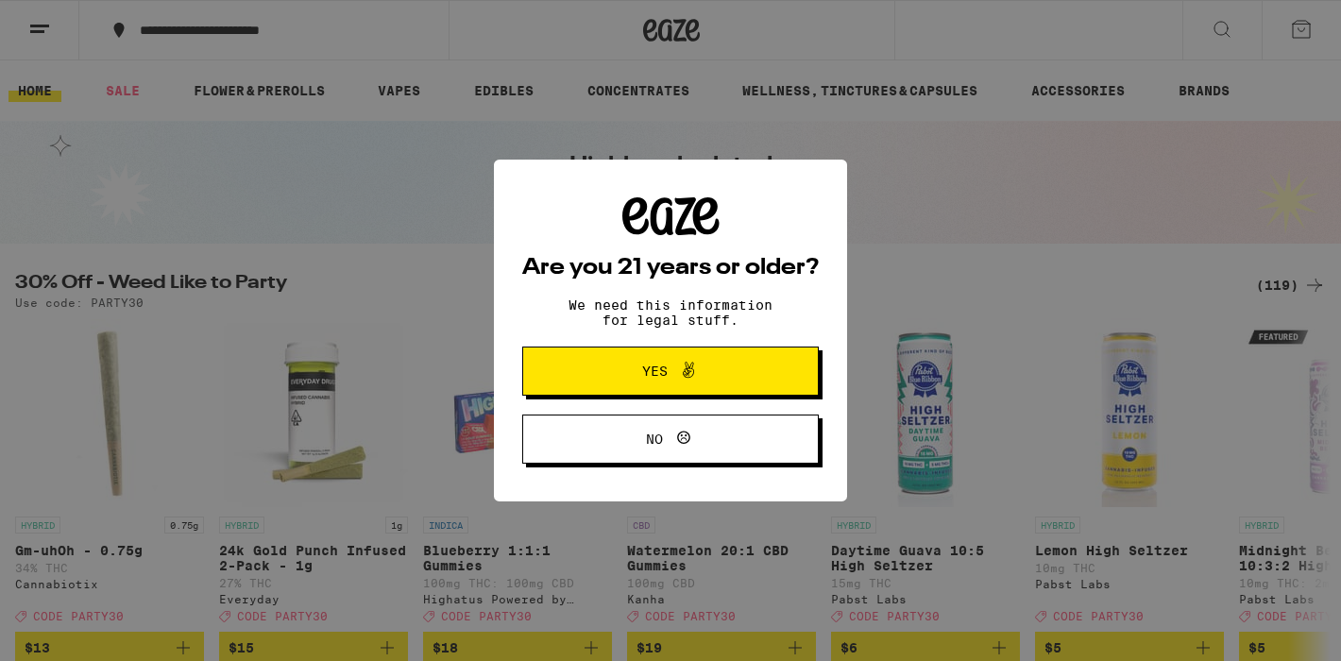
click at [622, 356] on button "Yes" at bounding box center [670, 370] width 296 height 49
